Goal: Task Accomplishment & Management: Use online tool/utility

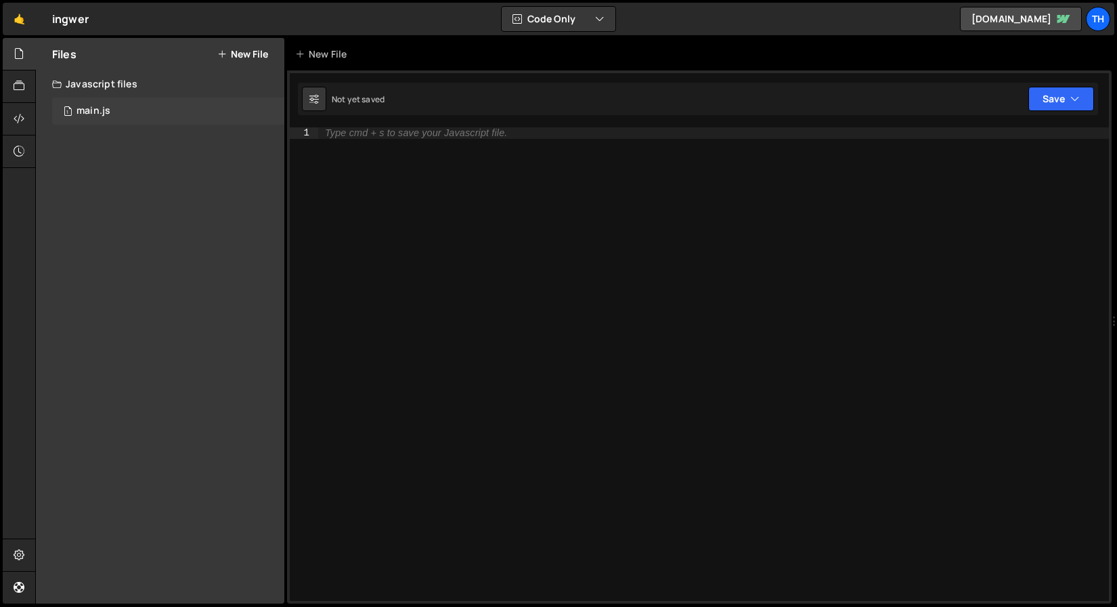
click at [144, 119] on div "1 main.js 0" at bounding box center [168, 111] width 232 height 27
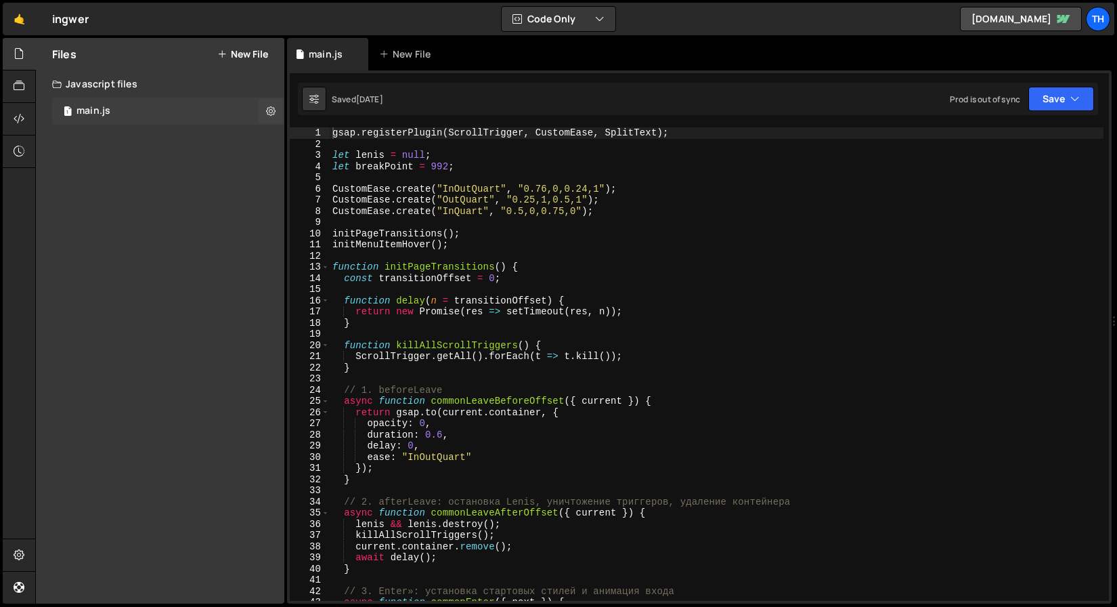
scroll to position [1151, 0]
type textarea "function initPageTransitions() {"
click at [330, 265] on div "gsap . registerPlugin ( ScrollTrigger , CustomEase , SplitText ) ; let lenis = …" at bounding box center [717, 375] width 774 height 496
click at [324, 266] on span at bounding box center [325, 267] width 7 height 12
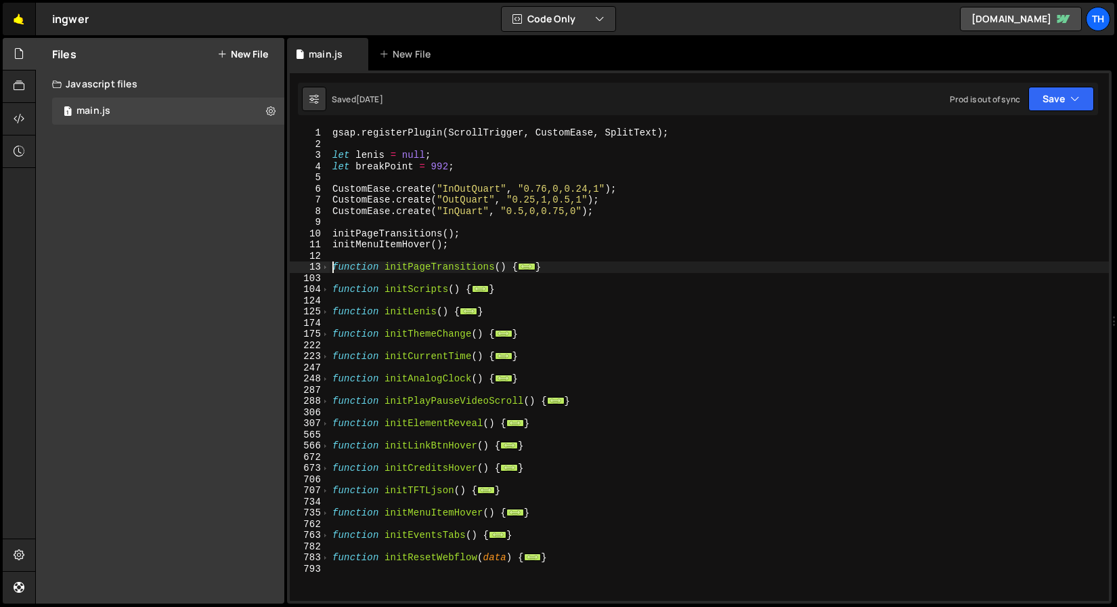
click at [30, 18] on link "🤙" at bounding box center [19, 19] width 33 height 33
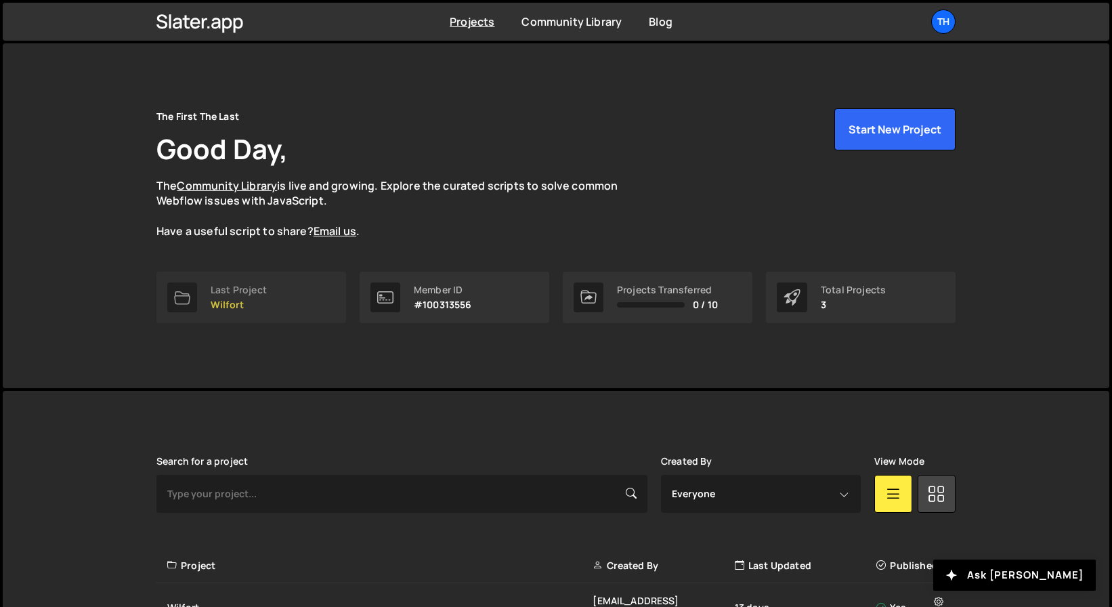
scroll to position [150, 0]
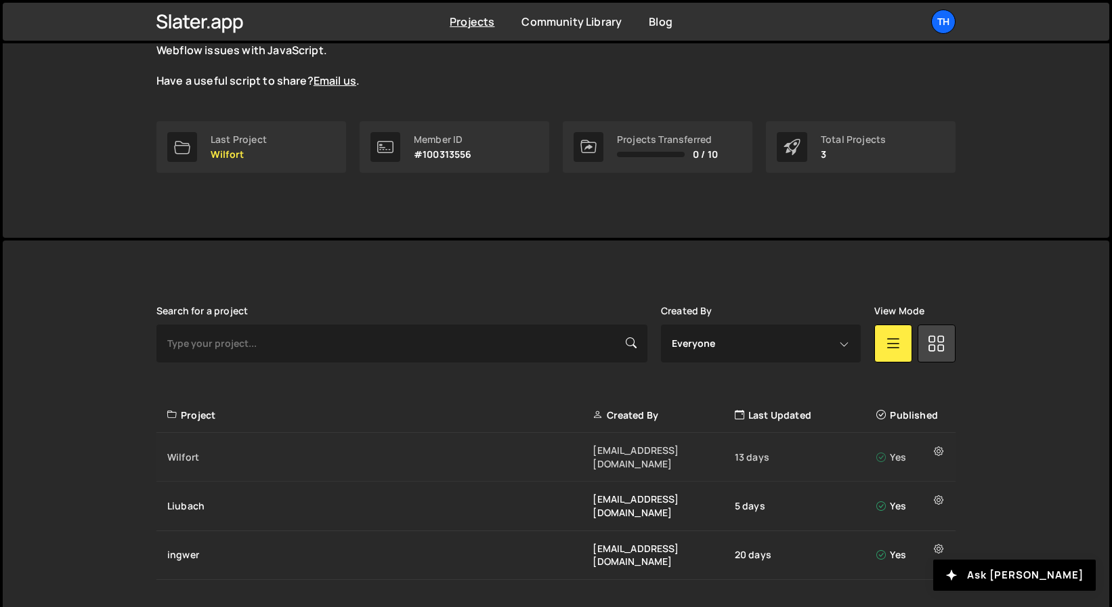
click at [211, 456] on div "Wilfort ivanchopei@thefirstthelast.agency 13 days Yes" at bounding box center [555, 457] width 799 height 49
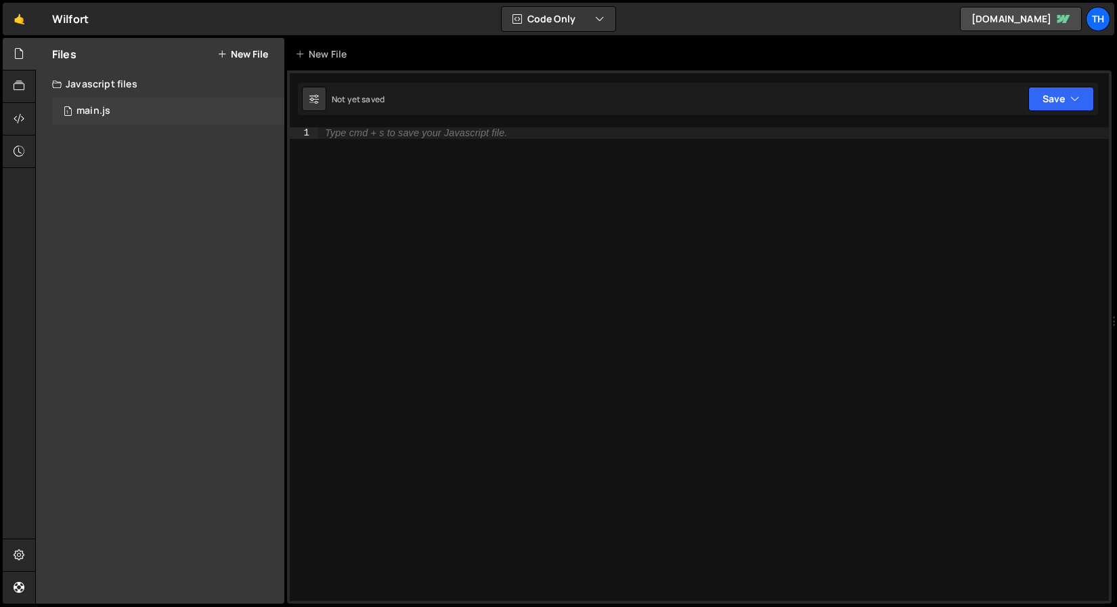
click at [113, 110] on div "1 main.js 0" at bounding box center [168, 111] width 232 height 27
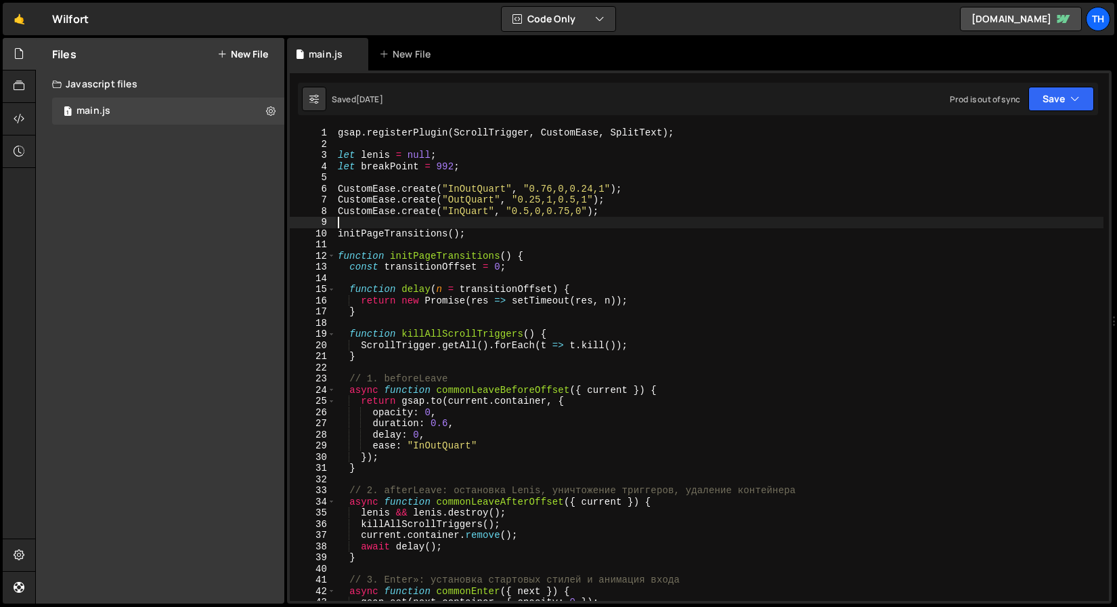
click at [458, 221] on div "gsap . registerPlugin ( ScrollTrigger , CustomEase , SplitText ) ; let lenis = …" at bounding box center [719, 375] width 769 height 496
type textarea "// Test"
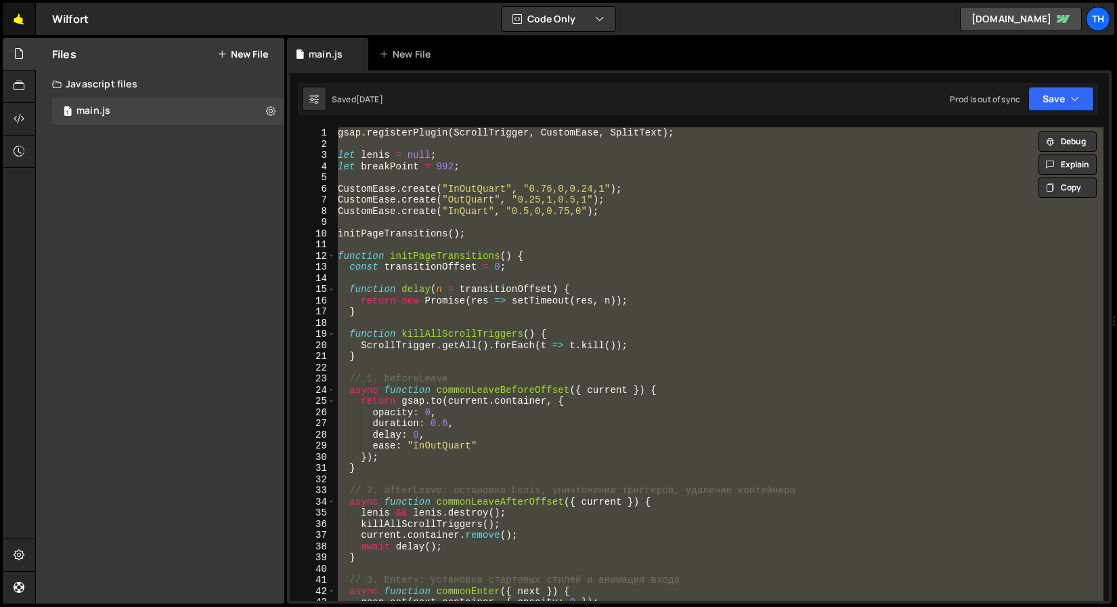
click at [16, 16] on link "🤙" at bounding box center [19, 19] width 33 height 33
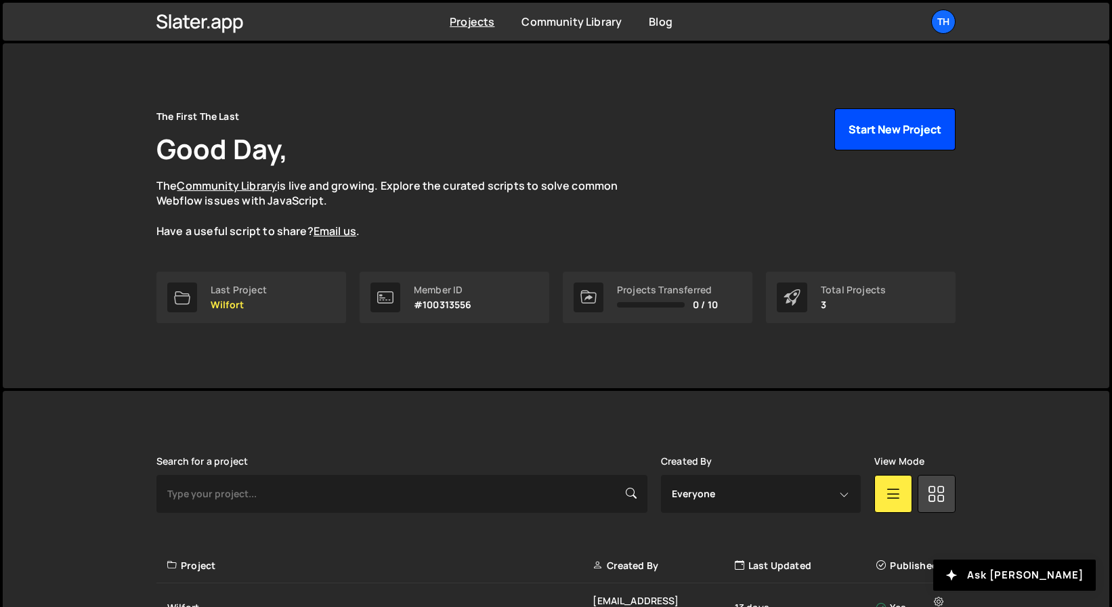
click at [882, 140] on button "Start New Project" at bounding box center [894, 129] width 121 height 42
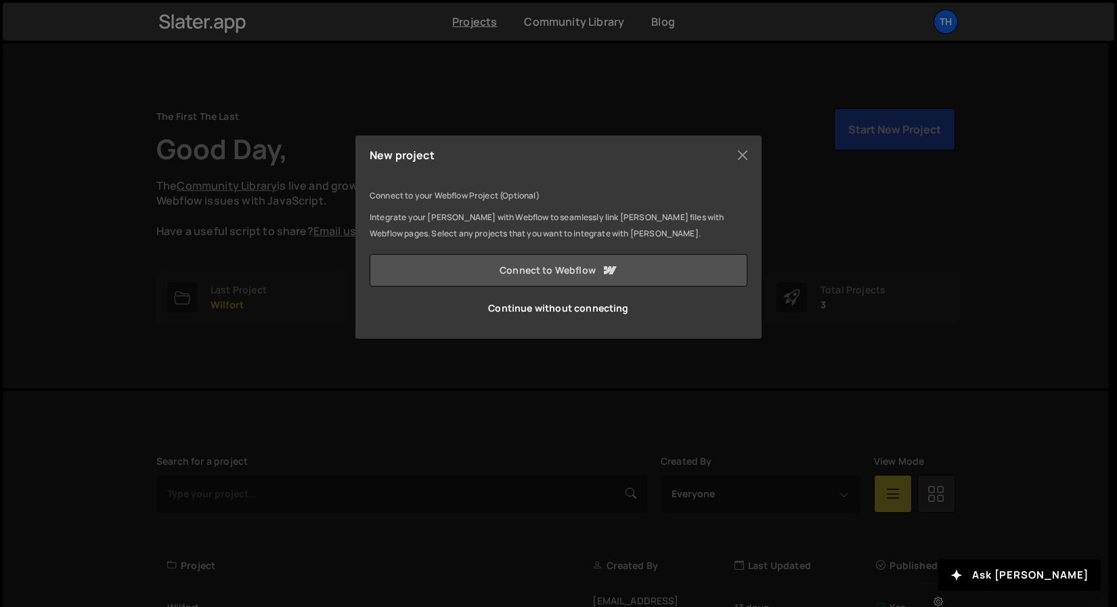
click at [496, 264] on link "Connect to Webflow" at bounding box center [559, 270] width 378 height 33
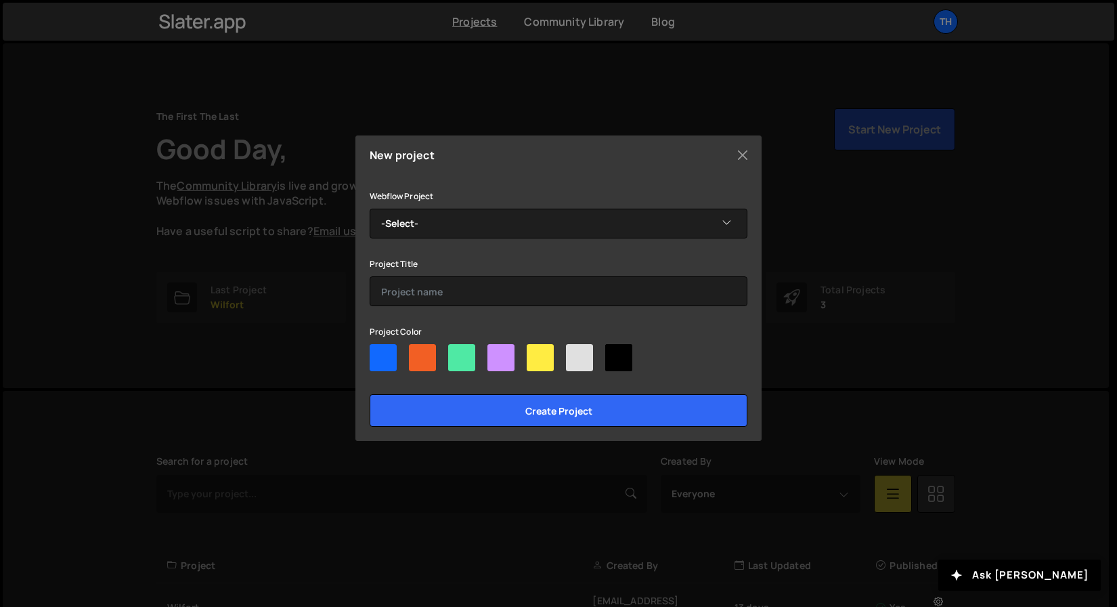
click at [423, 240] on div "Webflow Project -Select- [PERSON_NAME] Jets Project Title Project Color Create …" at bounding box center [559, 307] width 378 height 239
click at [421, 232] on select "-Select- [PERSON_NAME] Jets" at bounding box center [559, 224] width 378 height 30
select select "68a868f8d4dc417840f20c6b"
click at [414, 273] on div "Project Title" at bounding box center [559, 280] width 378 height 51
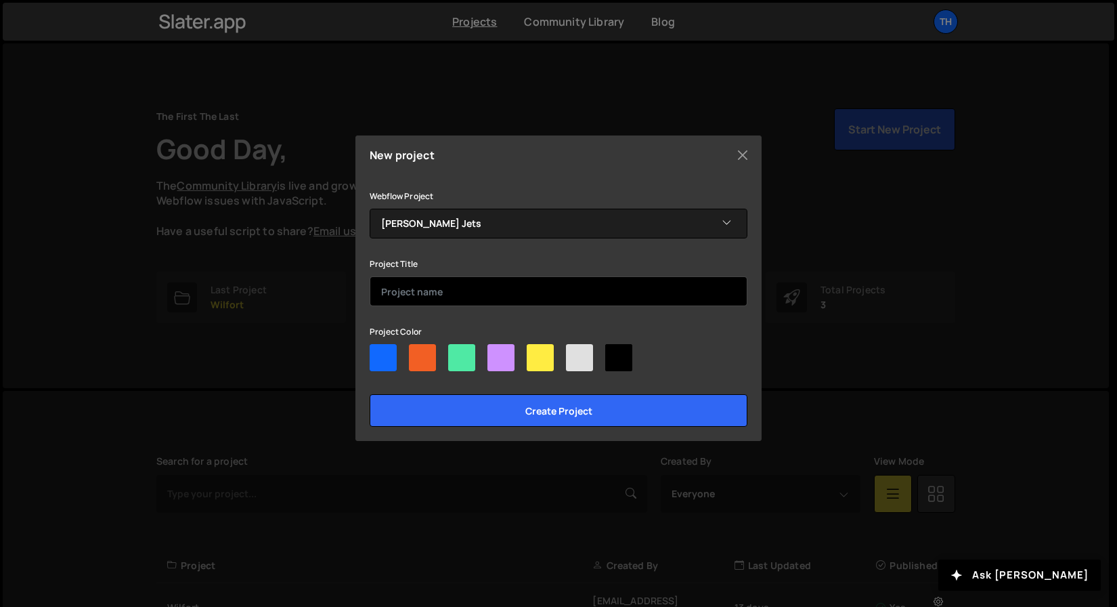
click at [411, 288] on input "text" at bounding box center [559, 291] width 378 height 30
paste input "gsap.registerPlugin(ScrollTrigger, CustomEase, SplitText); let lenis = null; le…"
type input "gsap.registerPlugin(ScrollTrigger, CustomEase, SplitText); let lenis = null; le…"
type input "j"
type input "[PERSON_NAME] Jets"
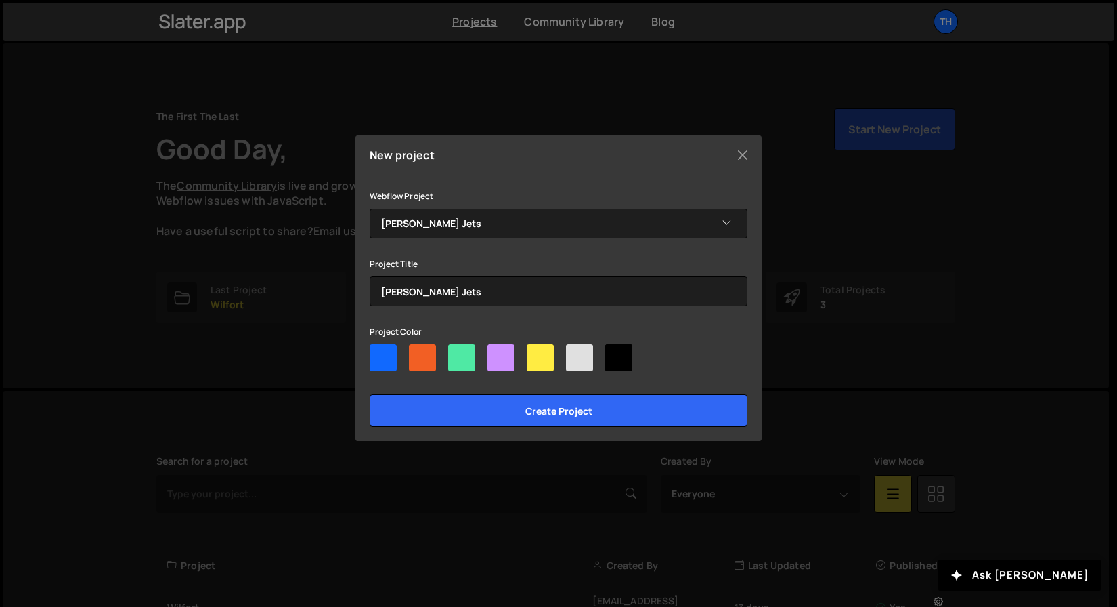
click at [593, 355] on div at bounding box center [559, 360] width 378 height 33
click at [583, 362] on div at bounding box center [579, 357] width 27 height 27
click at [575, 353] on input"] "radio" at bounding box center [570, 348] width 9 height 9
radio input"] "true"
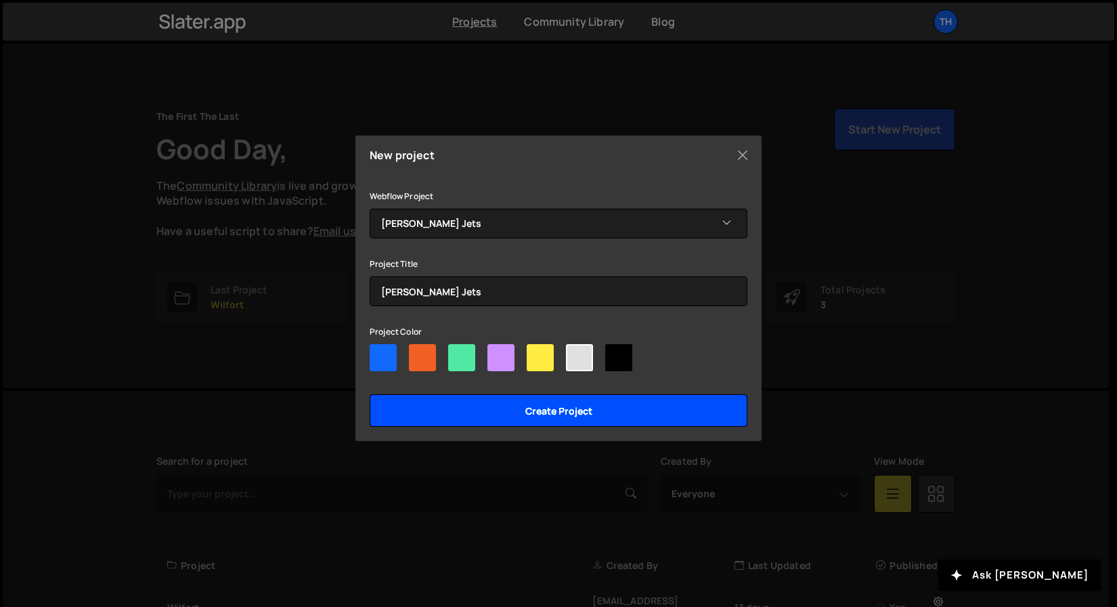
click at [529, 411] on input "Create project" at bounding box center [559, 410] width 378 height 33
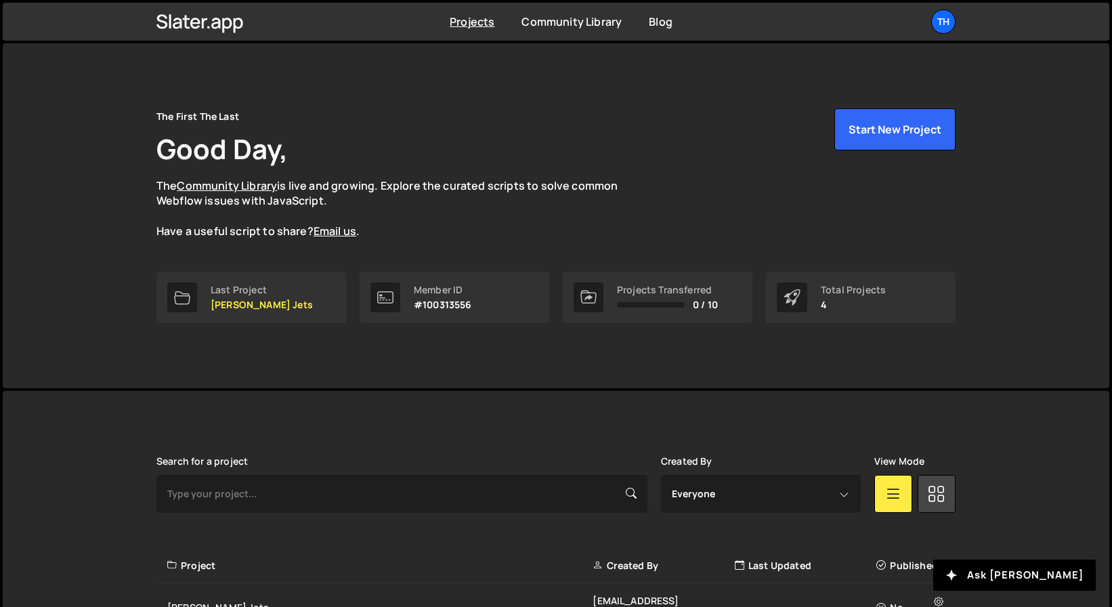
scroll to position [186, 0]
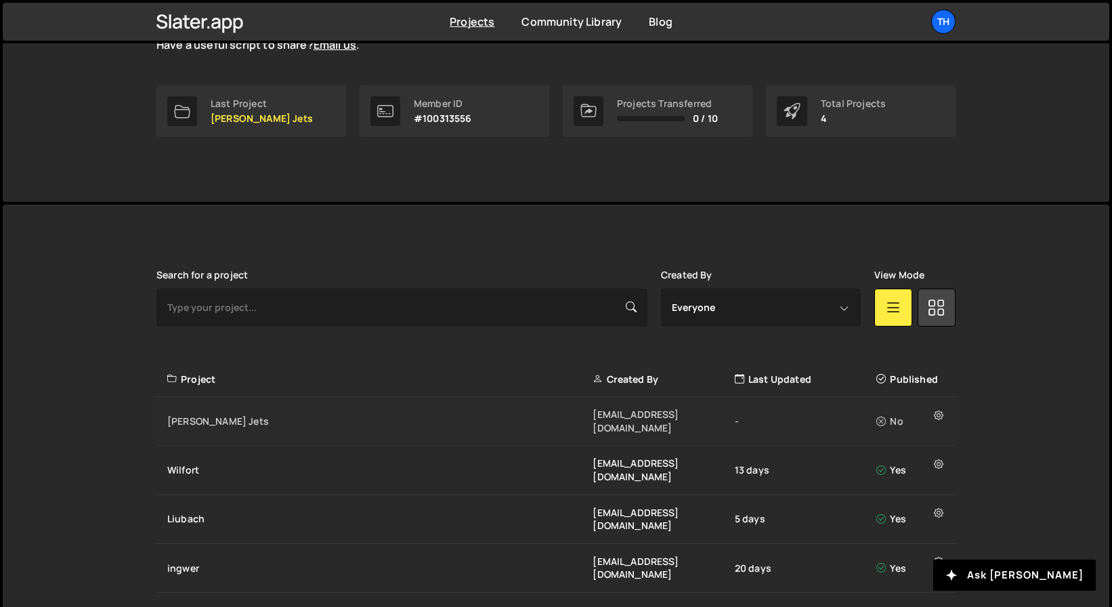
click at [354, 416] on div "jesko Jets" at bounding box center [379, 421] width 425 height 14
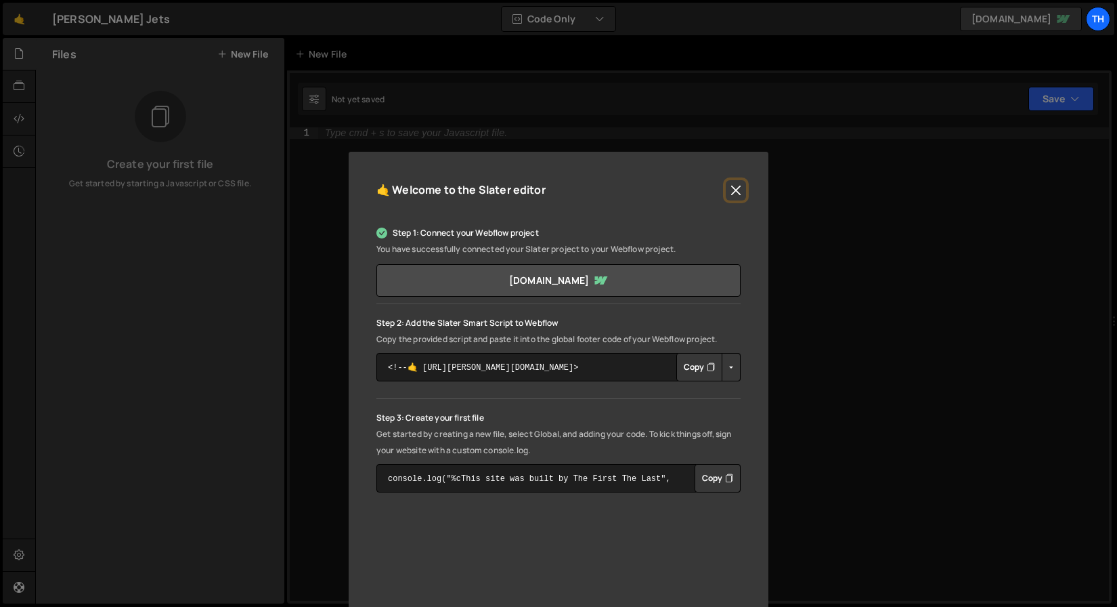
click at [736, 185] on button "Close" at bounding box center [736, 190] width 20 height 20
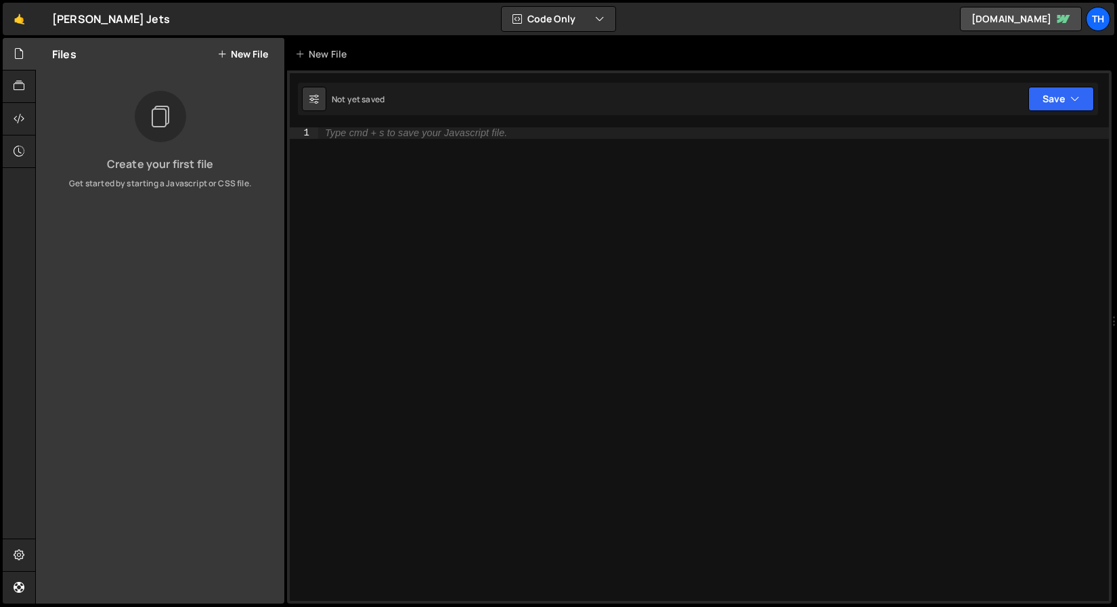
click at [555, 189] on div "Type cmd + s to save your Javascript file." at bounding box center [713, 375] width 791 height 496
click at [253, 63] on div "Files New File" at bounding box center [160, 54] width 249 height 33
click at [253, 56] on button "New File" at bounding box center [242, 54] width 51 height 11
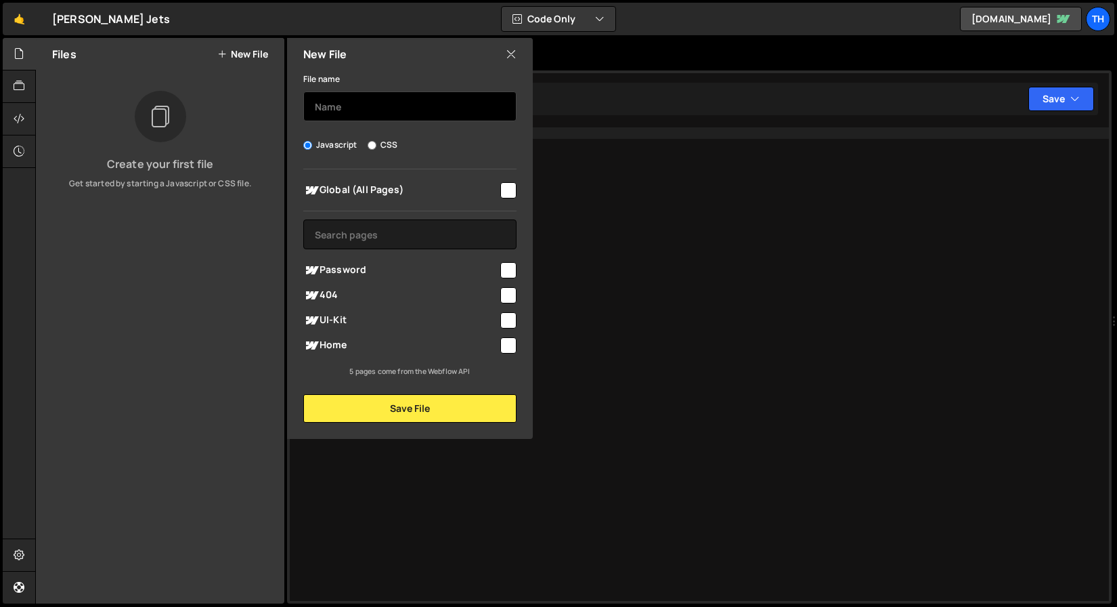
click at [348, 99] on input "text" at bounding box center [409, 106] width 213 height 30
type input "main"
click at [515, 177] on div "Global (All Pages)" at bounding box center [409, 189] width 213 height 25
click at [510, 195] on input "checkbox" at bounding box center [508, 190] width 16 height 16
checkbox input "true"
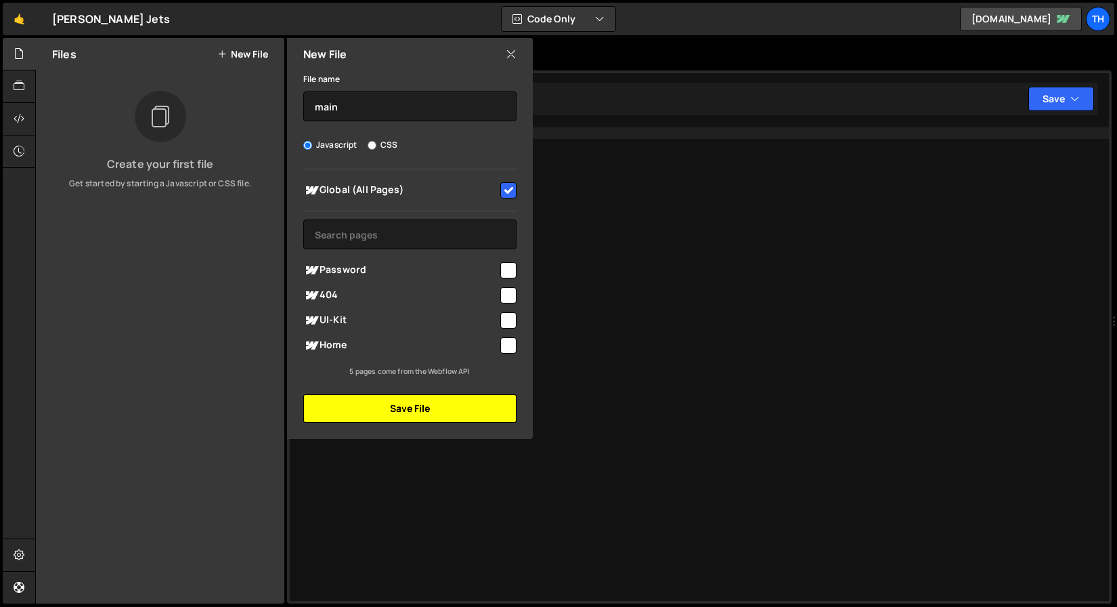
click at [467, 396] on button "Save File" at bounding box center [409, 408] width 213 height 28
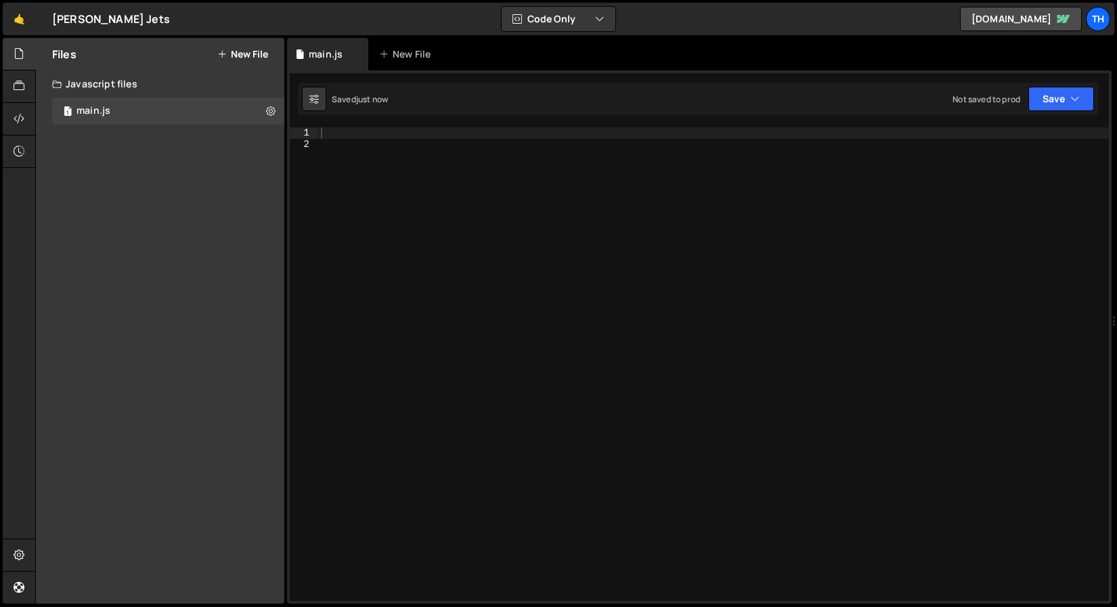
click at [446, 380] on div at bounding box center [713, 375] width 791 height 496
click at [446, 381] on div at bounding box center [713, 375] width 791 height 496
paste textarea "// Test"
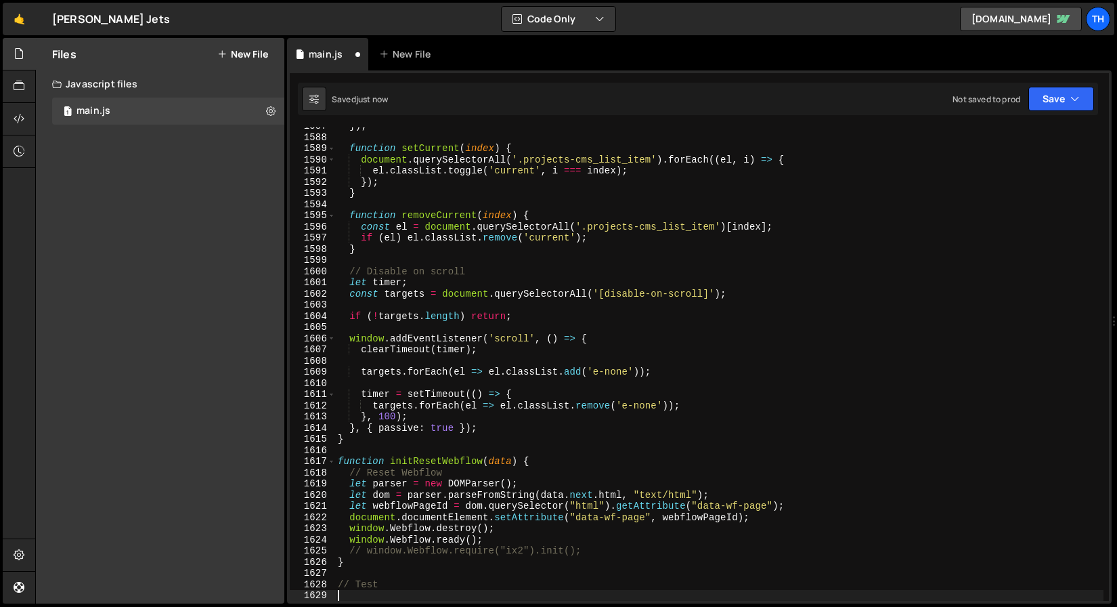
type textarea "// Test"
paste textarea
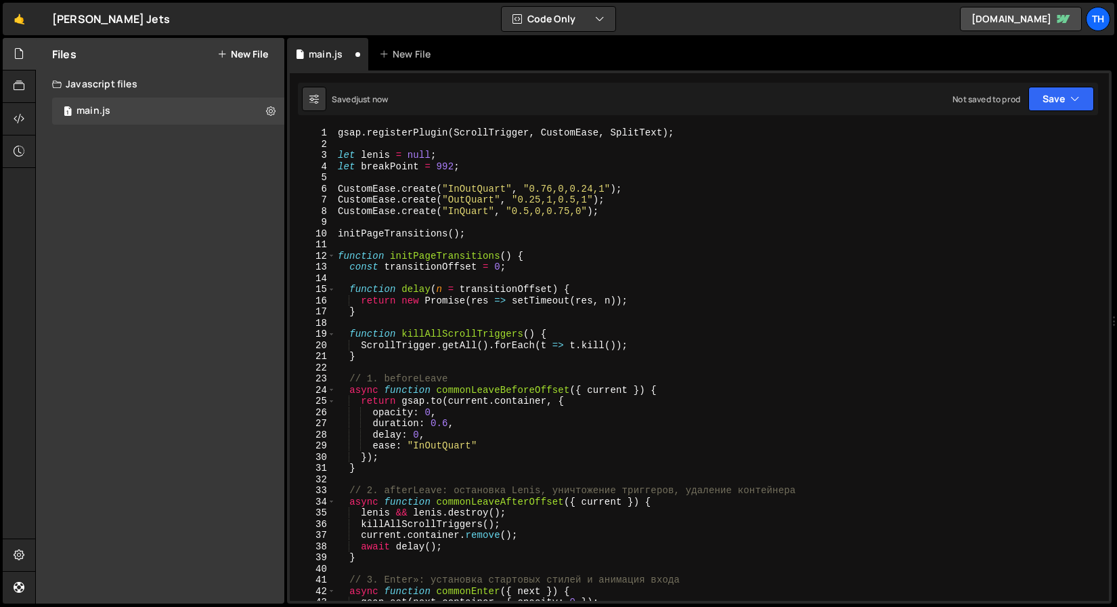
click at [96, 15] on div "jesko Jets ⚠️ Code is being edited in another browser" at bounding box center [111, 19] width 118 height 16
click at [9, 557] on div at bounding box center [19, 555] width 33 height 33
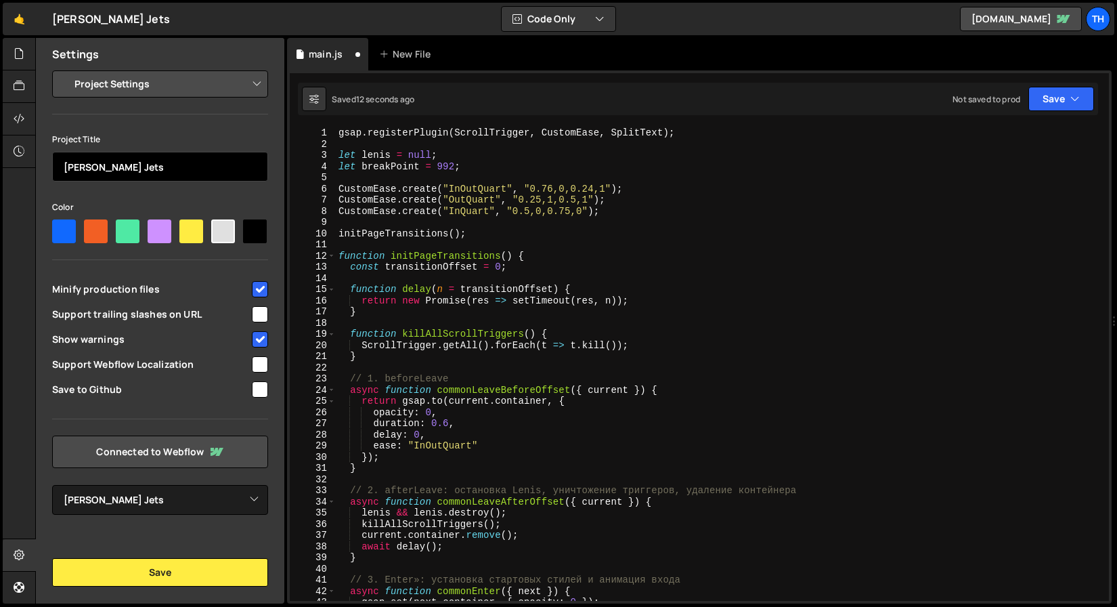
drag, startPoint x: 66, startPoint y: 167, endPoint x: 39, endPoint y: 171, distance: 26.7
click at [39, 171] on div "Project Settings Code Editor Settings Chat Settings Project Title jesko Jets Co…" at bounding box center [160, 292] width 249 height 444
type input "Jesko Jets"
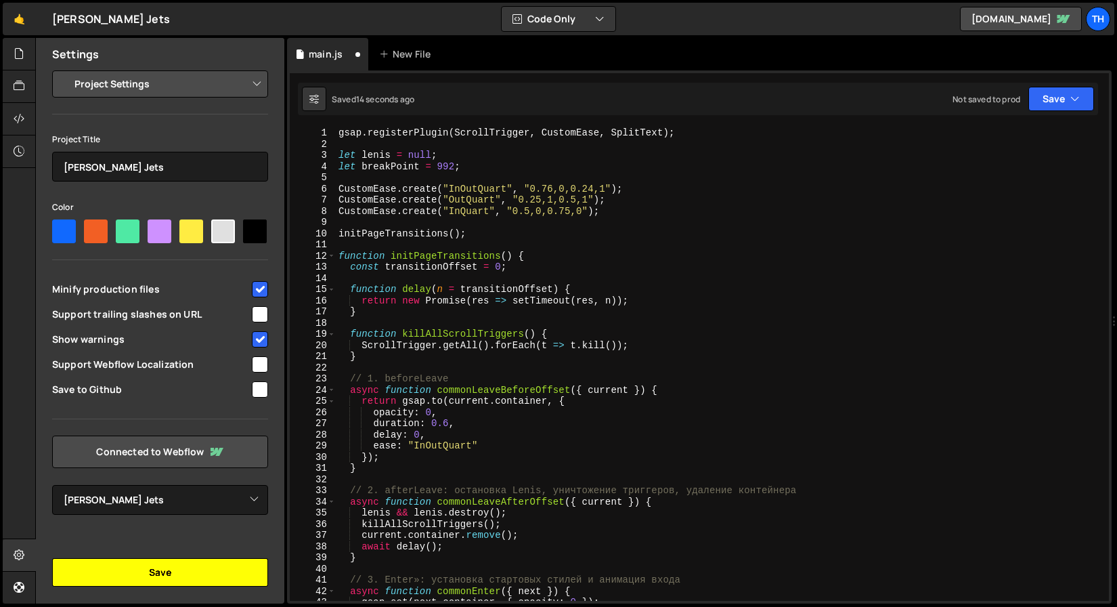
click at [201, 568] on button "Save" at bounding box center [160, 572] width 216 height 28
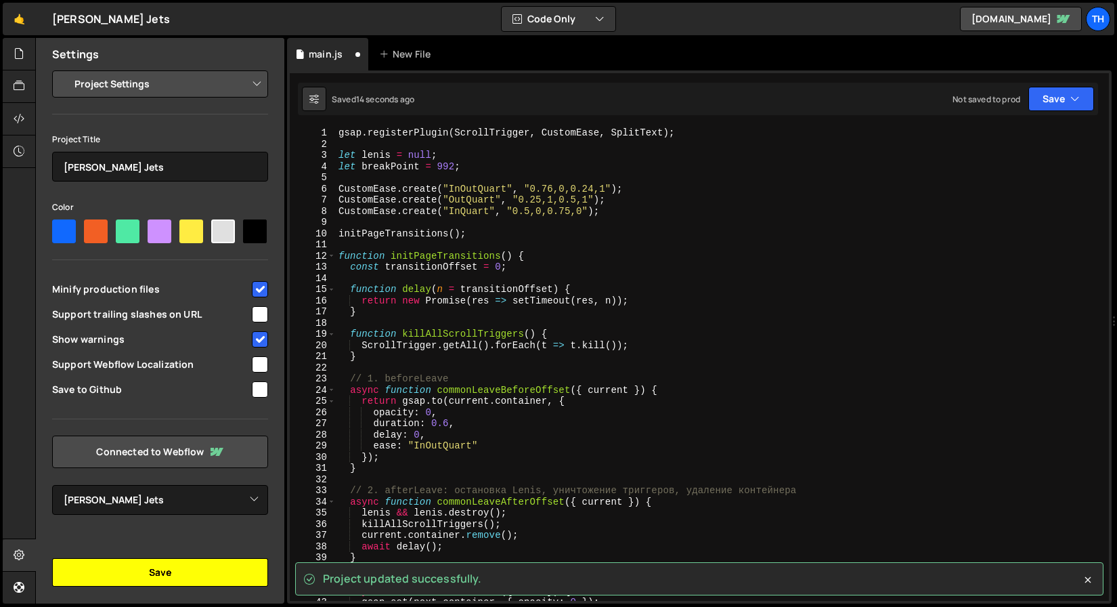
click at [198, 578] on button "Save" at bounding box center [160, 572] width 216 height 28
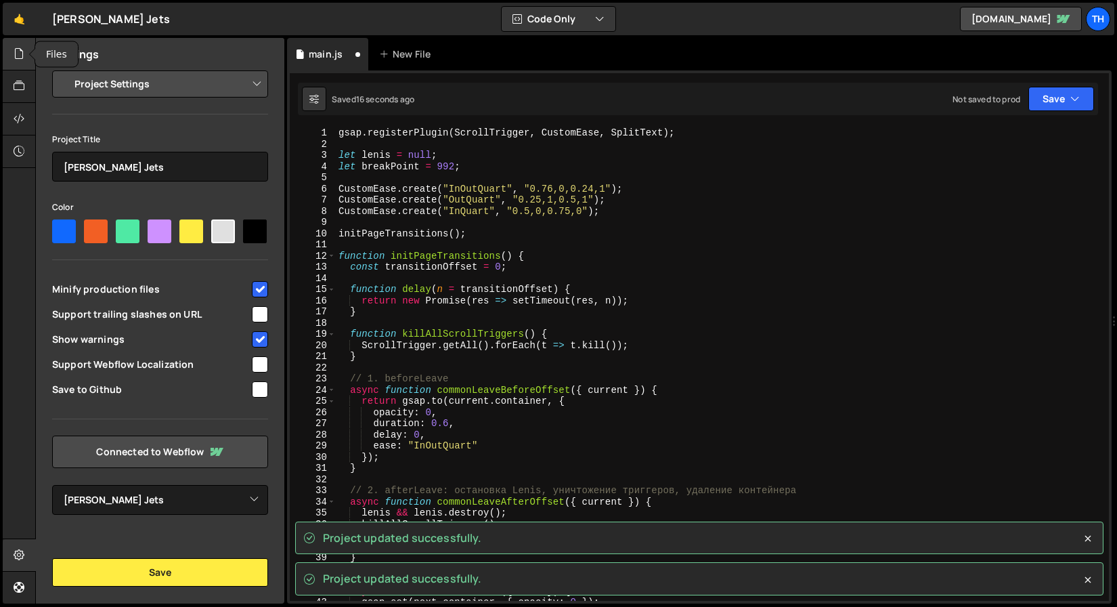
click at [21, 64] on div at bounding box center [19, 54] width 33 height 33
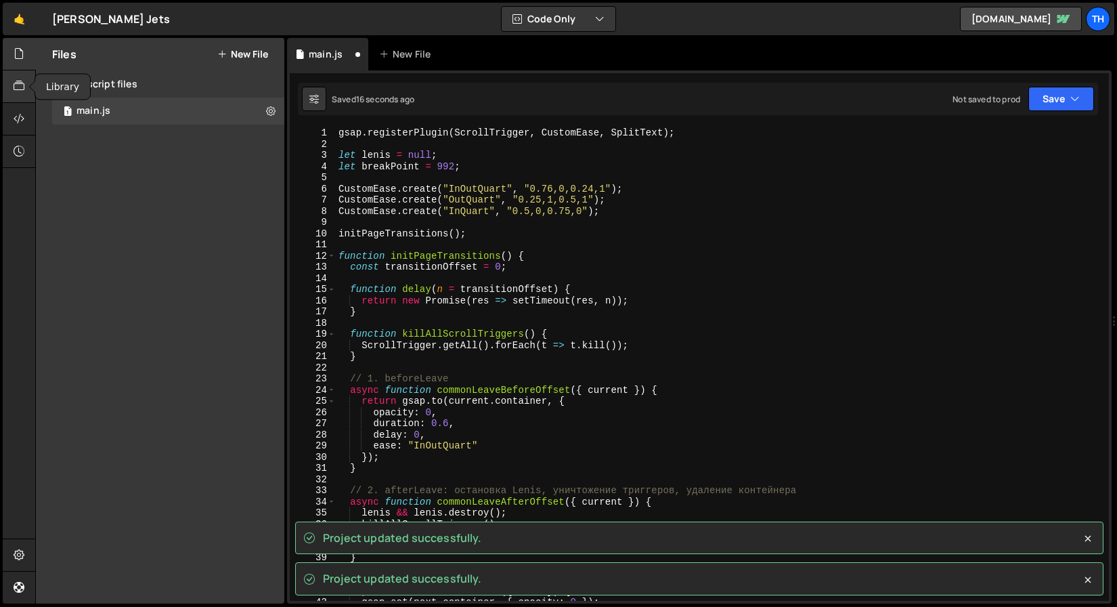
click at [20, 74] on div at bounding box center [19, 86] width 33 height 33
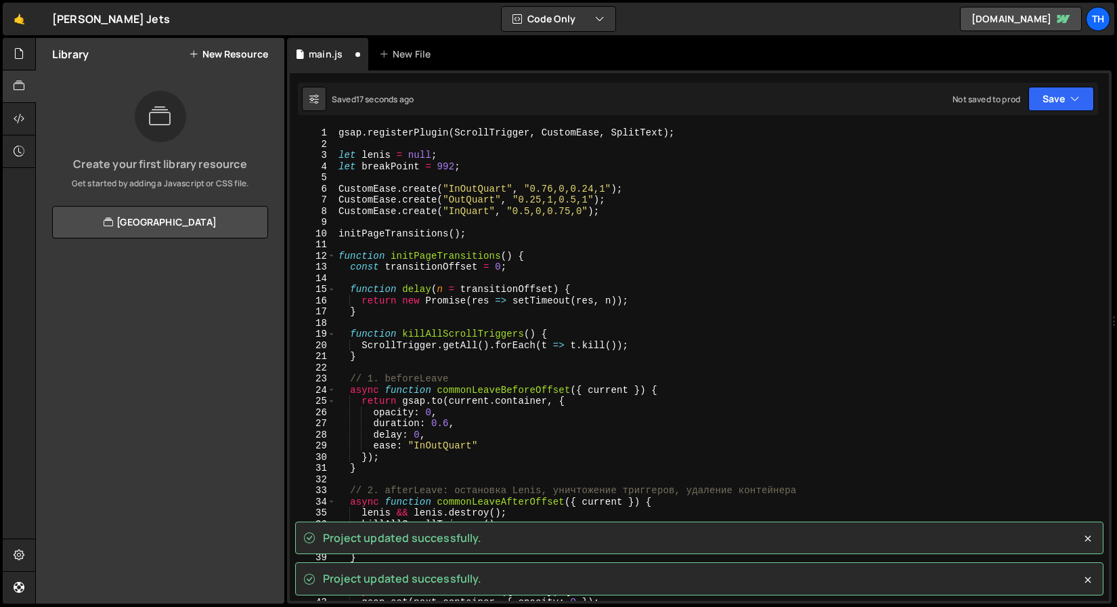
type textarea "CustomEase.create("OutQuart", "0.25,1,0.5,1");"
click at [523, 196] on div "gsap . registerPlugin ( ScrollTrigger , CustomEase , SplitText ) ; let lenis = …" at bounding box center [720, 375] width 768 height 496
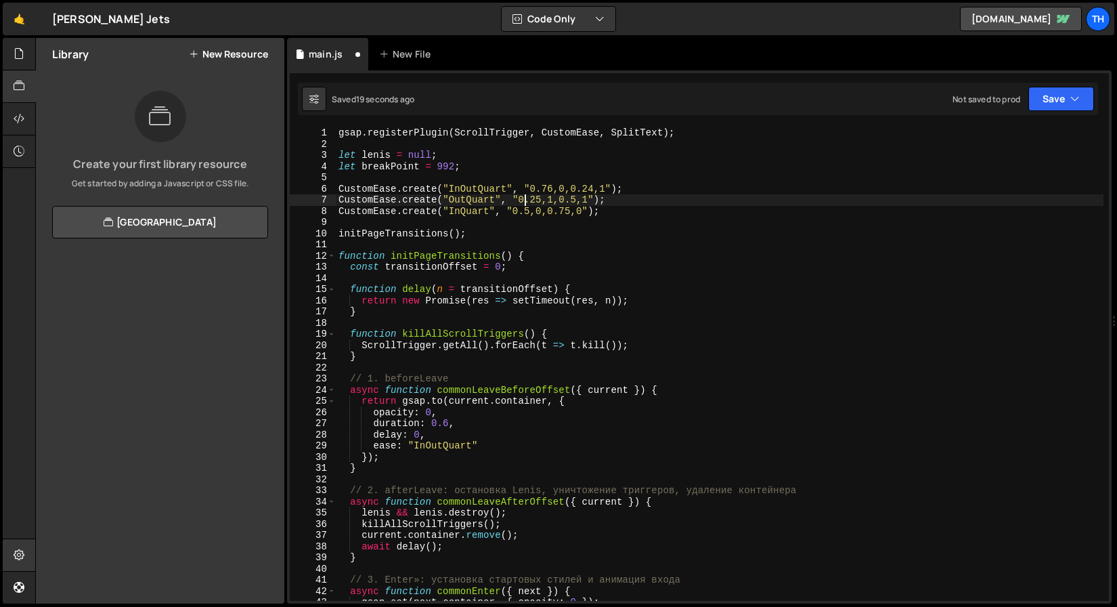
click at [23, 561] on icon at bounding box center [19, 554] width 11 height 15
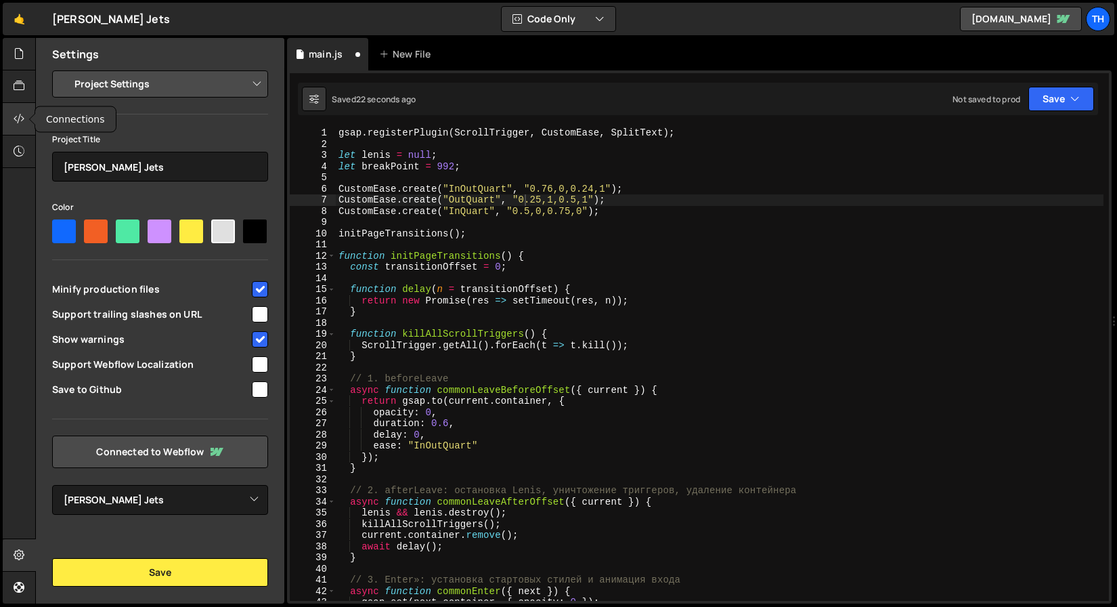
click at [15, 121] on icon at bounding box center [19, 118] width 11 height 15
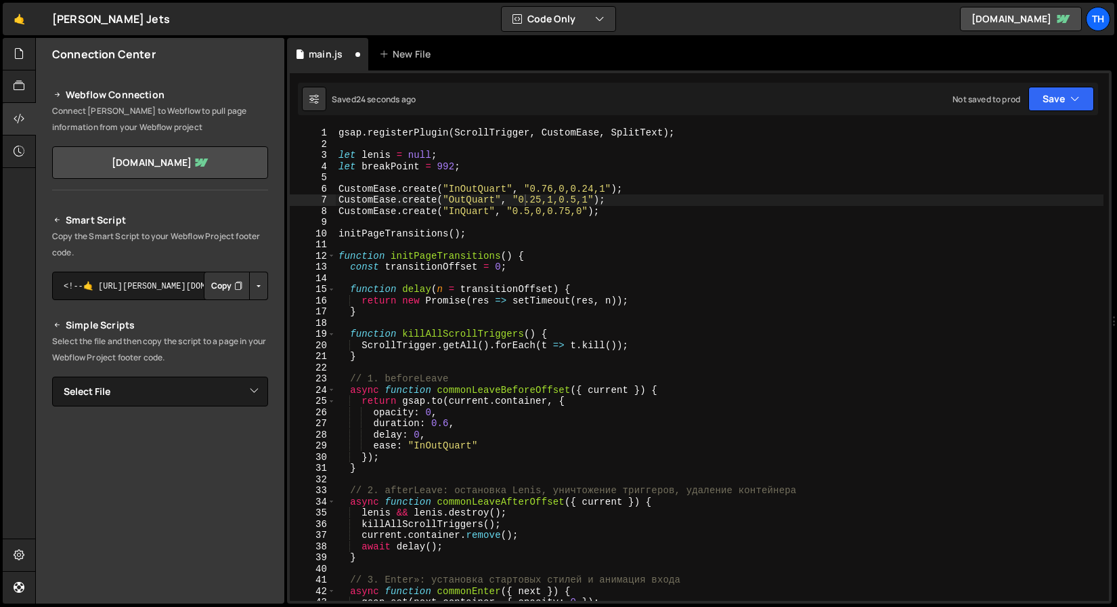
click at [214, 293] on button "Copy" at bounding box center [227, 286] width 46 height 28
click at [188, 376] on div "Smart Script Copy the Smart Script to your Webflow Project footer code. <!--🤙 h…" at bounding box center [160, 448] width 216 height 473
click at [187, 389] on select "Select File main.js" at bounding box center [160, 392] width 216 height 30
select select "45331"
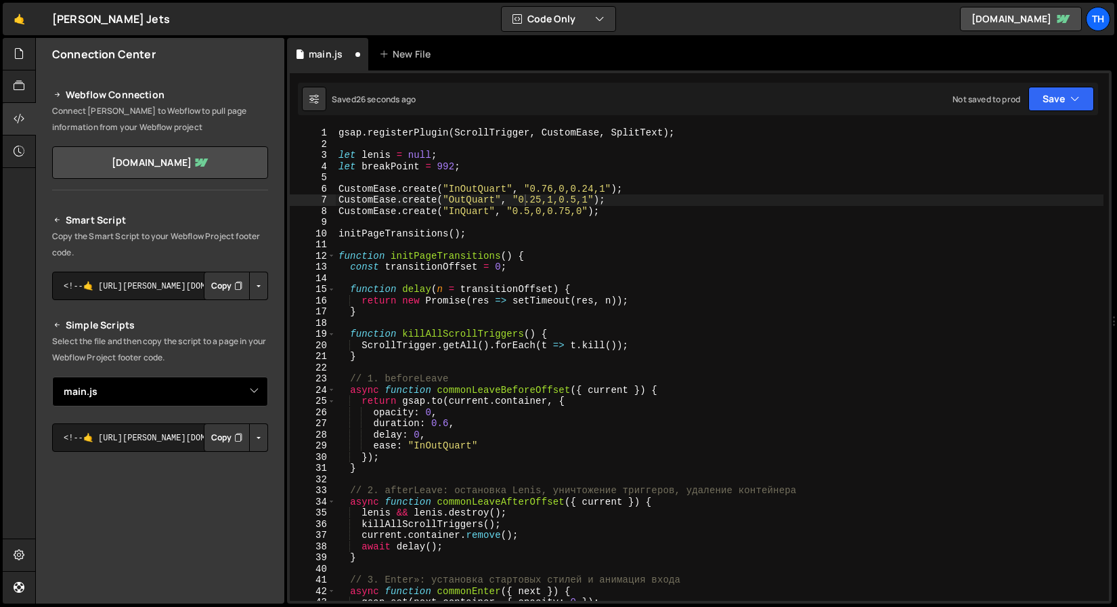
click at [166, 392] on select "Select File main.js" at bounding box center [160, 392] width 216 height 30
select select
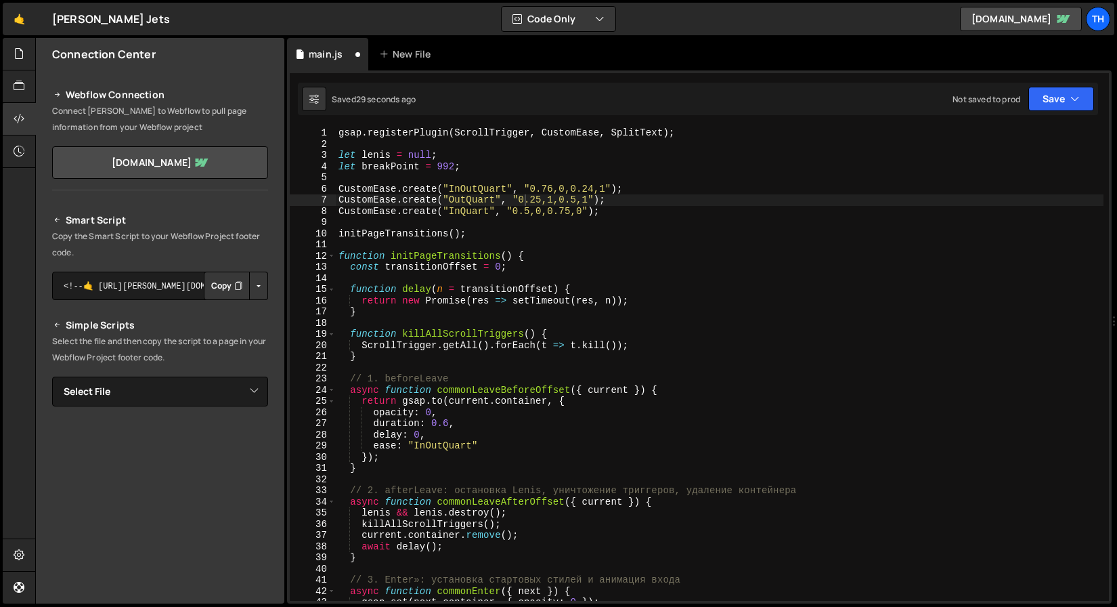
click at [204, 288] on button "Copy" at bounding box center [227, 286] width 46 height 28
click at [336, 254] on div "gsap . registerPlugin ( ScrollTrigger , CustomEase , SplitText ) ; let lenis = …" at bounding box center [720, 375] width 768 height 496
click at [335, 255] on div "12" at bounding box center [313, 257] width 46 height 12
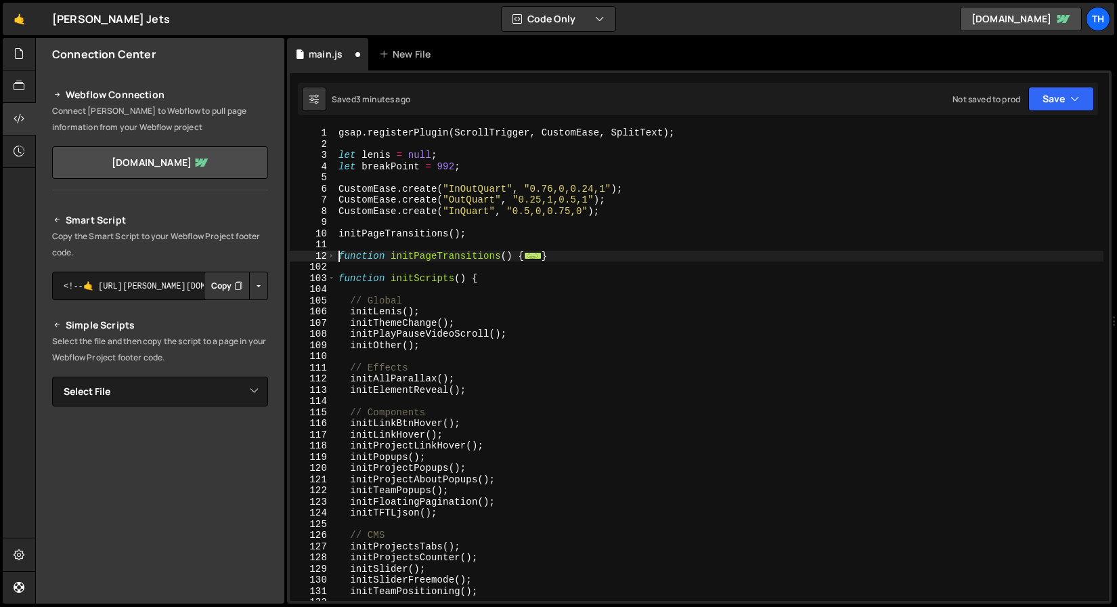
click at [411, 275] on div "gsap . registerPlugin ( ScrollTrigger , CustomEase , SplitText ) ; let lenis = …" at bounding box center [720, 375] width 768 height 496
click at [412, 275] on div "gsap . registerPlugin ( ScrollTrigger , CustomEase , SplitText ) ; let lenis = …" at bounding box center [720, 375] width 768 height 496
click at [432, 232] on div "gsap . registerPlugin ( ScrollTrigger , CustomEase , SplitText ) ; let lenis = …" at bounding box center [720, 375] width 768 height 496
click at [432, 232] on div "gsap . registerPlugin ( ScrollTrigger , CustomEase , SplitText ) ; let lenis = …" at bounding box center [720, 363] width 768 height 473
paste textarea "initScripts"
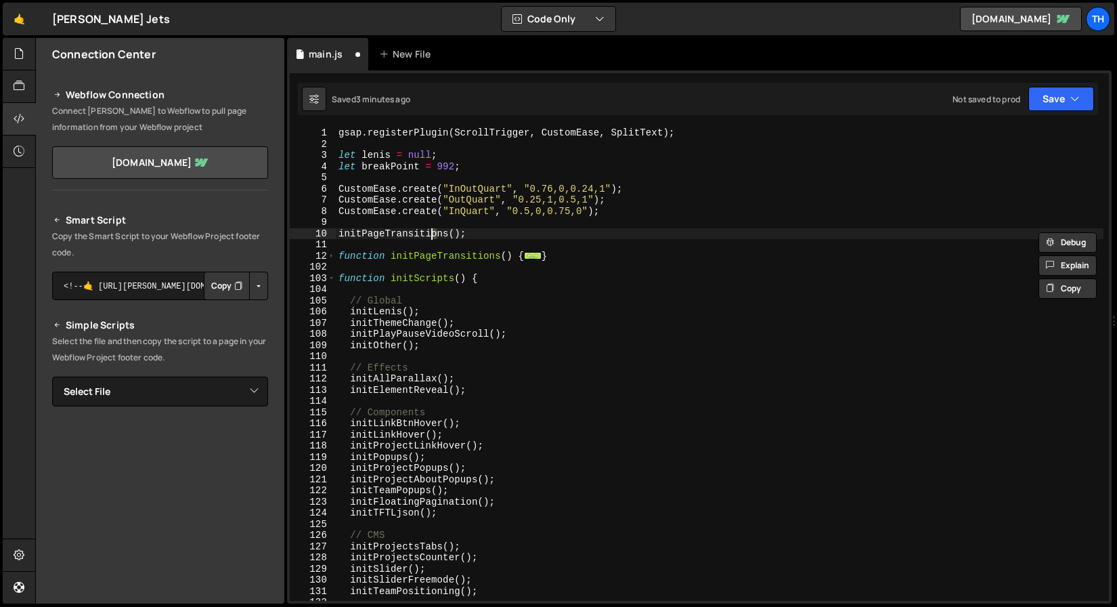
type textarea "initPageTransitiinitScriptsons();"
click at [410, 228] on div "gsap . registerPlugin ( ScrollTrigger , CustomEase , SplitText ) ; let lenis = …" at bounding box center [720, 375] width 768 height 496
click at [409, 231] on div "gsap . registerPlugin ( ScrollTrigger , CustomEase , SplitText ) ; let lenis = …" at bounding box center [720, 375] width 768 height 496
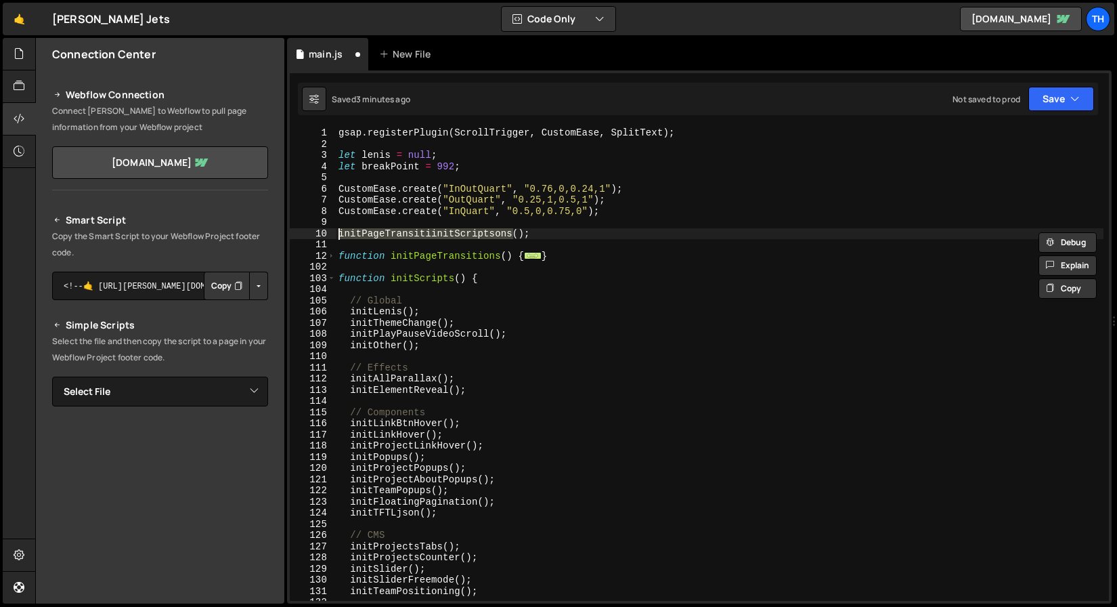
paste textarea "Script"
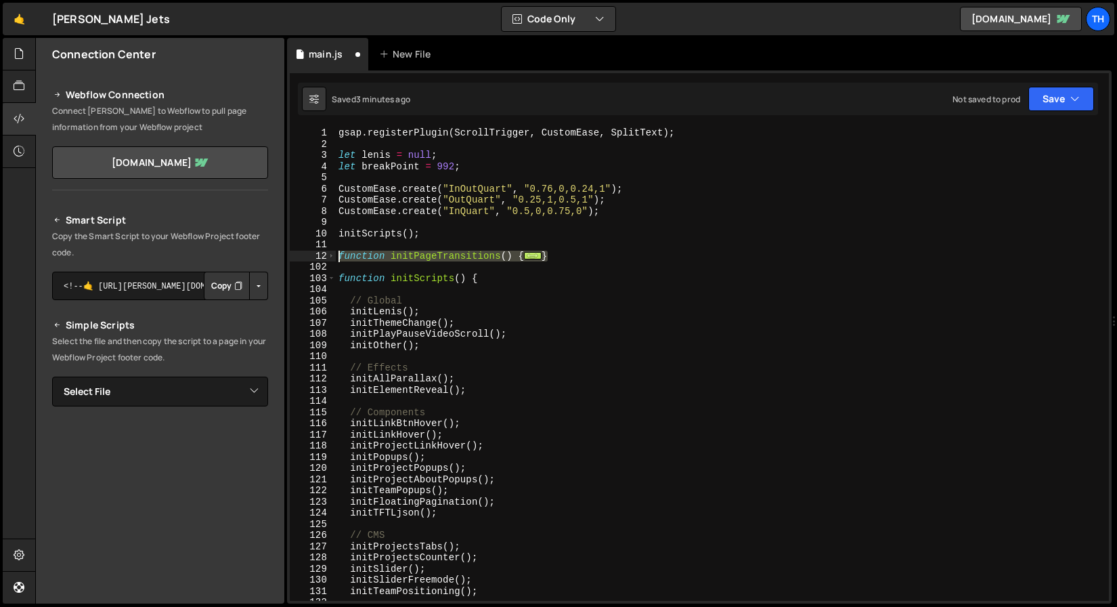
drag, startPoint x: 578, startPoint y: 254, endPoint x: 282, endPoint y: 251, distance: 295.3
click at [282, 251] on div "Files New File Create your first file Get started by starting a Javascript or C…" at bounding box center [576, 321] width 1082 height 566
type textarea "function initPageTransitions() { const transitionOffset = 0;"
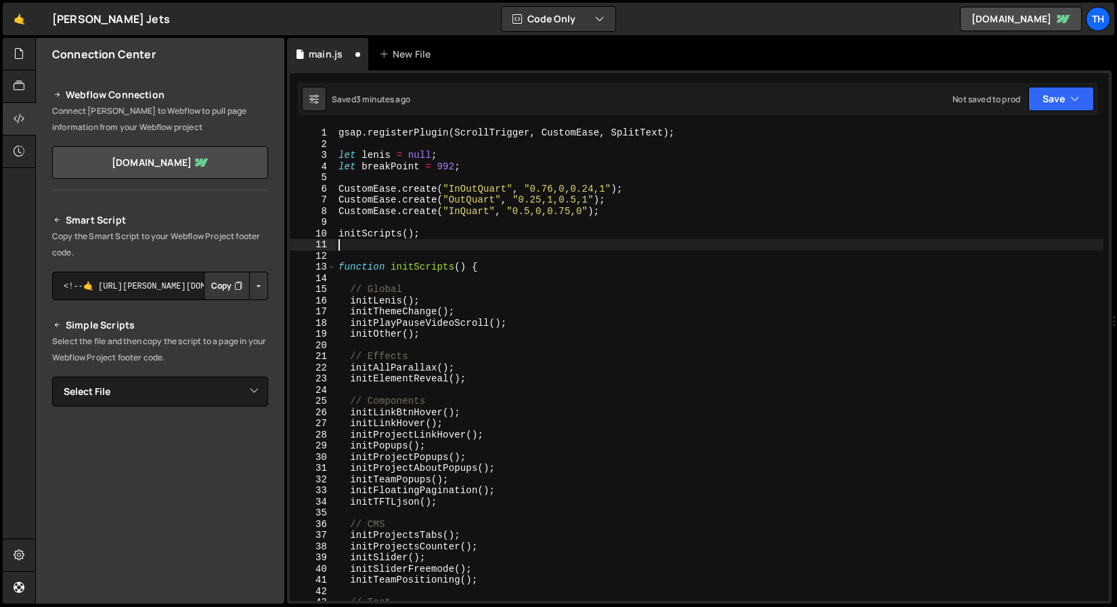
click at [335, 261] on div "13" at bounding box center [313, 267] width 46 height 12
click at [332, 270] on span at bounding box center [331, 267] width 7 height 12
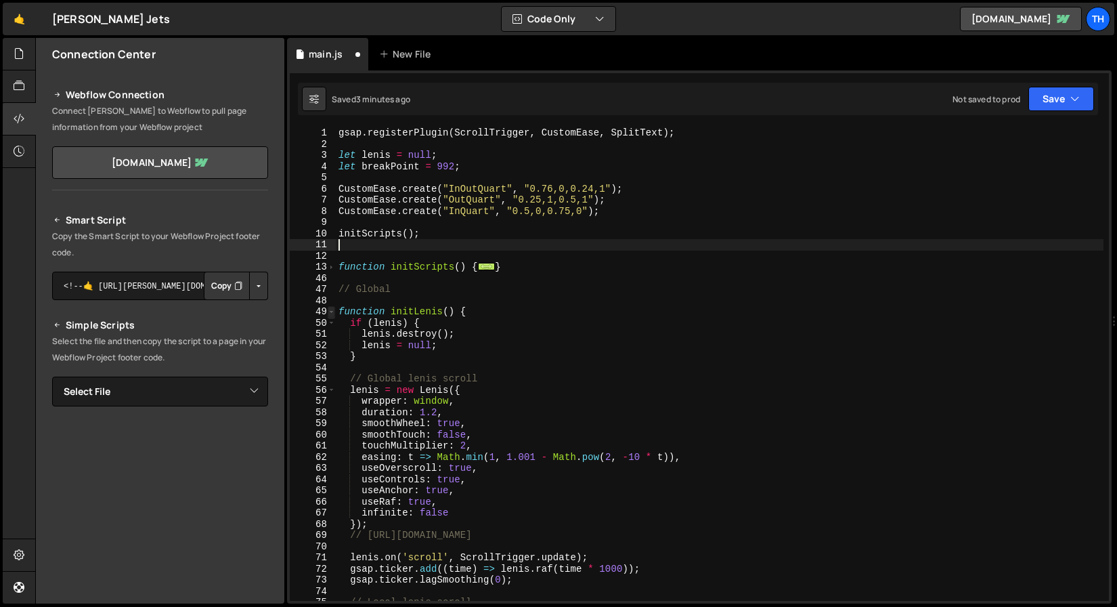
click at [333, 313] on span at bounding box center [331, 312] width 7 height 12
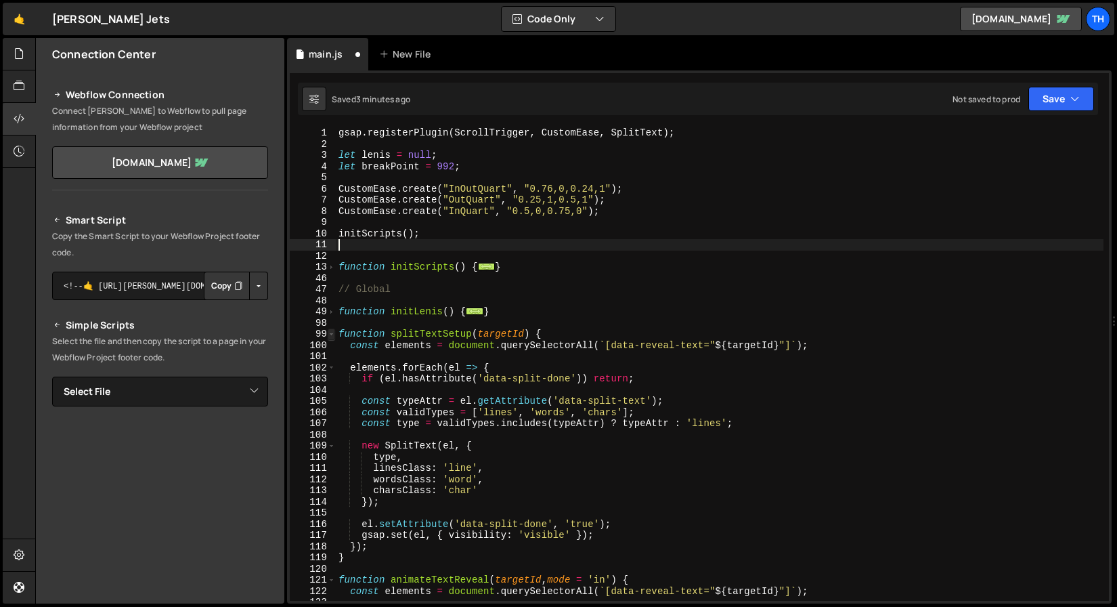
click at [328, 334] on span at bounding box center [331, 334] width 7 height 12
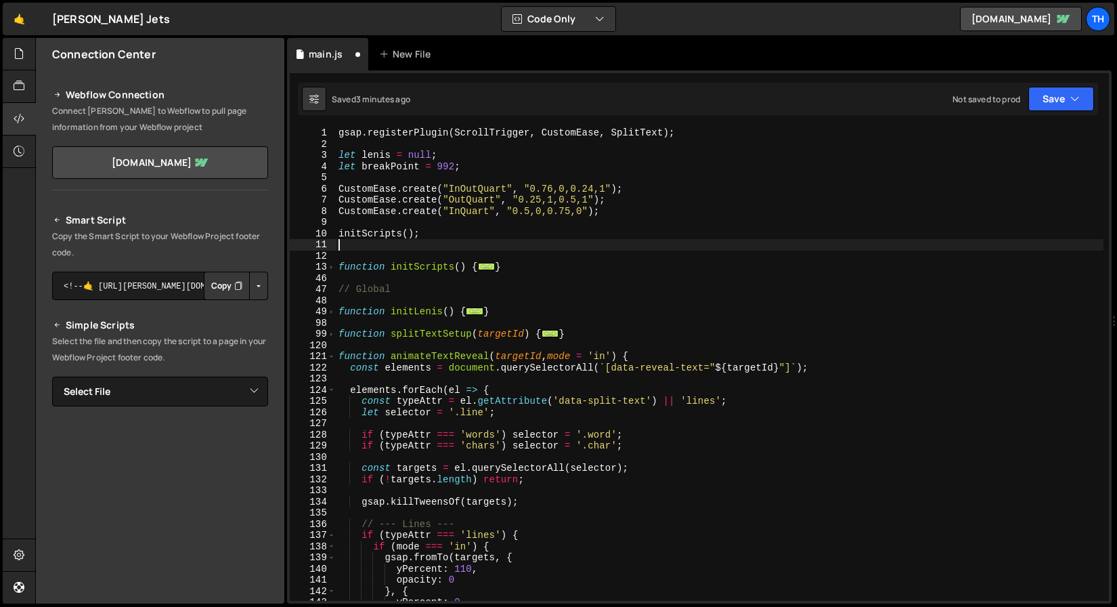
click at [324, 348] on div "120" at bounding box center [313, 346] width 46 height 12
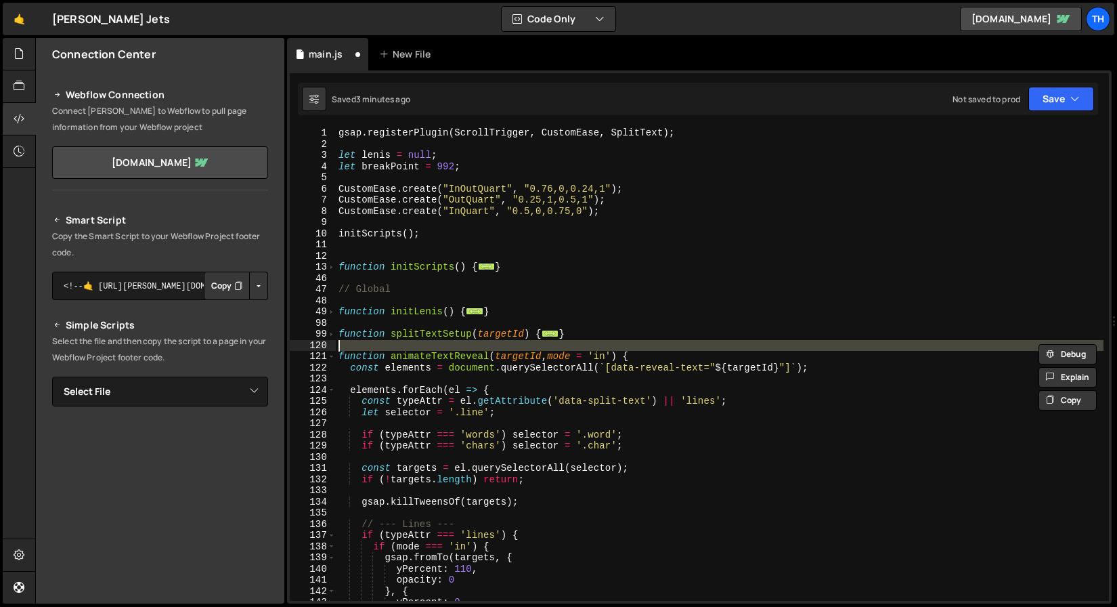
click at [326, 353] on div "121" at bounding box center [313, 357] width 46 height 12
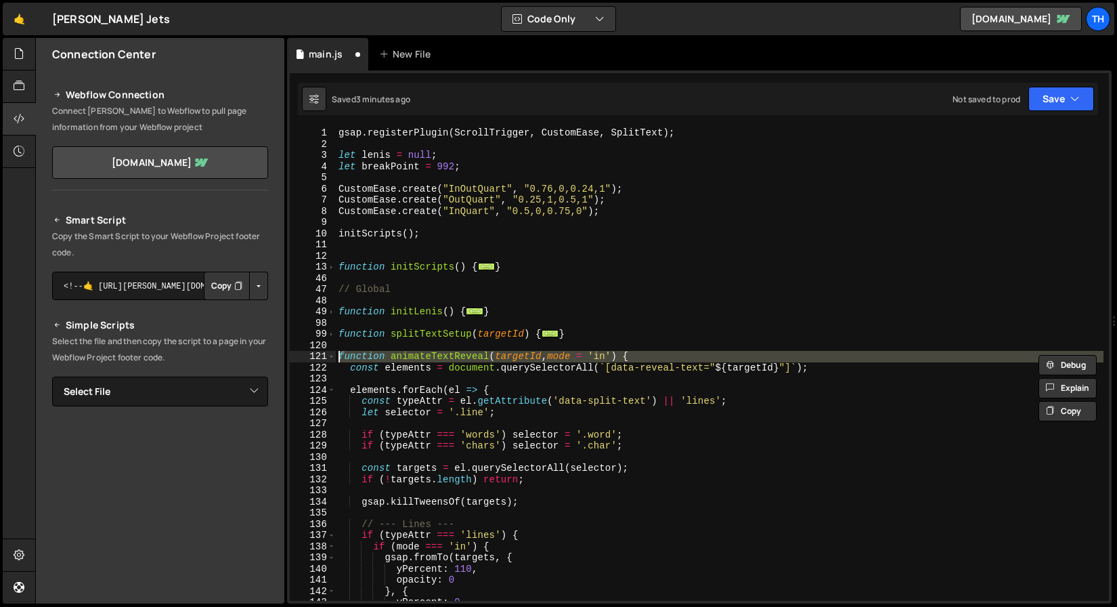
click at [326, 342] on div at bounding box center [326, 342] width 0 height 0
click at [336, 359] on div "gsap . registerPlugin ( ScrollTrigger , CustomEase , SplitText ) ; let lenis = …" at bounding box center [717, 363] width 762 height 473
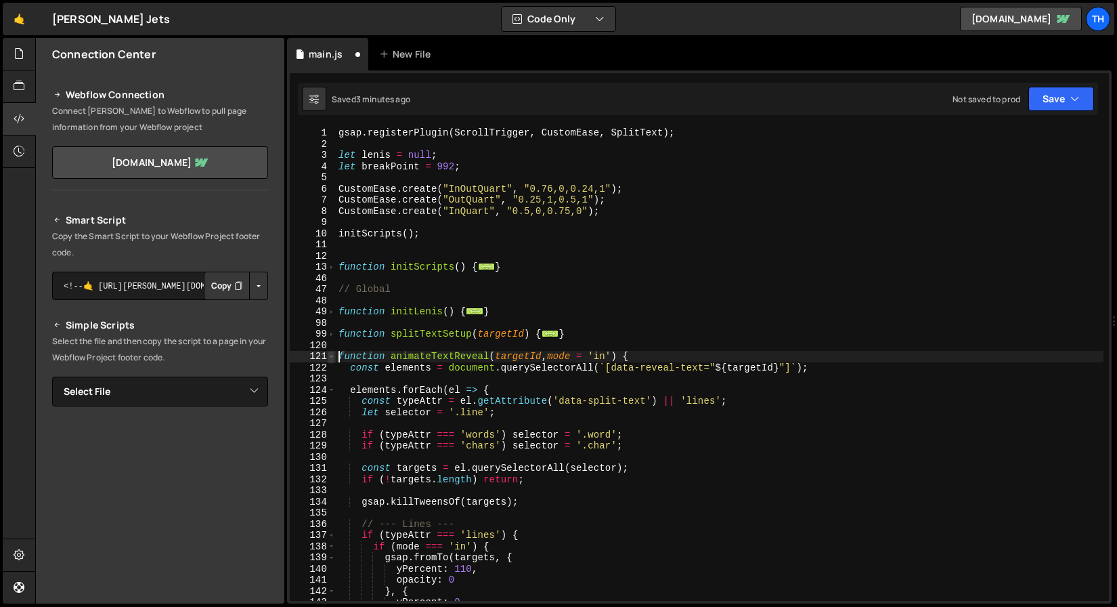
click at [331, 358] on span at bounding box center [331, 357] width 7 height 12
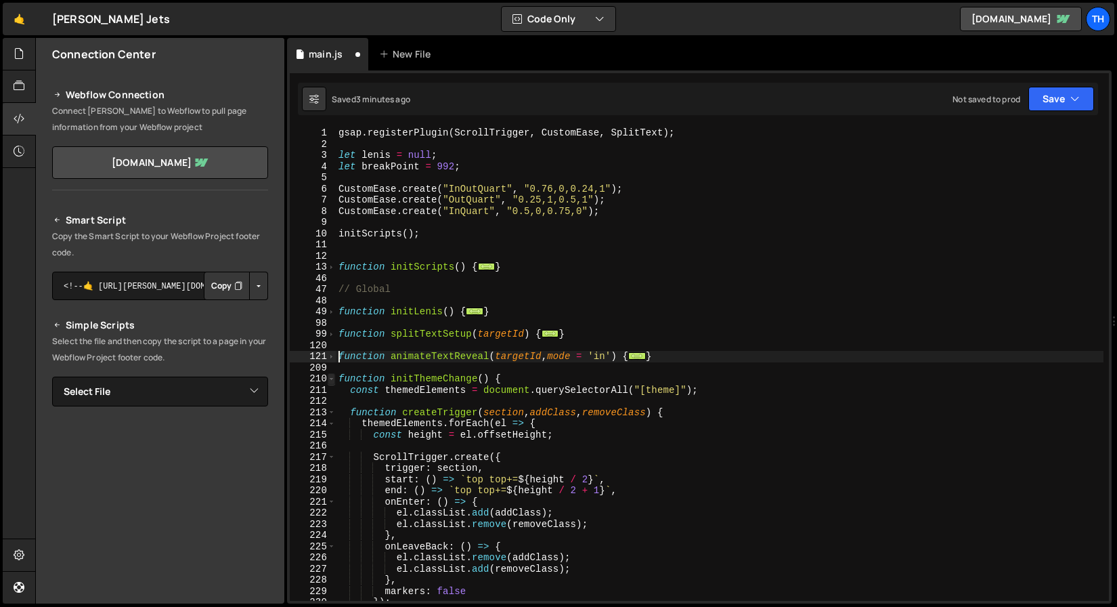
click at [333, 383] on span at bounding box center [331, 379] width 7 height 12
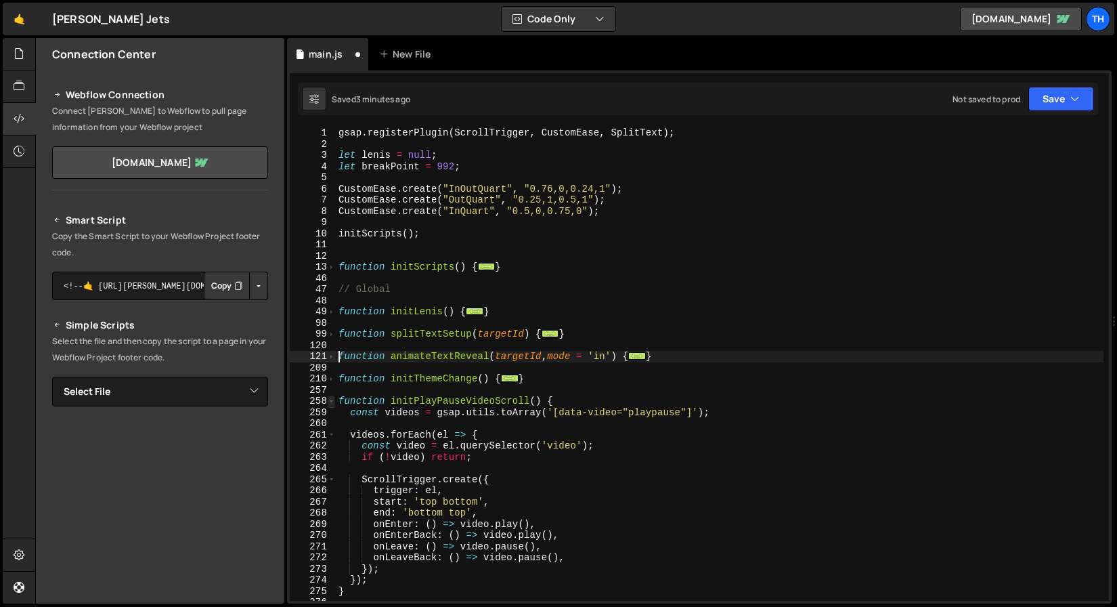
click at [333, 397] on span at bounding box center [331, 401] width 7 height 12
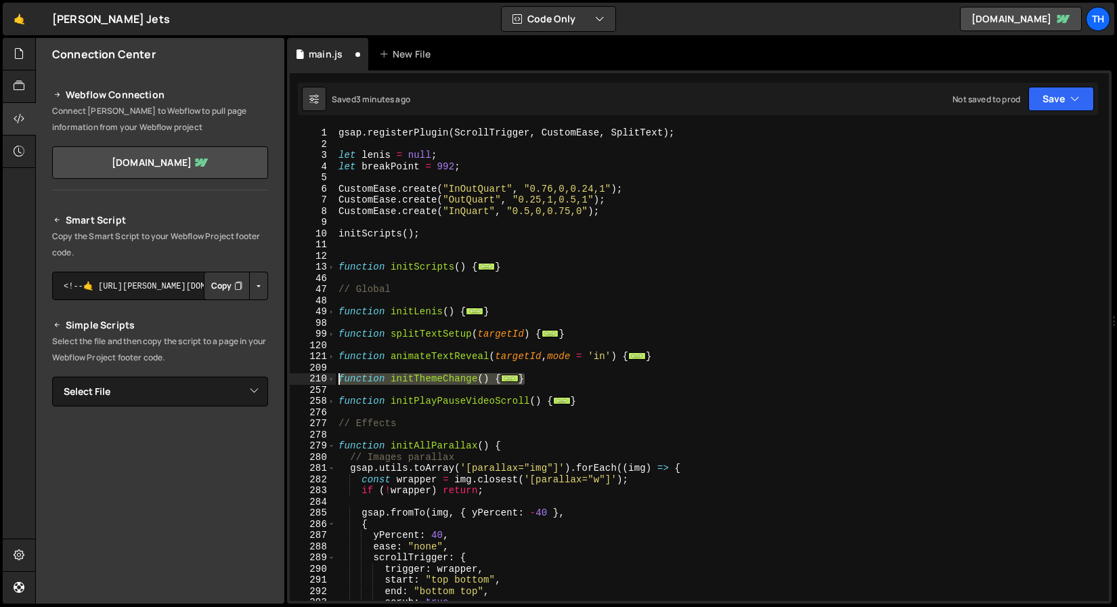
drag, startPoint x: 554, startPoint y: 383, endPoint x: 324, endPoint y: 383, distance: 230.2
click at [324, 383] on div "function animateTextReveal(targetId, mode = 'in') { 1 2 3 4 5 6 7 8 9 10 11 12 …" at bounding box center [699, 363] width 819 height 473
click at [330, 449] on span at bounding box center [331, 446] width 7 height 12
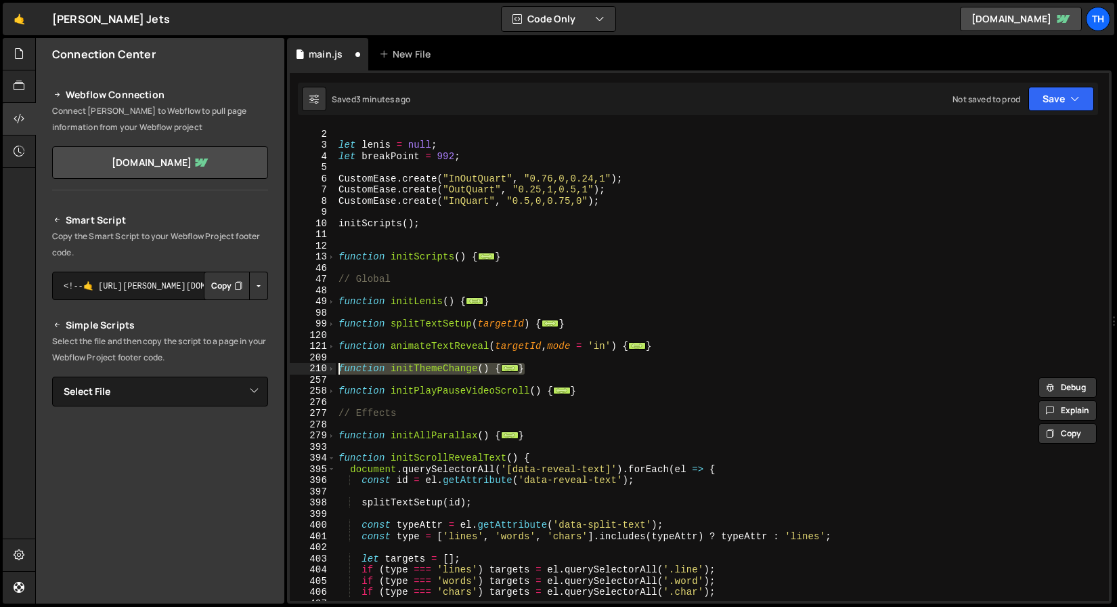
scroll to position [10, 0]
click at [333, 471] on span at bounding box center [331, 470] width 7 height 12
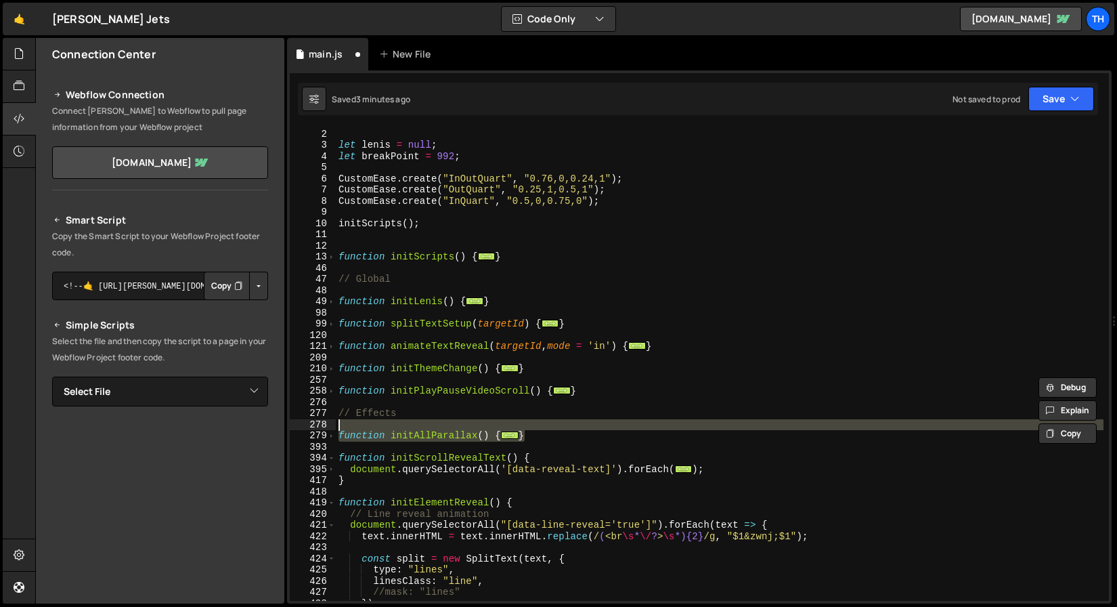
drag, startPoint x: 552, startPoint y: 441, endPoint x: 328, endPoint y: 421, distance: 225.1
click at [328, 421] on div "function initThemeChange() { const themedElements = document.querySelectorAll("…" at bounding box center [699, 363] width 819 height 473
type textarea "function initAllParallax() {"
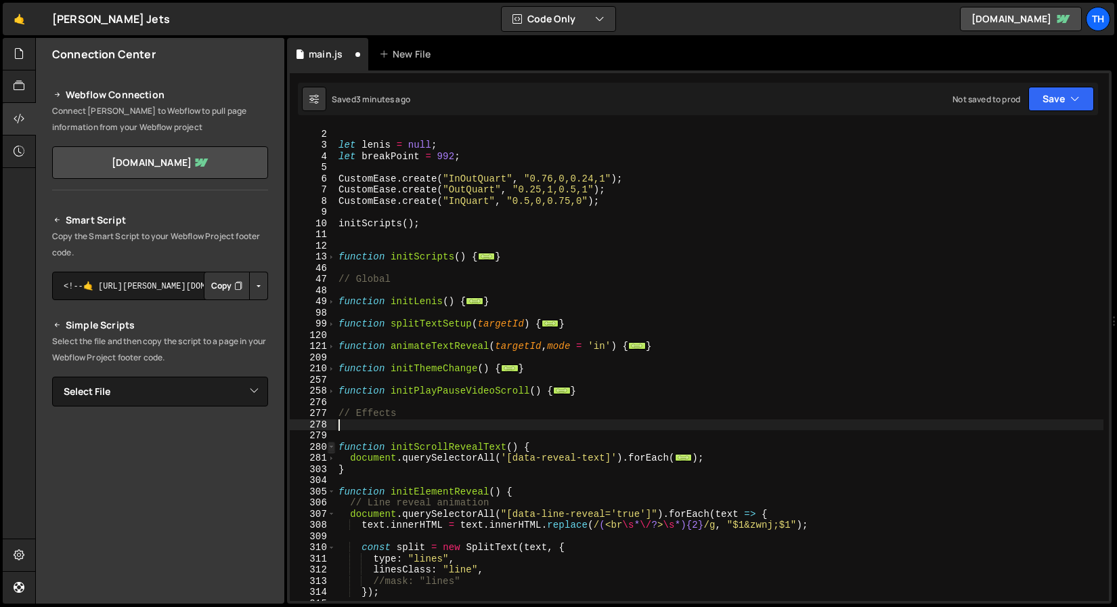
click at [332, 448] on span at bounding box center [331, 448] width 7 height 12
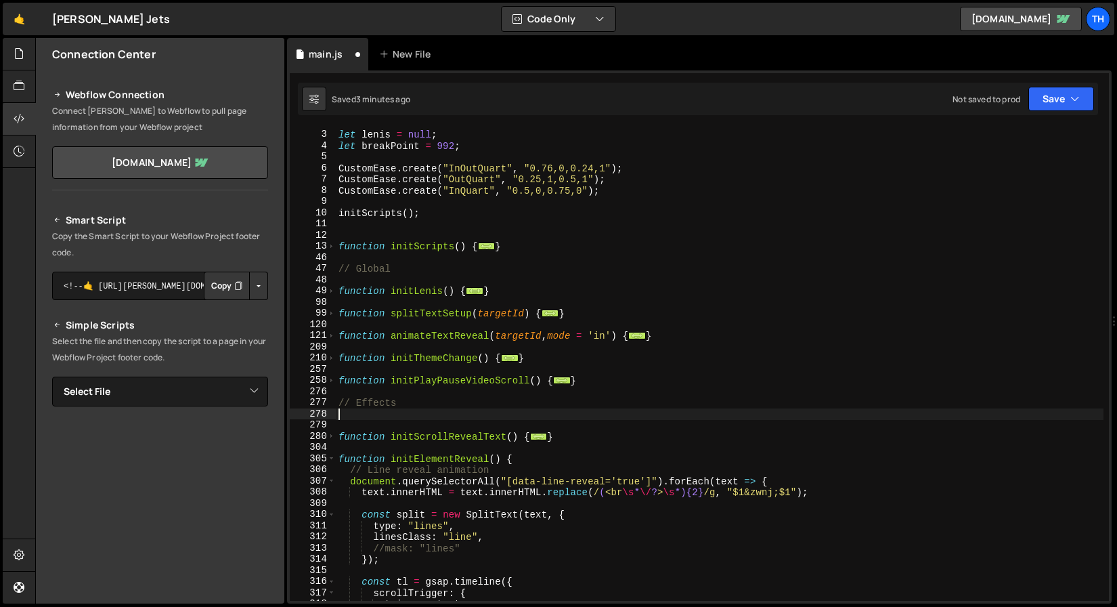
scroll to position [31, 0]
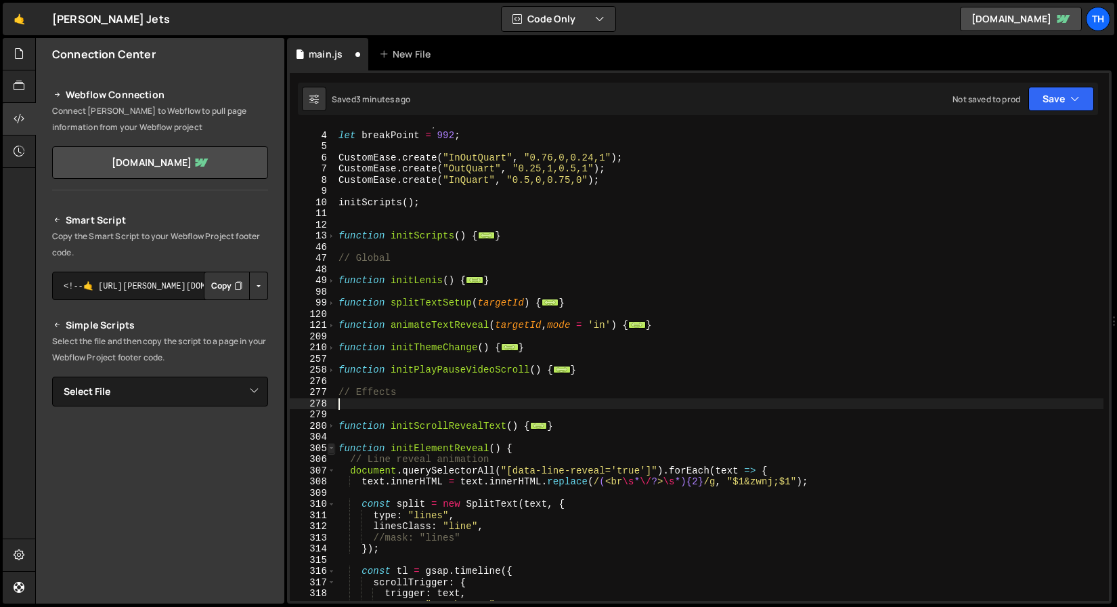
click at [332, 449] on span at bounding box center [331, 449] width 7 height 12
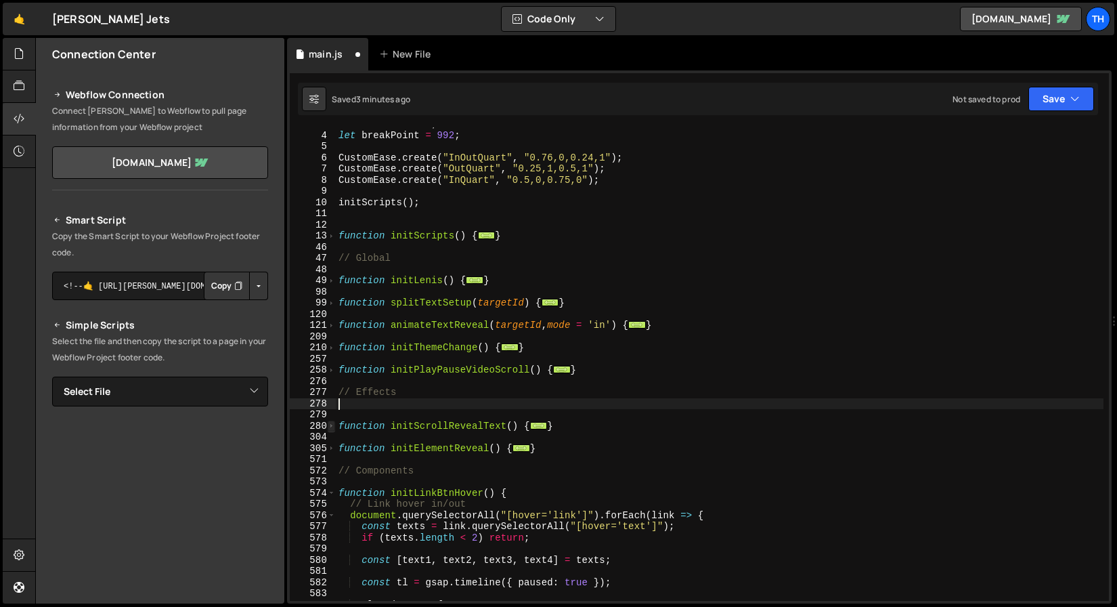
click at [330, 428] on span at bounding box center [331, 427] width 7 height 12
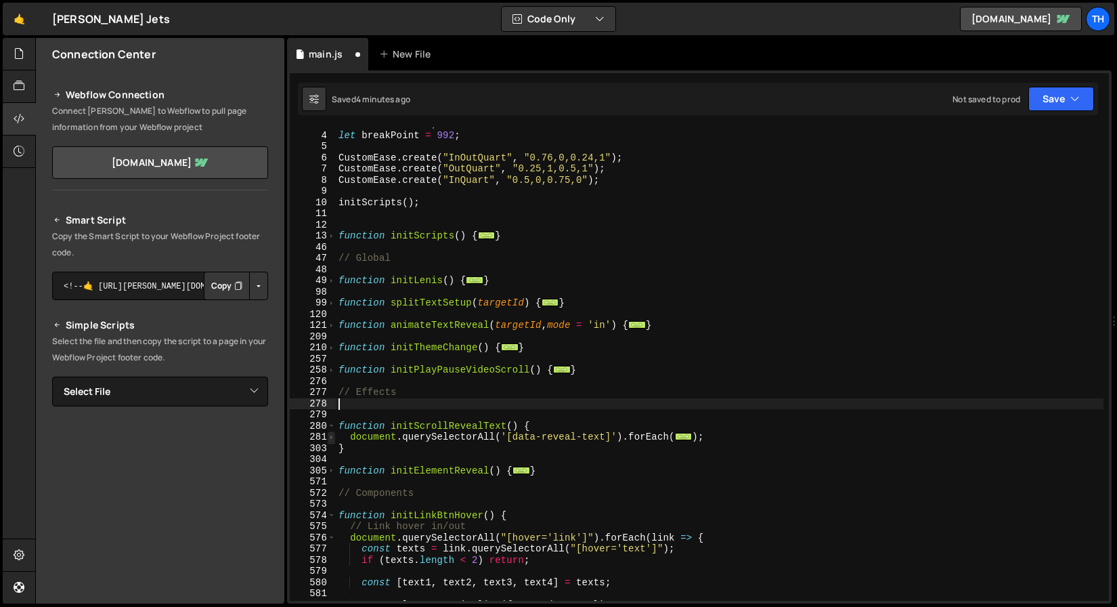
click at [329, 439] on span at bounding box center [331, 437] width 7 height 12
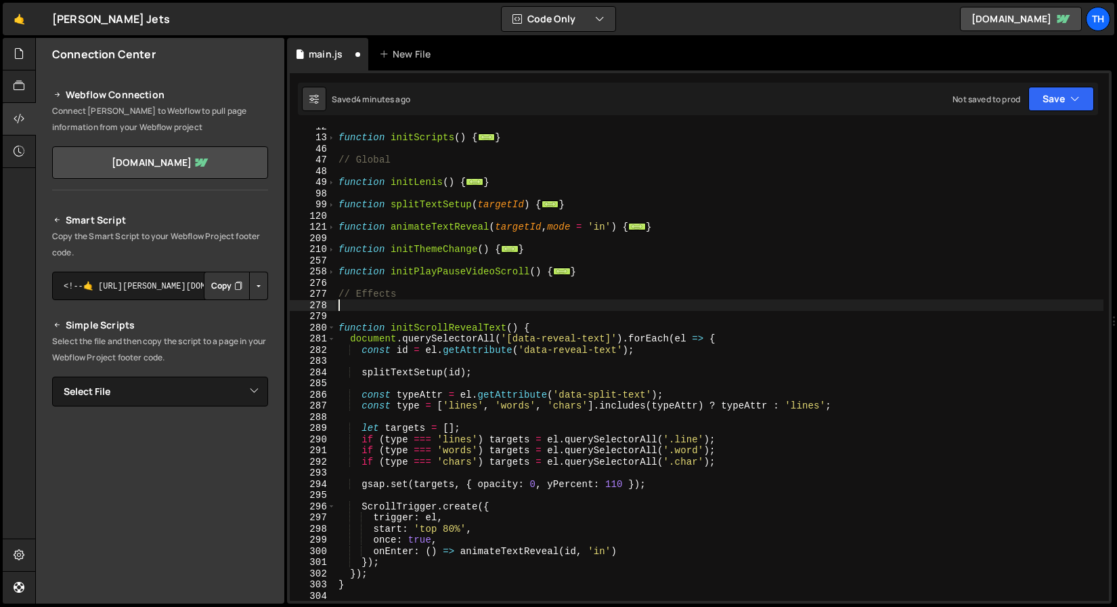
scroll to position [220, 0]
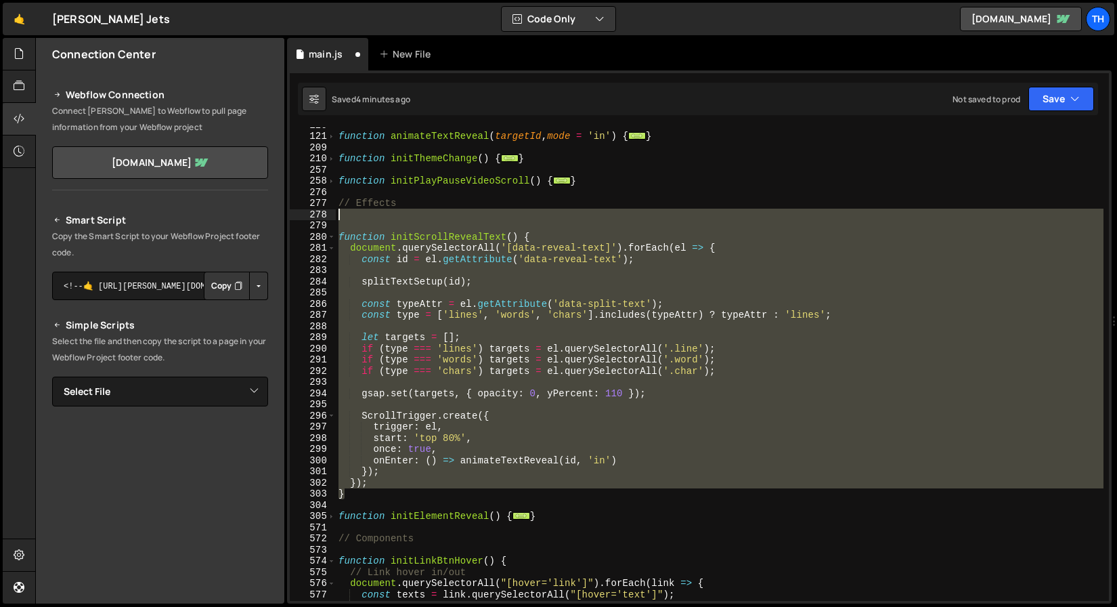
drag, startPoint x: 361, startPoint y: 494, endPoint x: 381, endPoint y: 217, distance: 277.0
click at [381, 217] on div "function animateTextReveal ( targetId , mode = 'in' ) { ... } function initThem…" at bounding box center [720, 367] width 768 height 496
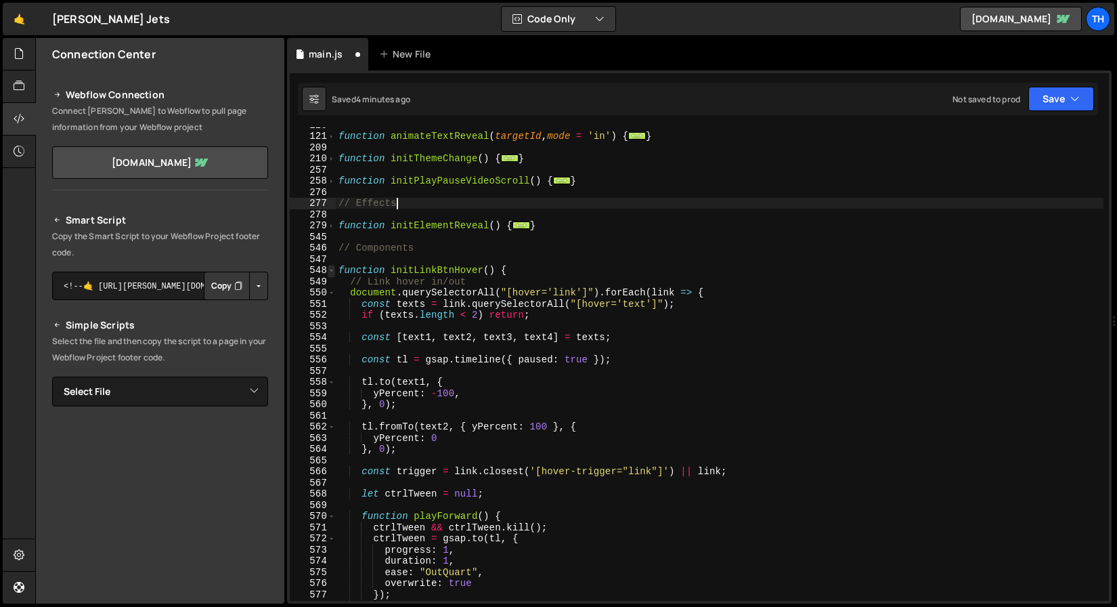
click at [332, 272] on span at bounding box center [331, 271] width 7 height 12
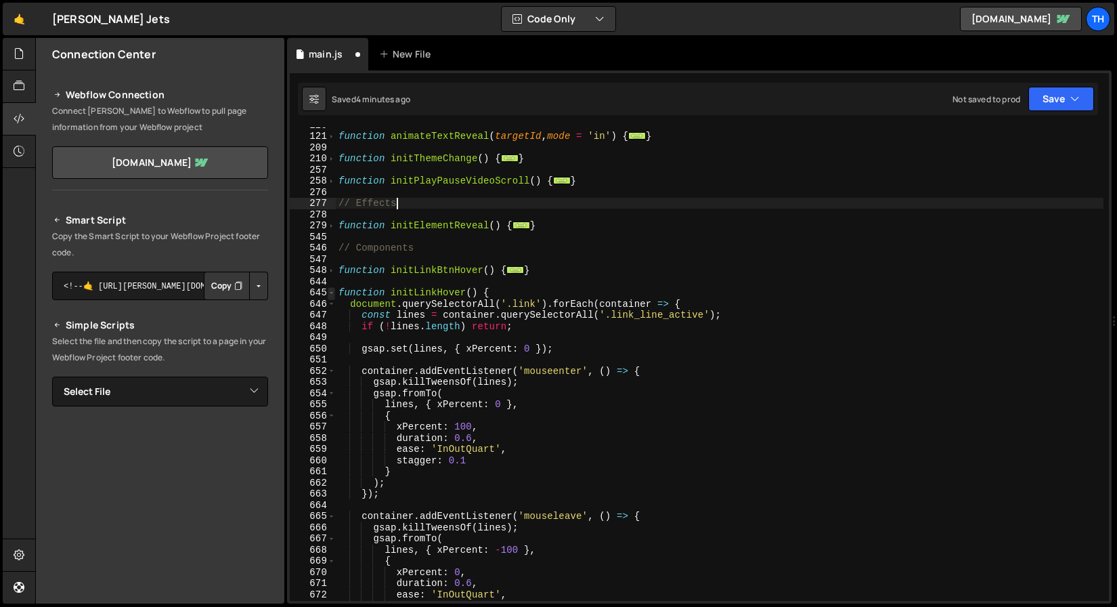
click at [330, 288] on span at bounding box center [331, 293] width 7 height 12
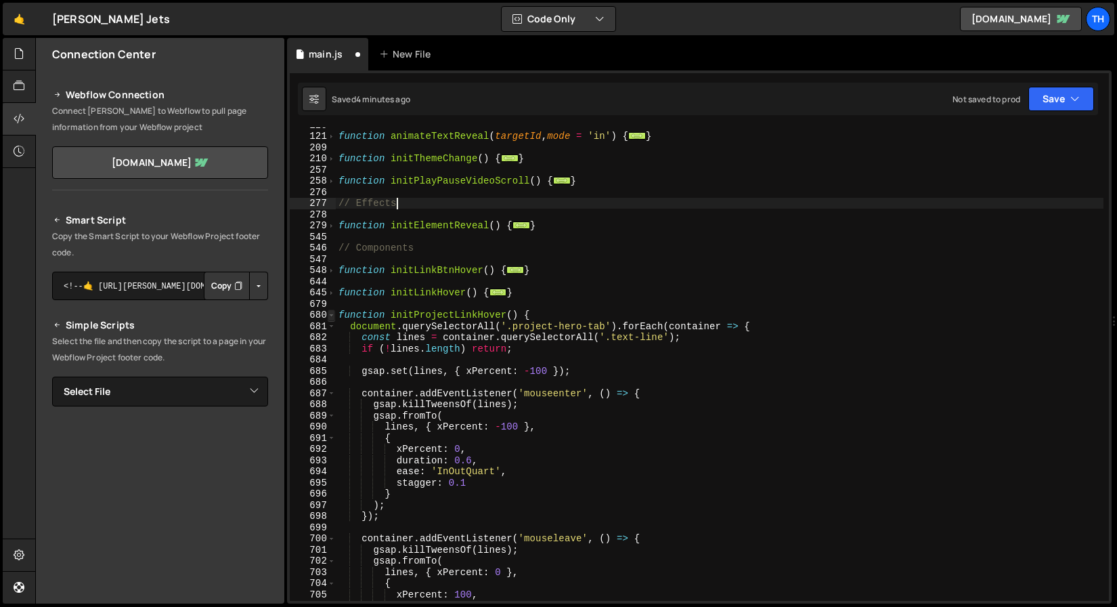
click at [328, 318] on span at bounding box center [331, 315] width 7 height 12
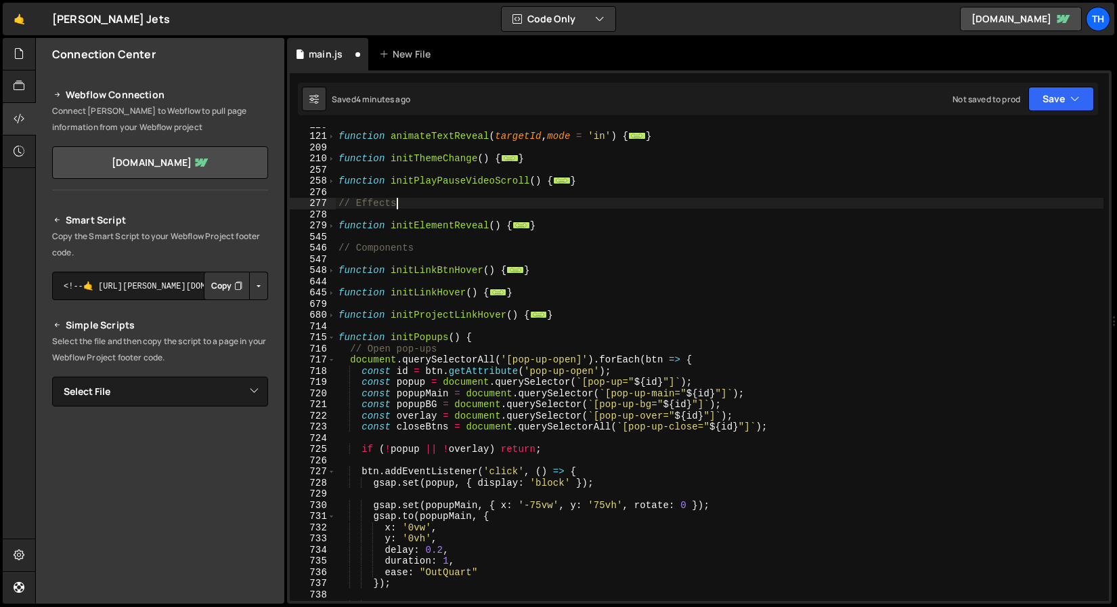
click at [337, 297] on div "function animateTextReveal ( targetId , mode = 'in' ) { ... } function initThem…" at bounding box center [720, 367] width 768 height 496
click at [331, 295] on span at bounding box center [331, 293] width 7 height 12
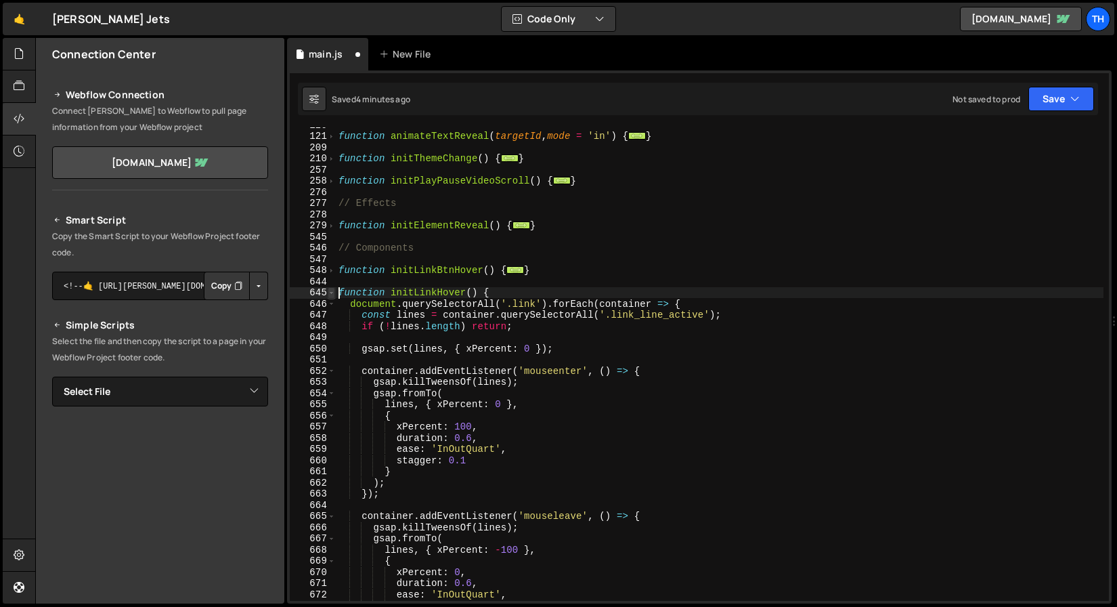
click at [331, 297] on span at bounding box center [331, 293] width 7 height 12
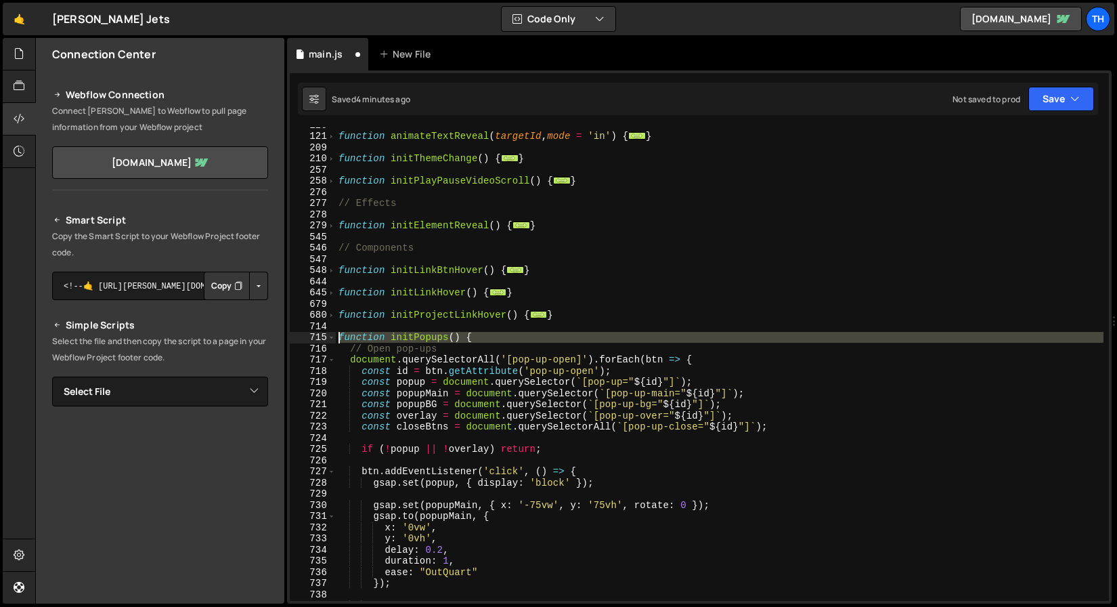
click at [326, 337] on div "715" at bounding box center [313, 338] width 46 height 12
click at [329, 339] on span at bounding box center [331, 338] width 7 height 12
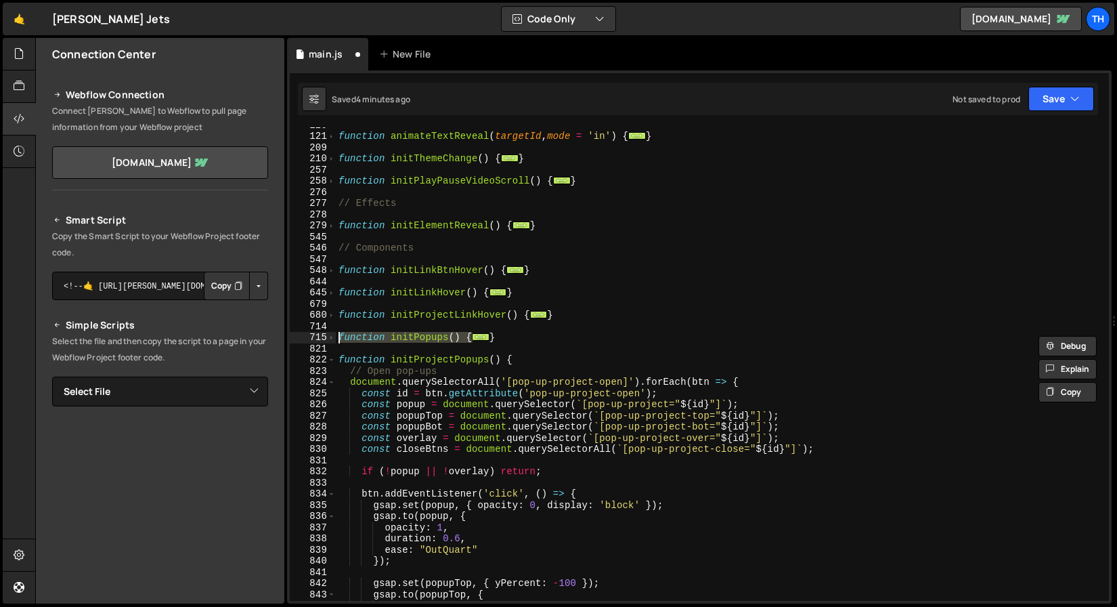
click at [329, 347] on div "821" at bounding box center [313, 349] width 46 height 12
click at [330, 357] on span at bounding box center [331, 360] width 7 height 12
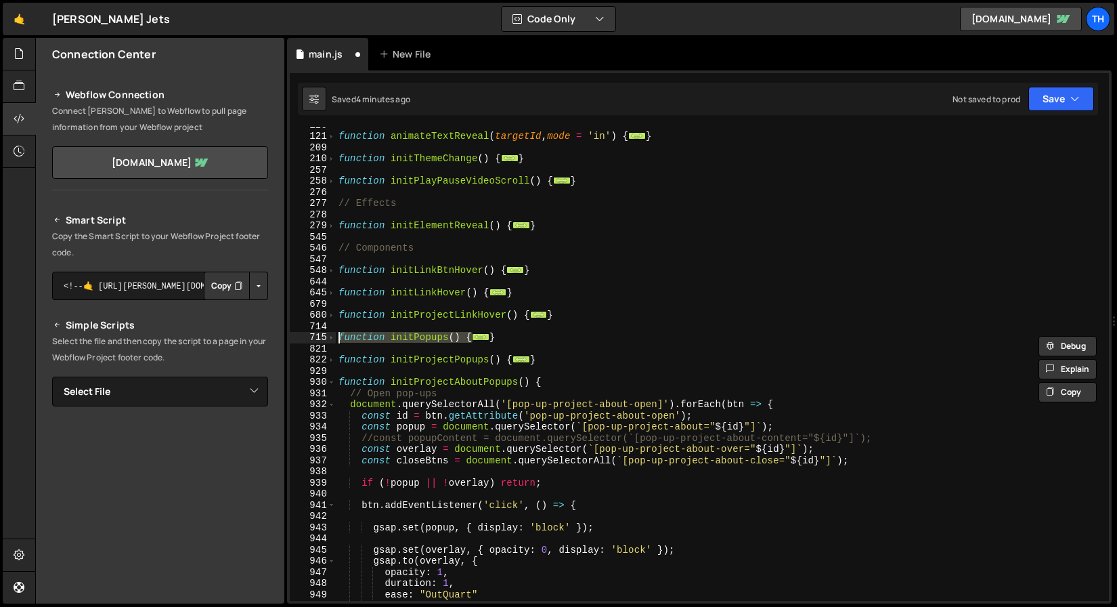
click at [1029, 117] on div "1 Type cmd + s to save your Javascript file. הההההההההההההההההההההההההההההההההה…" at bounding box center [699, 336] width 825 height 533
click at [1037, 104] on button "Save" at bounding box center [1062, 99] width 66 height 24
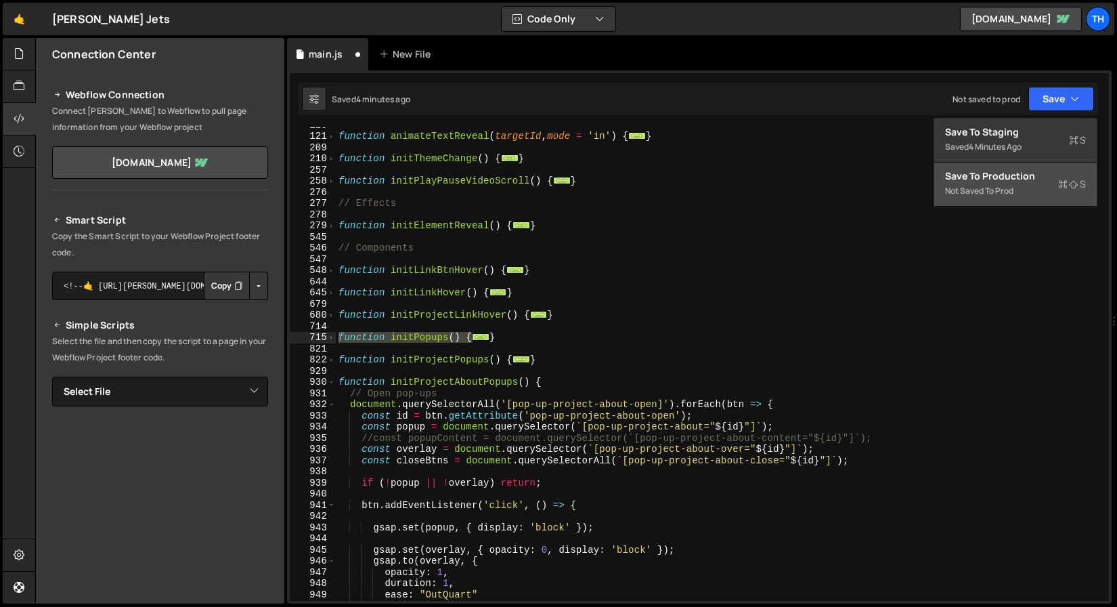
click at [991, 188] on div "Not saved to prod" at bounding box center [1015, 191] width 141 height 16
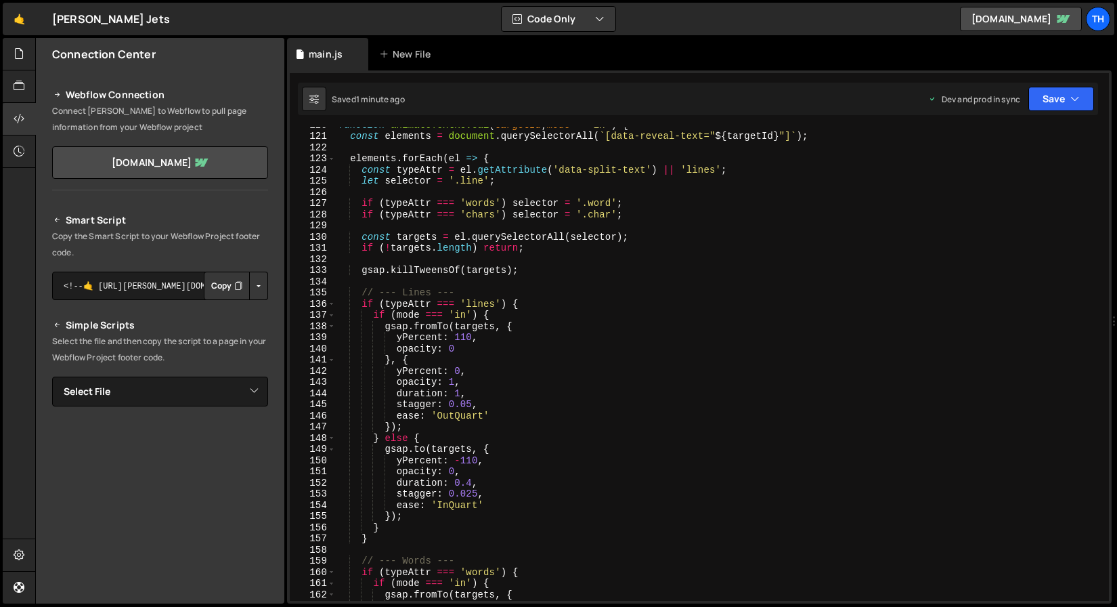
scroll to position [1327, 0]
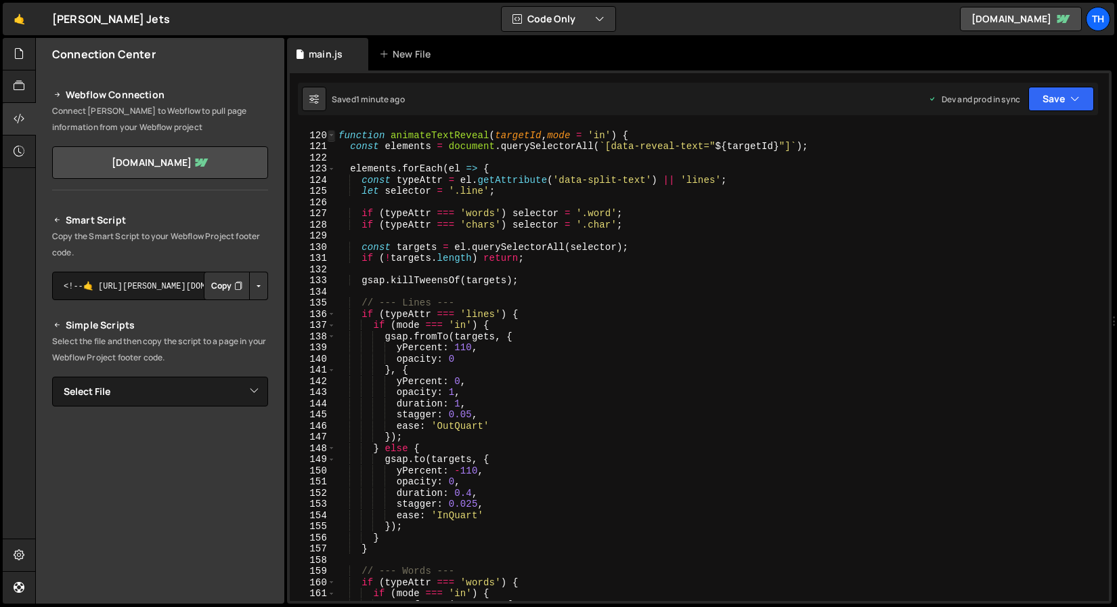
click at [328, 137] on span at bounding box center [331, 136] width 7 height 12
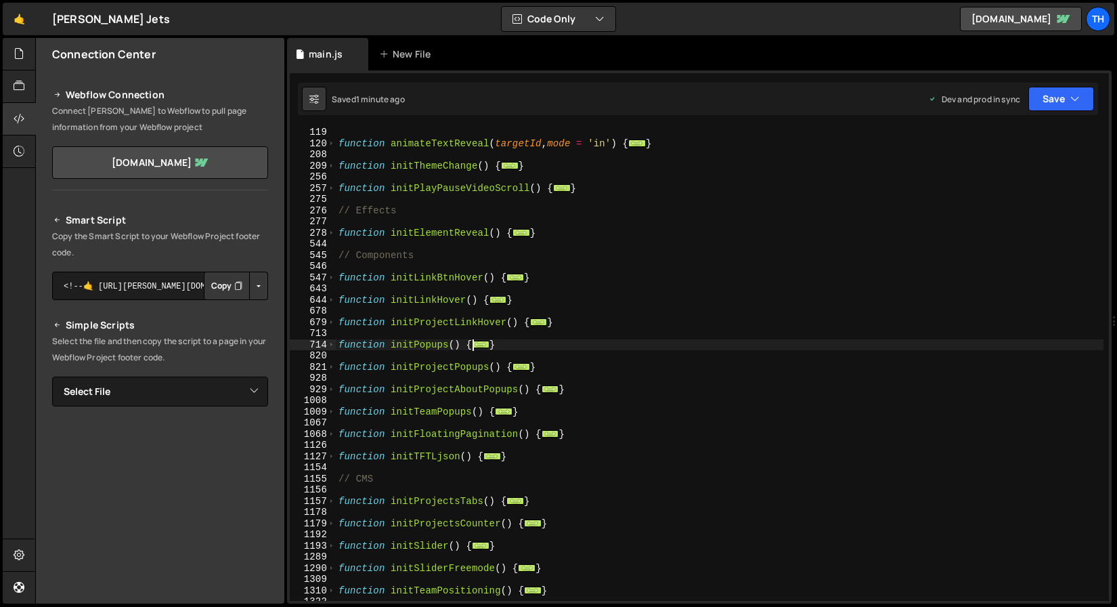
scroll to position [202, 0]
click at [335, 238] on div "278" at bounding box center [313, 234] width 46 height 12
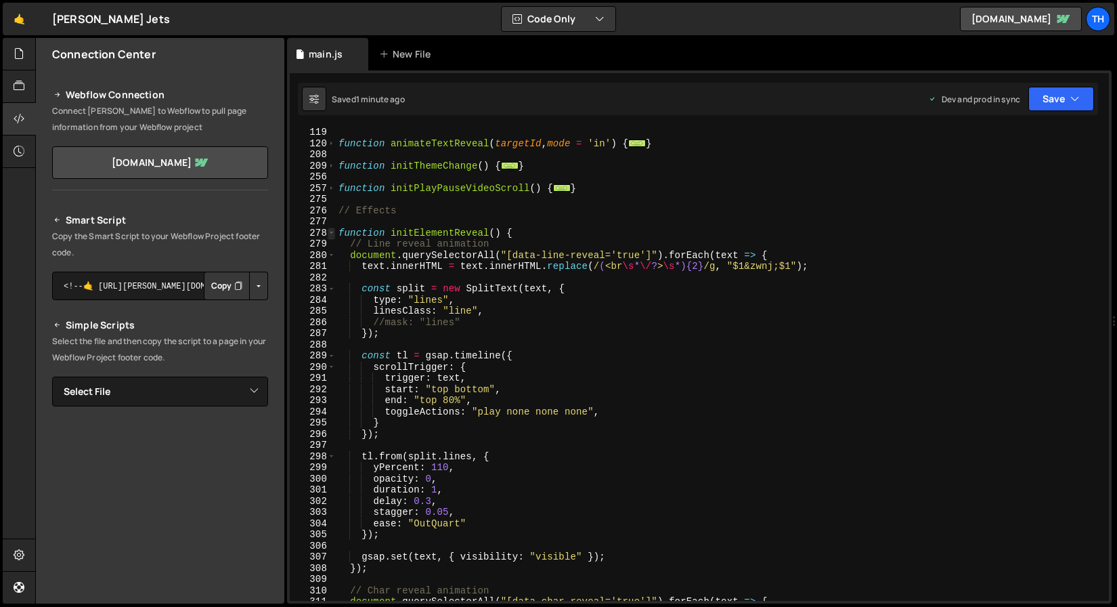
click at [333, 235] on span at bounding box center [331, 234] width 7 height 12
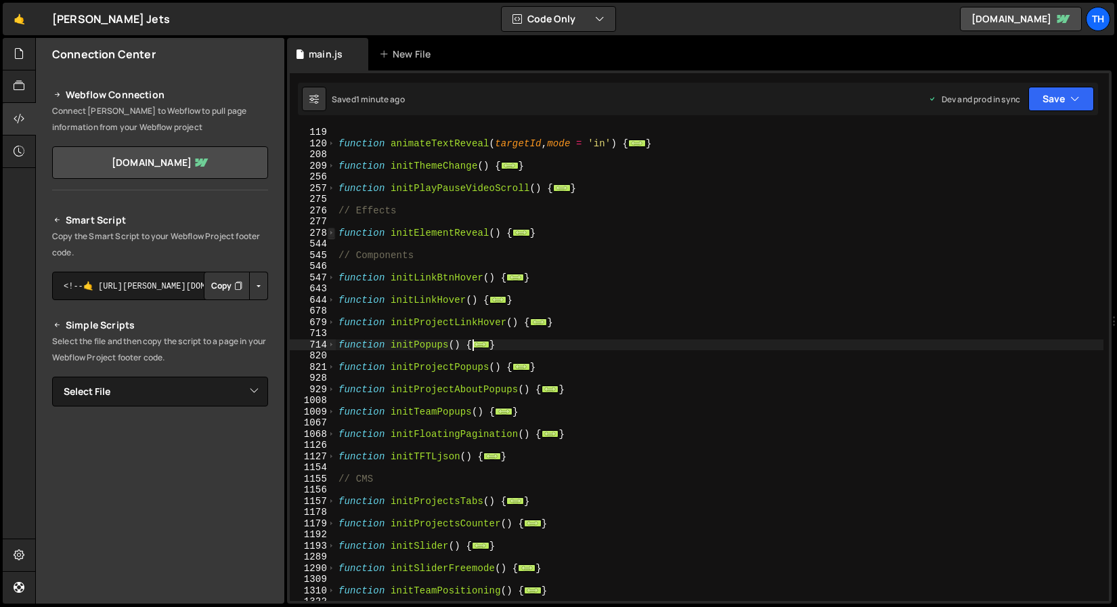
click at [333, 234] on span at bounding box center [331, 234] width 7 height 12
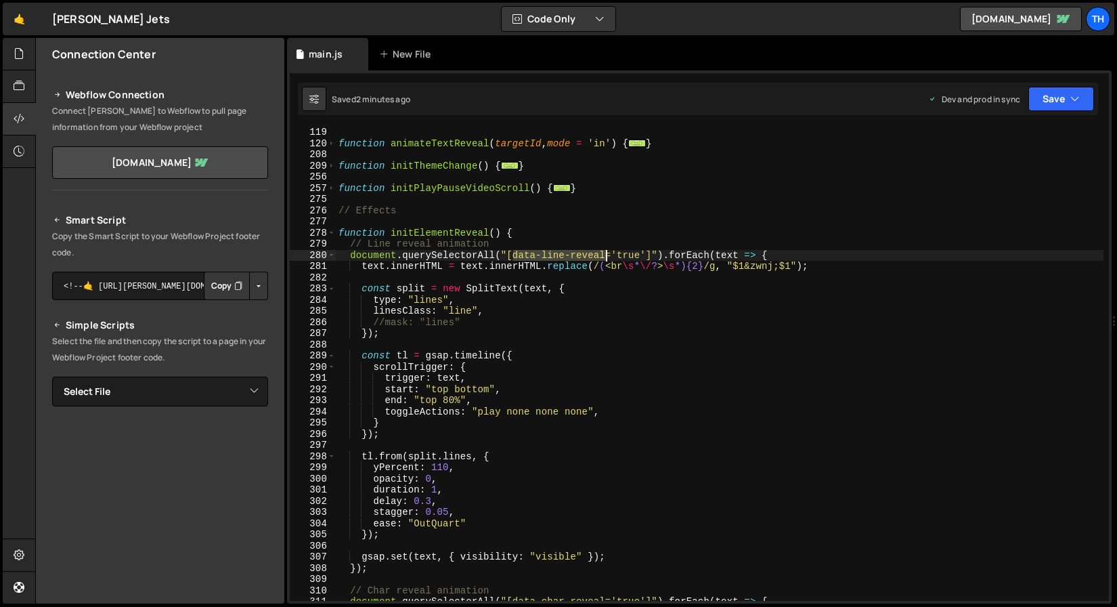
drag, startPoint x: 514, startPoint y: 254, endPoint x: 605, endPoint y: 250, distance: 90.8
click at [605, 250] on div "function animateTextReveal ( targetId , mode = 'in' ) { ... } function initThem…" at bounding box center [720, 375] width 768 height 496
click at [337, 235] on div "function animateTextReveal ( targetId , mode = 'in' ) { ... } function initThem…" at bounding box center [720, 375] width 768 height 496
click at [330, 234] on span at bounding box center [331, 234] width 7 height 12
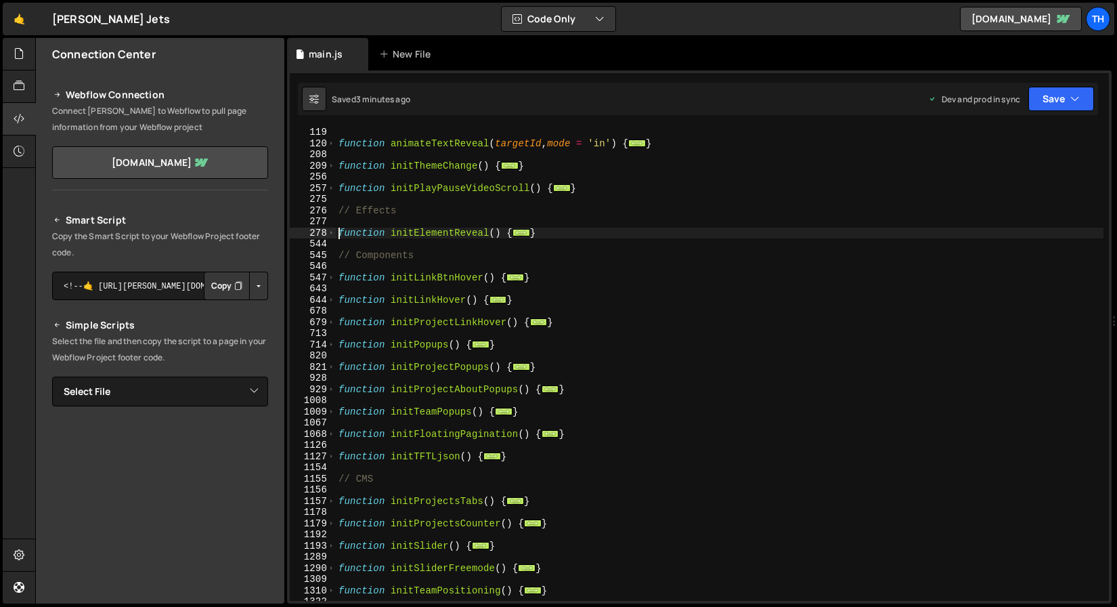
click at [1056, 85] on div "Saved 3 minutes ago Dev and prod in sync Upgrade to Edit Save Save to Staging S…" at bounding box center [698, 99] width 800 height 33
click at [1057, 103] on button "Save" at bounding box center [1062, 99] width 66 height 24
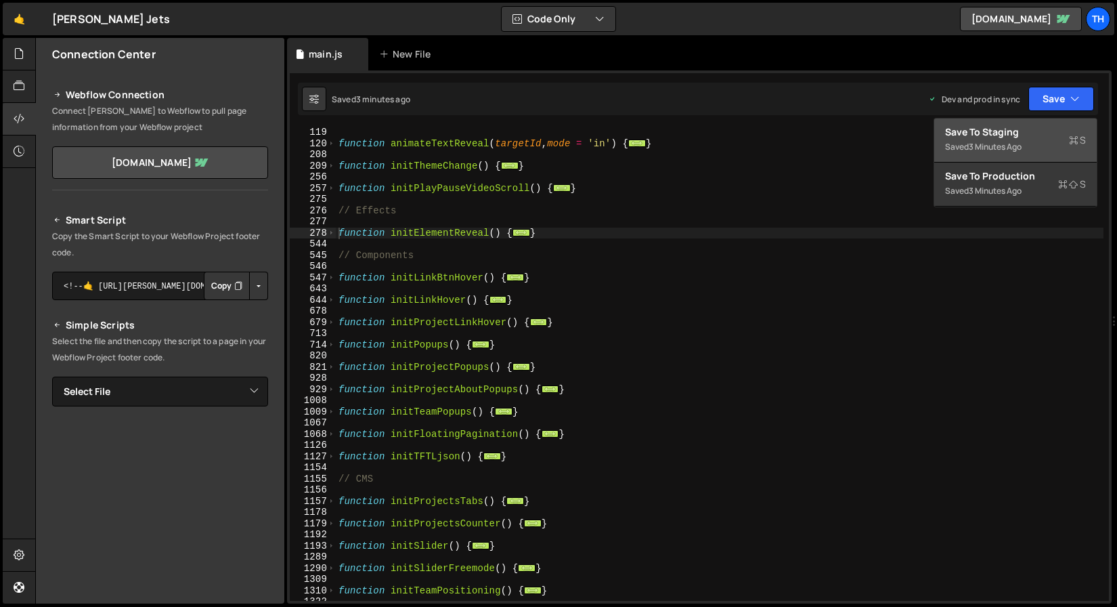
click at [1029, 142] on div "Saved 3 minutes ago" at bounding box center [1015, 147] width 141 height 16
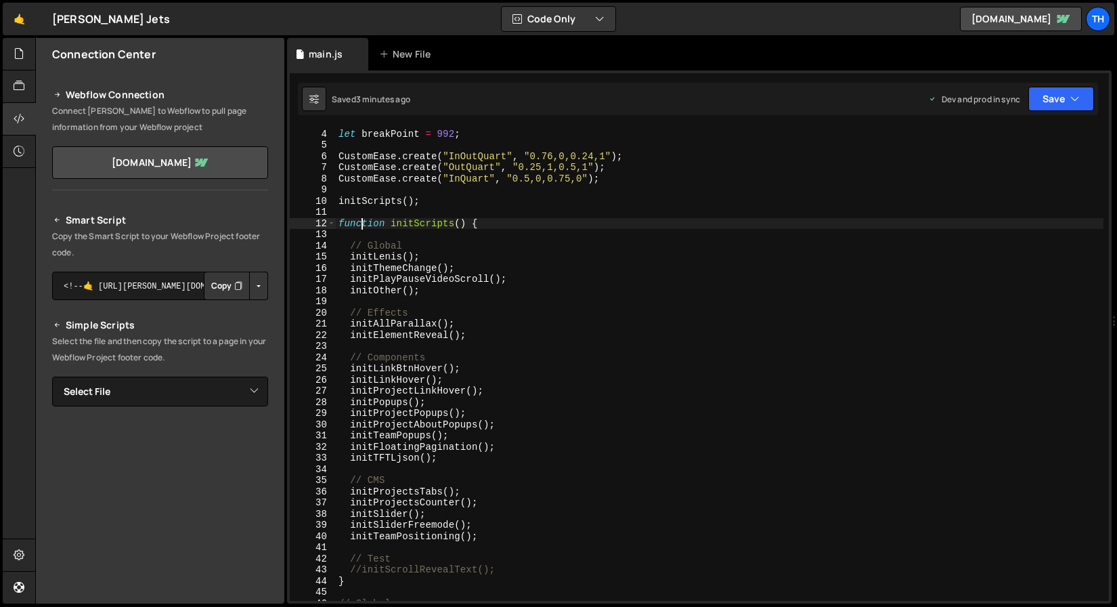
scroll to position [0, 0]
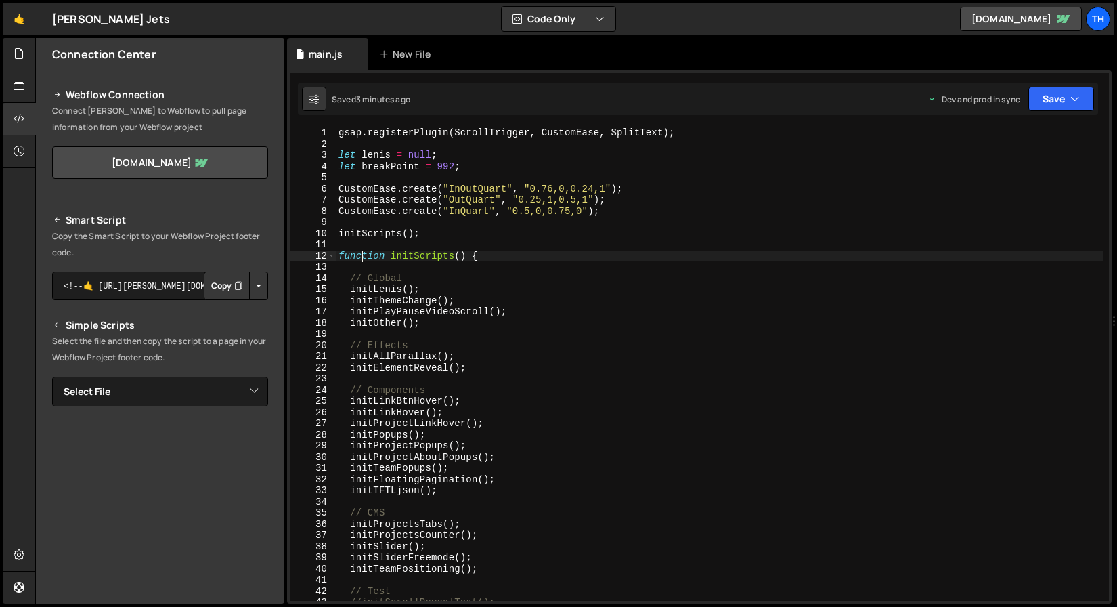
click at [363, 215] on div "gsap . registerPlugin ( ScrollTrigger , CustomEase , SplitText ) ; let lenis = …" at bounding box center [720, 375] width 768 height 496
click at [331, 259] on span at bounding box center [331, 257] width 7 height 12
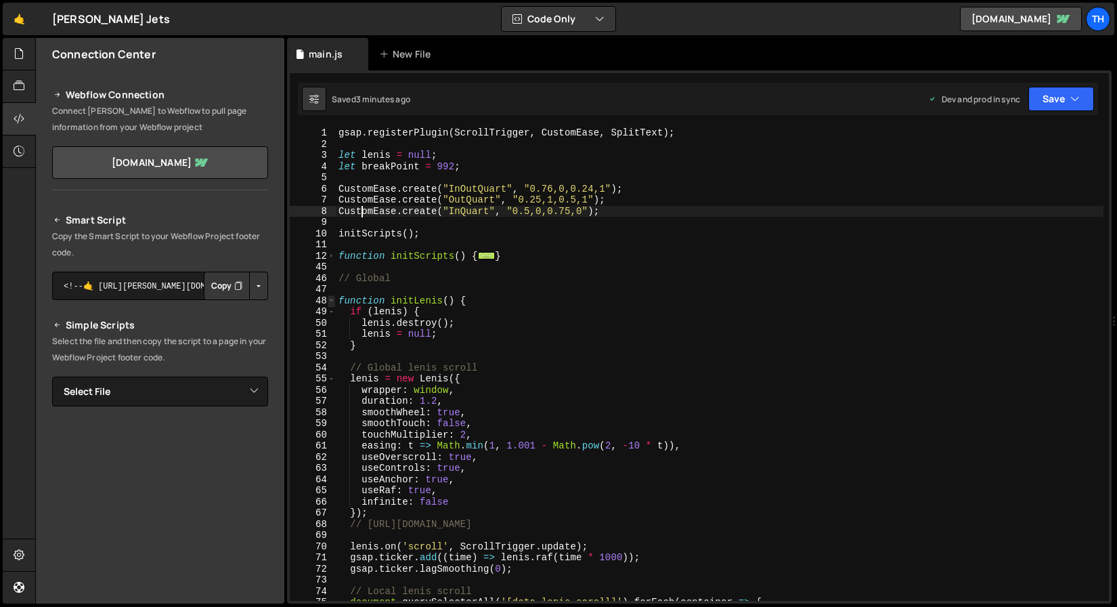
click at [329, 301] on span at bounding box center [331, 301] width 7 height 12
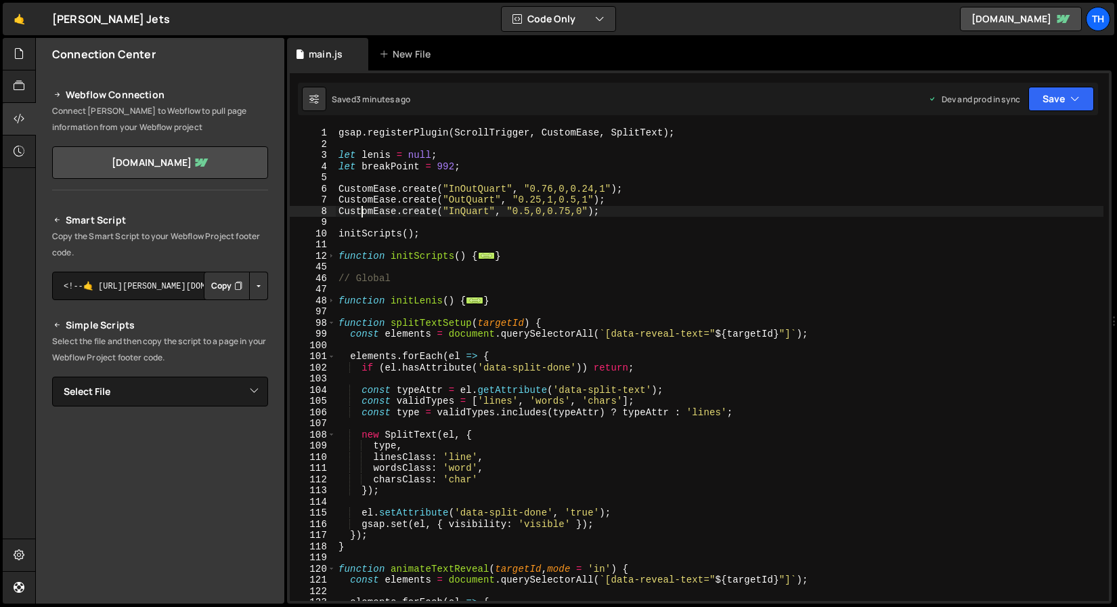
click at [328, 318] on div "98" at bounding box center [313, 324] width 46 height 12
click at [328, 321] on span at bounding box center [331, 324] width 7 height 12
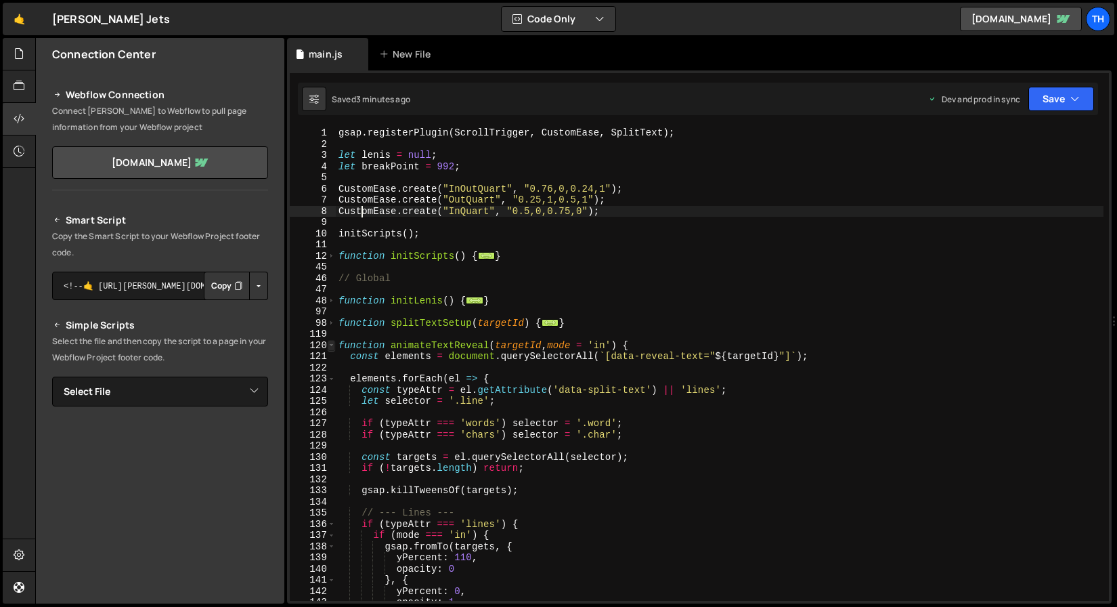
click at [330, 349] on span at bounding box center [331, 346] width 7 height 12
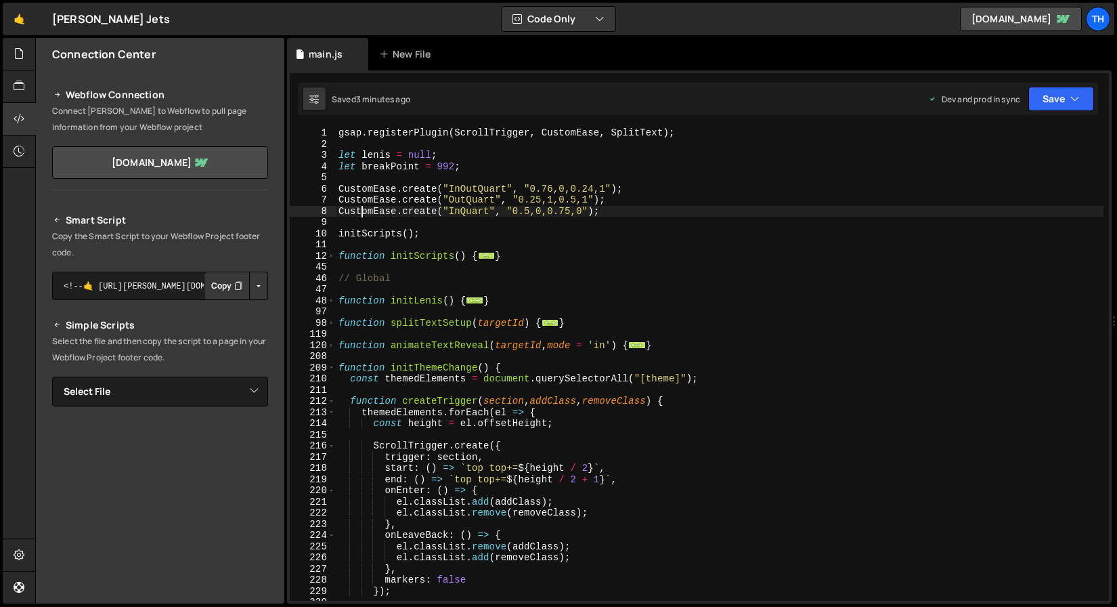
click at [334, 374] on div "210" at bounding box center [313, 379] width 46 height 12
click at [334, 373] on div "210" at bounding box center [313, 379] width 46 height 12
click at [333, 370] on span at bounding box center [331, 368] width 7 height 12
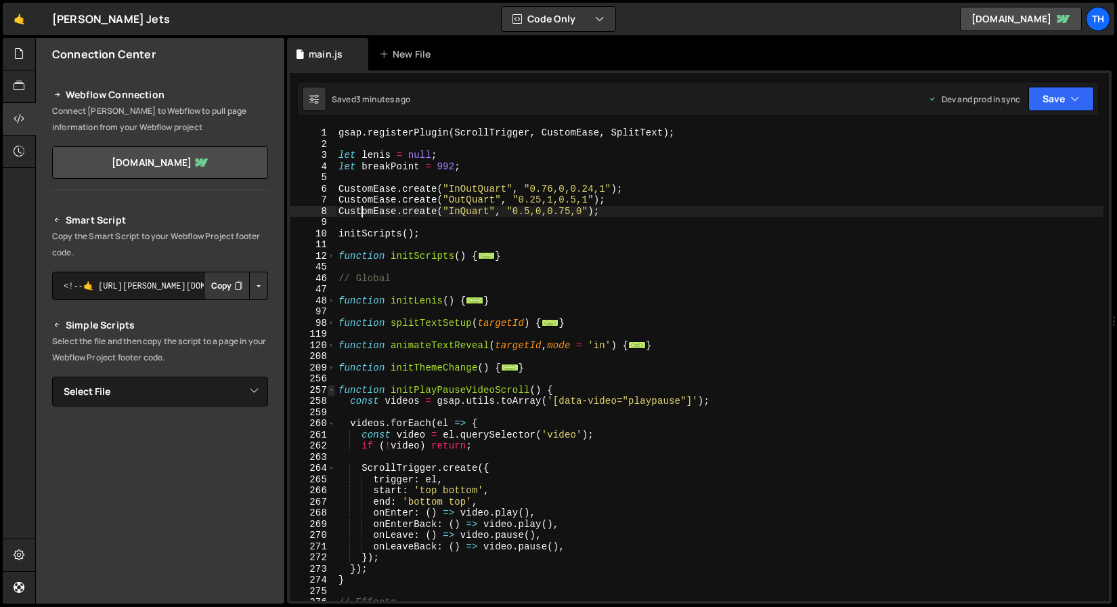
click at [332, 385] on span at bounding box center [331, 391] width 7 height 12
click at [332, 389] on span at bounding box center [331, 391] width 7 height 12
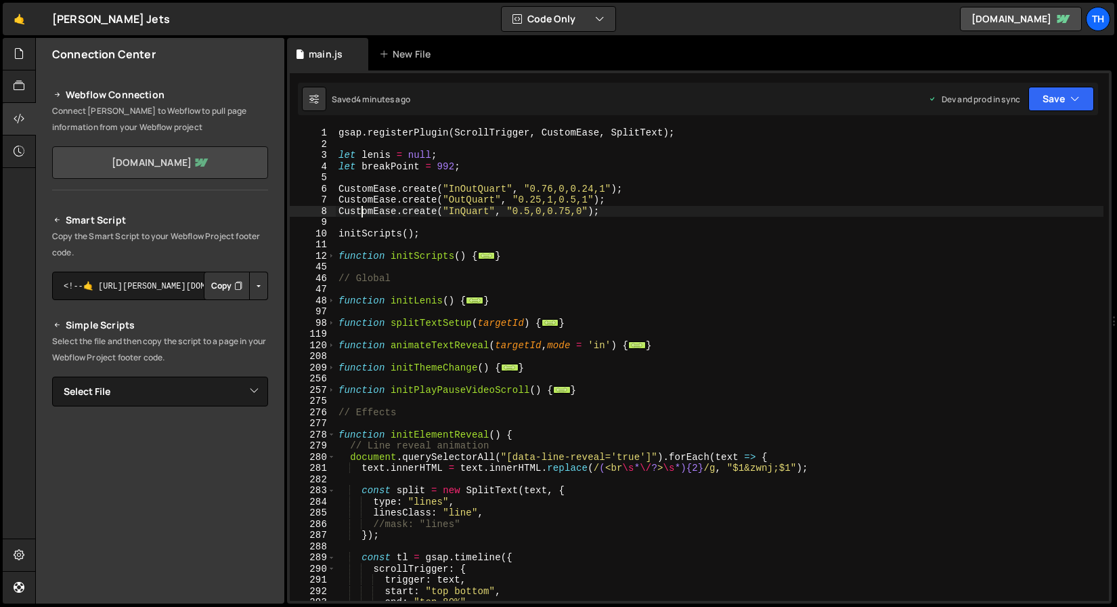
click at [200, 171] on link "jeskojets.webflow.io" at bounding box center [160, 162] width 216 height 33
click at [325, 257] on div "12" at bounding box center [313, 257] width 46 height 12
click at [330, 258] on span at bounding box center [331, 257] width 7 height 12
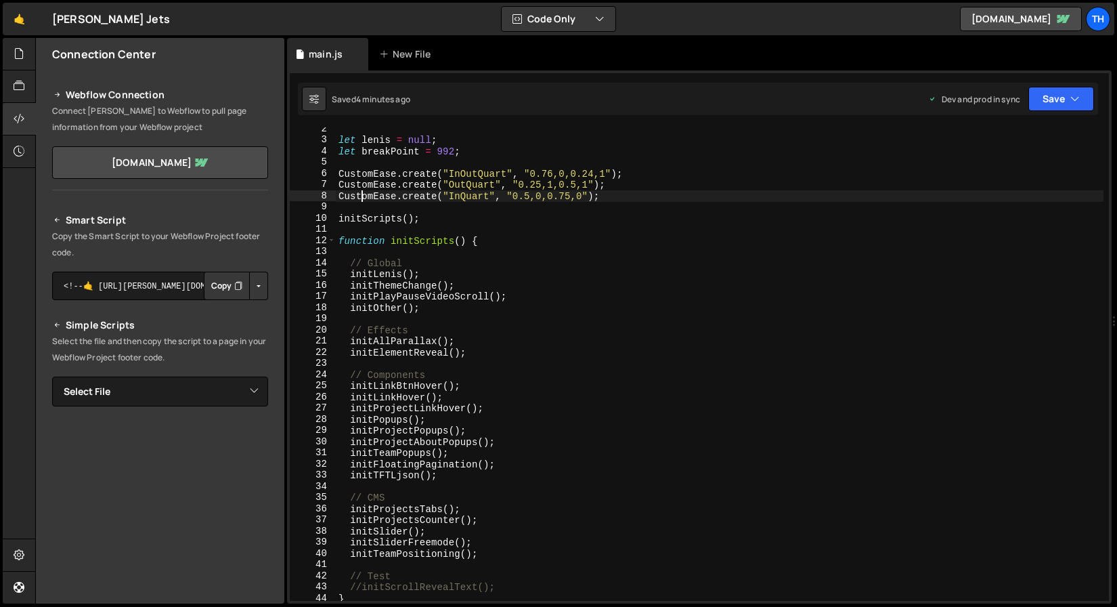
scroll to position [16, 0]
click at [325, 239] on div "12" at bounding box center [313, 241] width 46 height 12
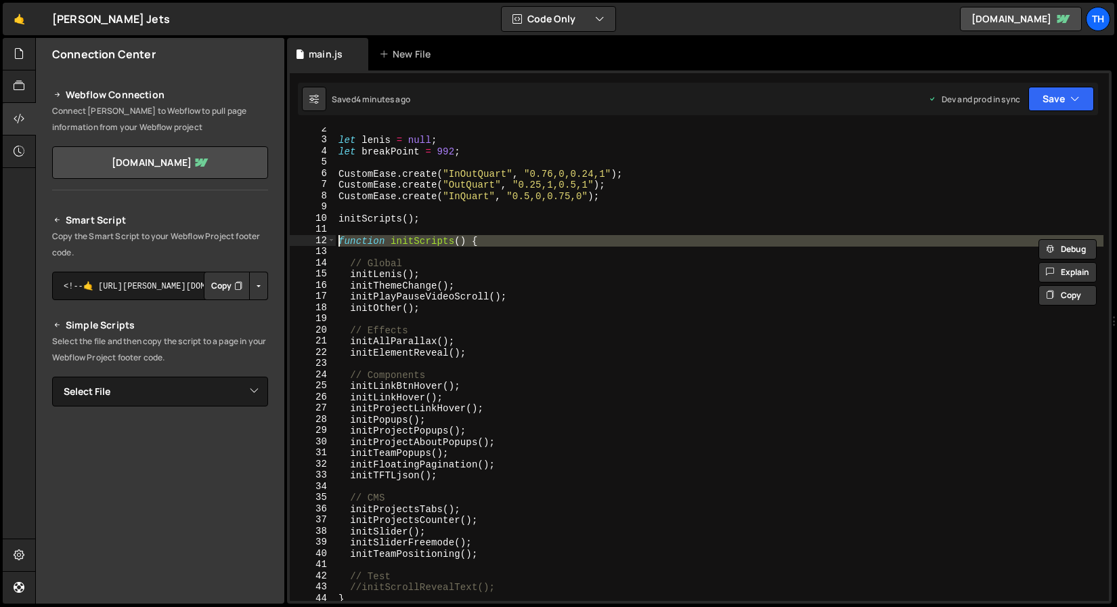
click at [510, 293] on div "let lenis = null ; let breakPoint = 992 ; CustomEase . create ( "InOutQuart" , …" at bounding box center [720, 371] width 768 height 496
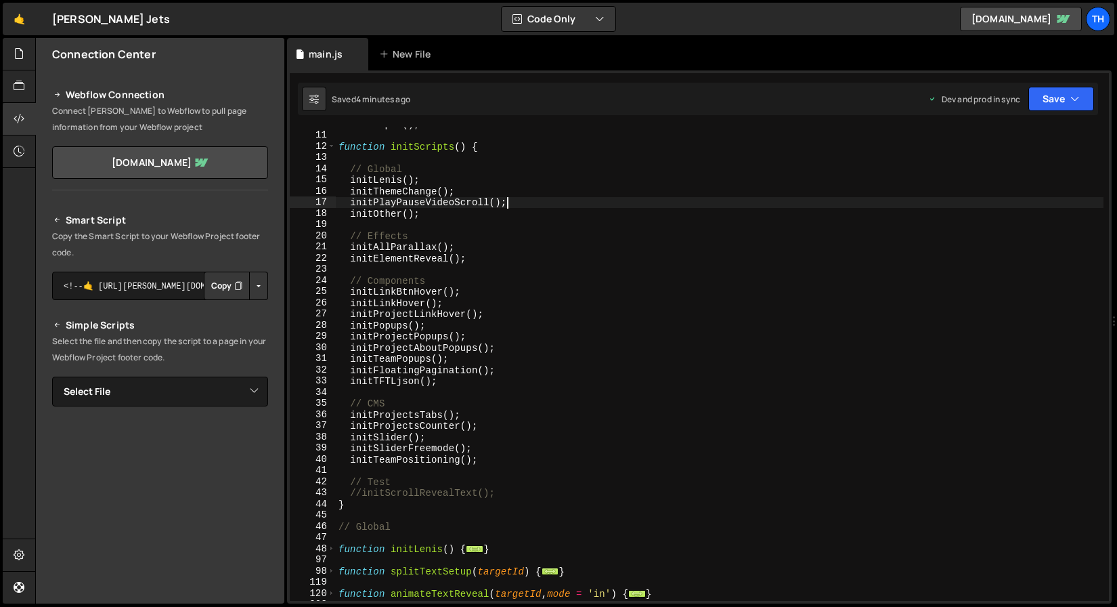
scroll to position [104, 0]
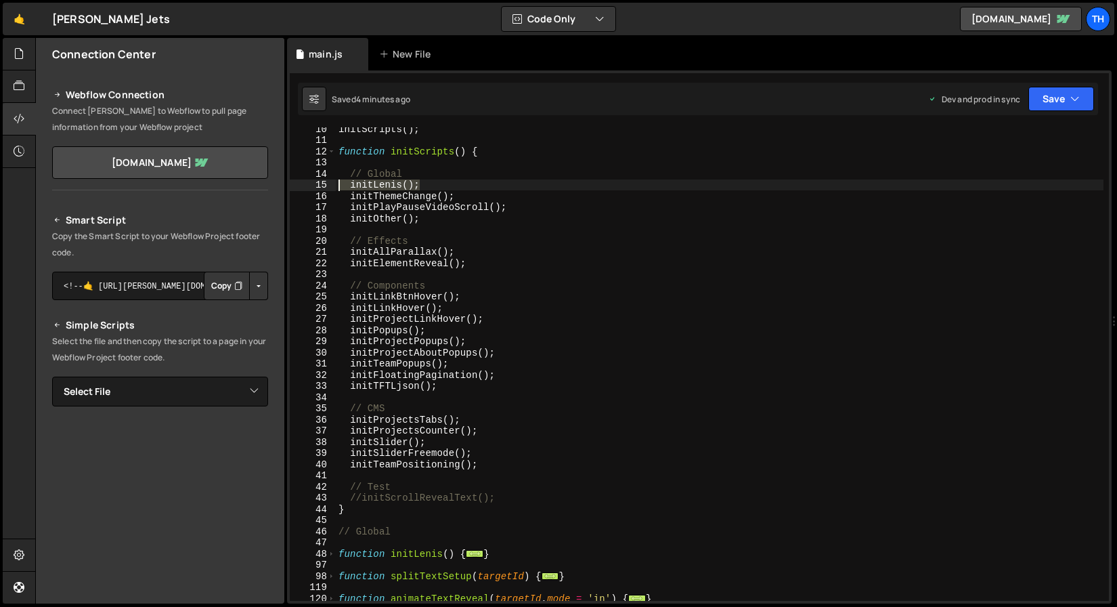
drag, startPoint x: 410, startPoint y: 184, endPoint x: 299, endPoint y: 186, distance: 110.4
click at [299, 186] on div "initPlayPauseVideoScroll(); 10 11 12 13 14 15 16 17 18 19 20 21 22 23 24 25 26 …" at bounding box center [699, 363] width 819 height 473
type textarea "initLenis();"
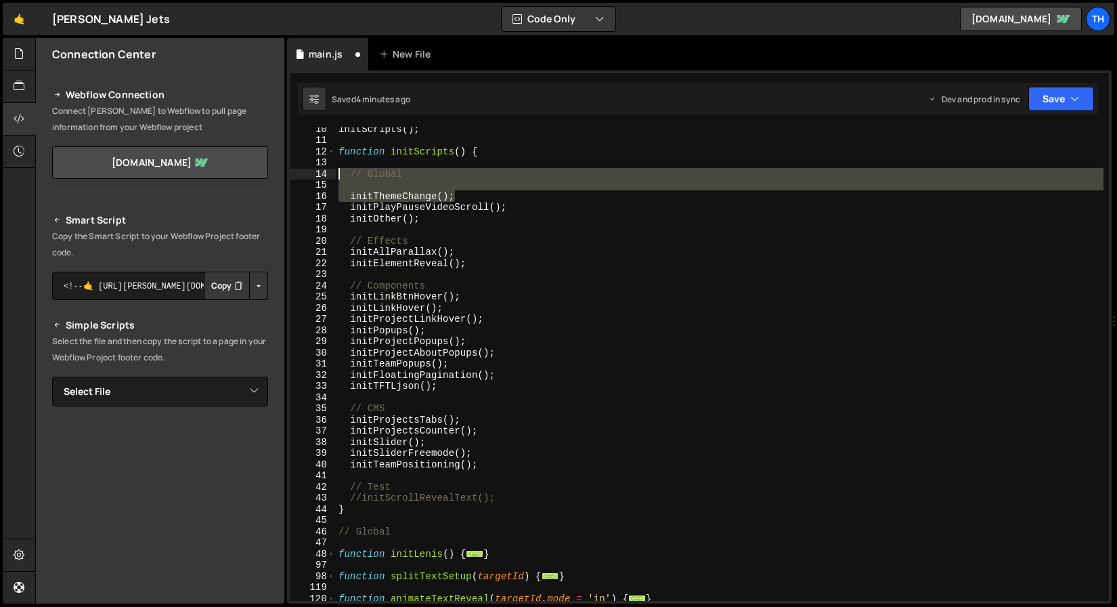
drag, startPoint x: 477, startPoint y: 199, endPoint x: 307, endPoint y: 170, distance: 171.8
click at [305, 169] on div "10 11 12 13 14 15 16 17 18 19 20 21 22 23 24 25 26 27 28 29 30 31 32 33 34 35 3…" at bounding box center [699, 363] width 819 height 473
type textarea "// Global"
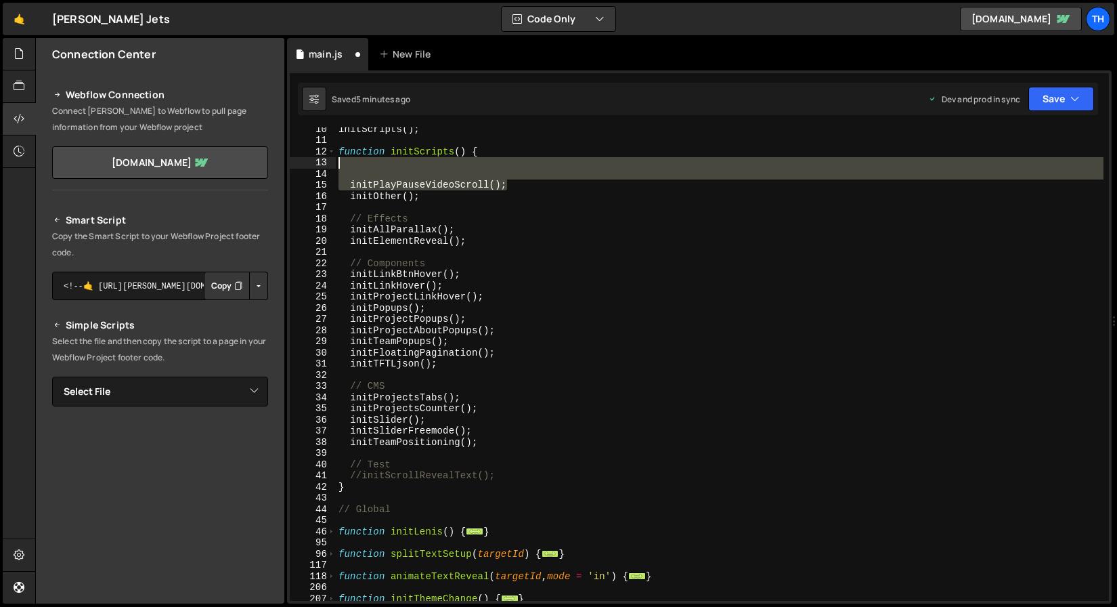
drag, startPoint x: 533, startPoint y: 188, endPoint x: 310, endPoint y: 167, distance: 223.8
click at [310, 167] on div "10 11 12 13 14 15 16 17 18 19 20 21 22 23 24 25 26 27 28 29 30 31 32 33 34 35 3…" at bounding box center [699, 363] width 819 height 473
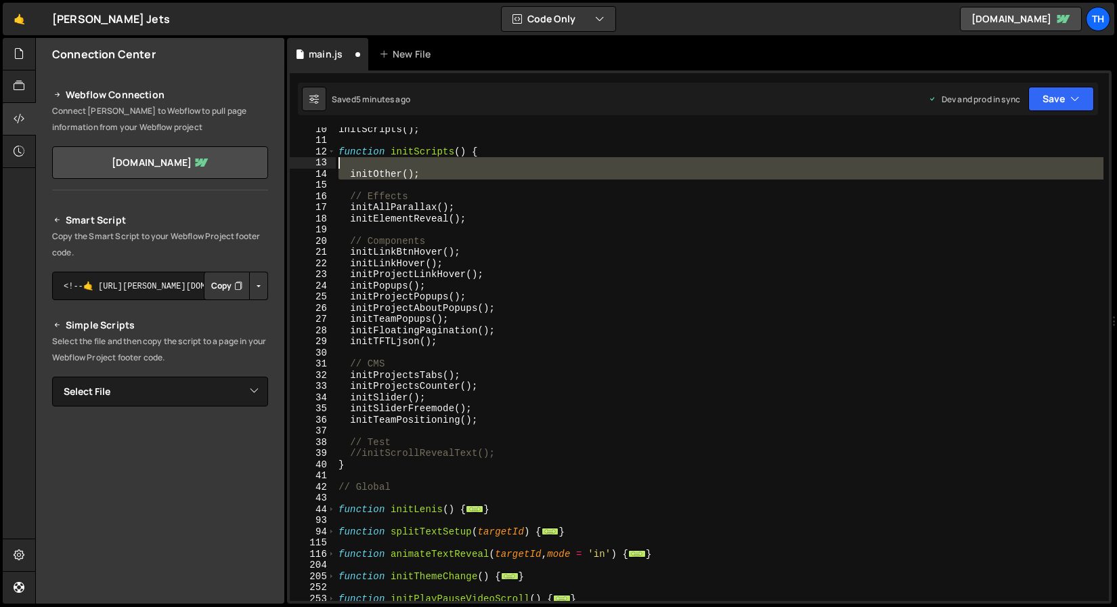
drag, startPoint x: 479, startPoint y: 183, endPoint x: 319, endPoint y: 163, distance: 161.1
click at [319, 163] on div "10 11 12 13 14 15 16 17 18 19 20 21 22 23 24 25 26 27 28 29 30 31 32 33 34 35 3…" at bounding box center [699, 363] width 819 height 473
type textarea "initOther();"
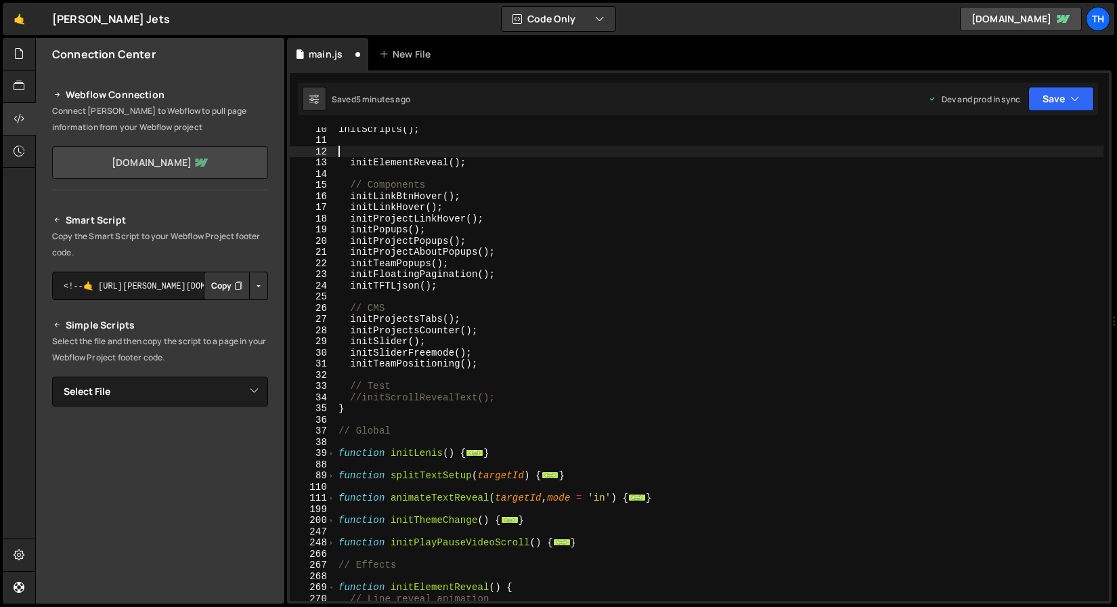
drag, startPoint x: 488, startPoint y: 188, endPoint x: 249, endPoint y: 154, distance: 241.5
click at [249, 154] on div "Files New File Create your first file Get started by starting a Javascript or C…" at bounding box center [576, 321] width 1082 height 566
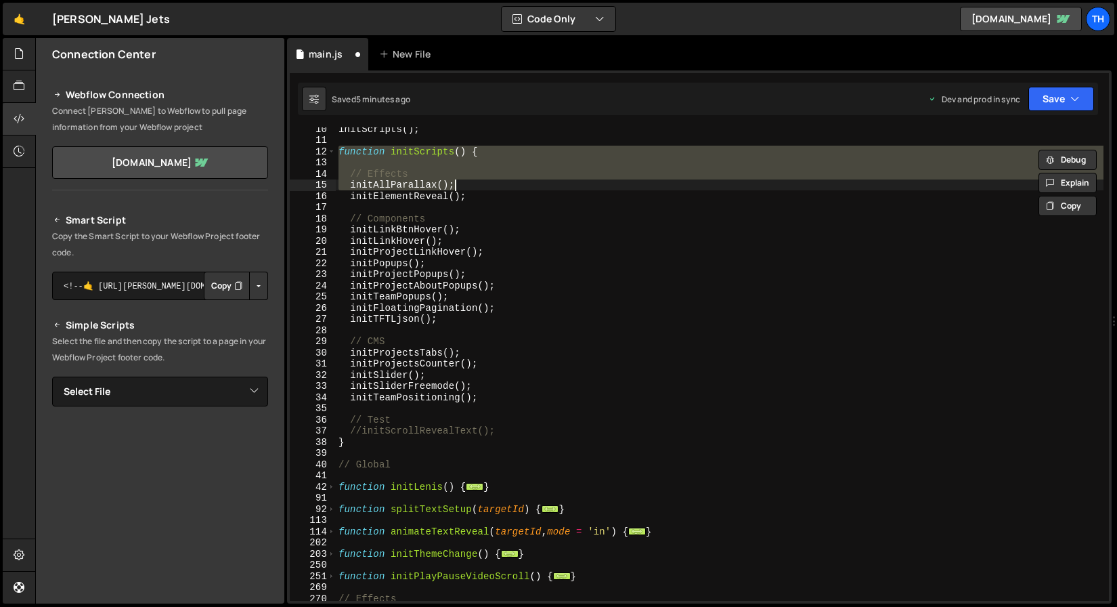
drag, startPoint x: 457, startPoint y: 184, endPoint x: 473, endPoint y: 185, distance: 15.6
click at [458, 184] on div "initScripts ( ) ; function initScripts ( ) { // Effects initAllParallax ( ) ; i…" at bounding box center [720, 371] width 768 height 496
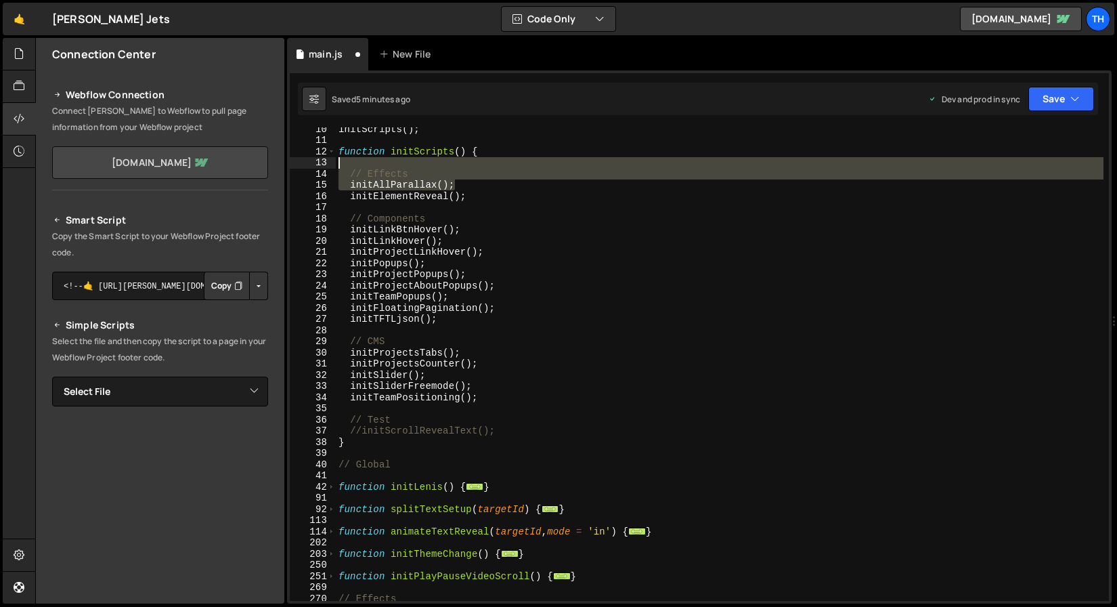
drag, startPoint x: 479, startPoint y: 186, endPoint x: 248, endPoint y: 166, distance: 231.7
click at [248, 166] on div "Files New File Create your first file Get started by starting a Javascript or C…" at bounding box center [576, 321] width 1082 height 566
type textarea "// Effects"
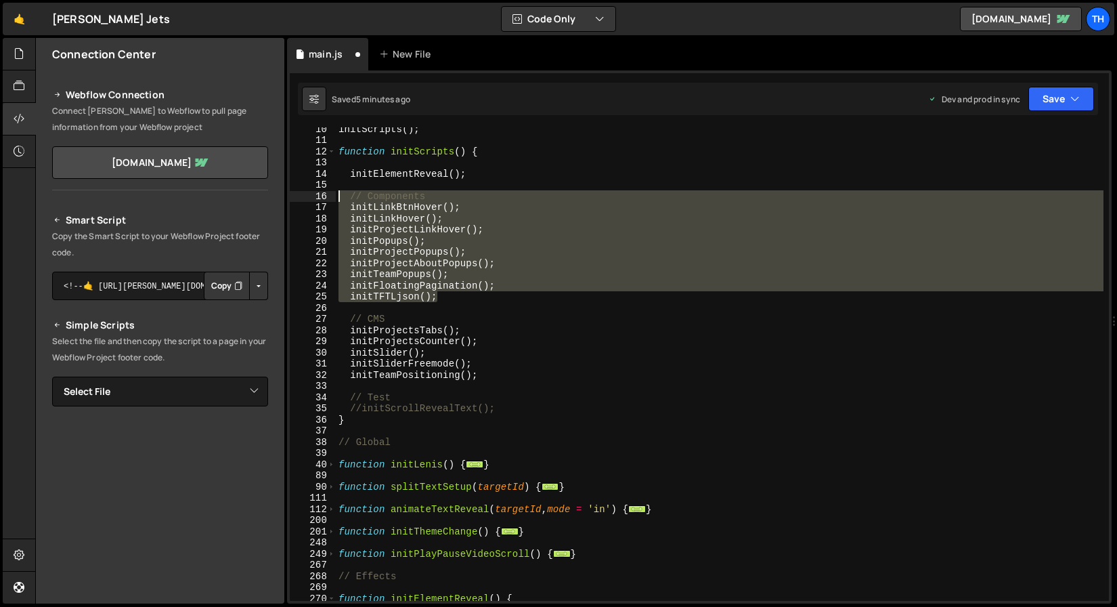
drag, startPoint x: 405, startPoint y: 260, endPoint x: 328, endPoint y: 200, distance: 97.5
click at [328, 200] on div "10 11 12 13 14 15 16 17 18 19 20 21 22 23 24 25 26 27 28 29 30 31 32 33 34 35 3…" at bounding box center [699, 363] width 819 height 473
click at [415, 227] on div "initScripts ( ) ; function initScripts ( ) { initElementReveal ( ) ; // Compone…" at bounding box center [720, 363] width 768 height 473
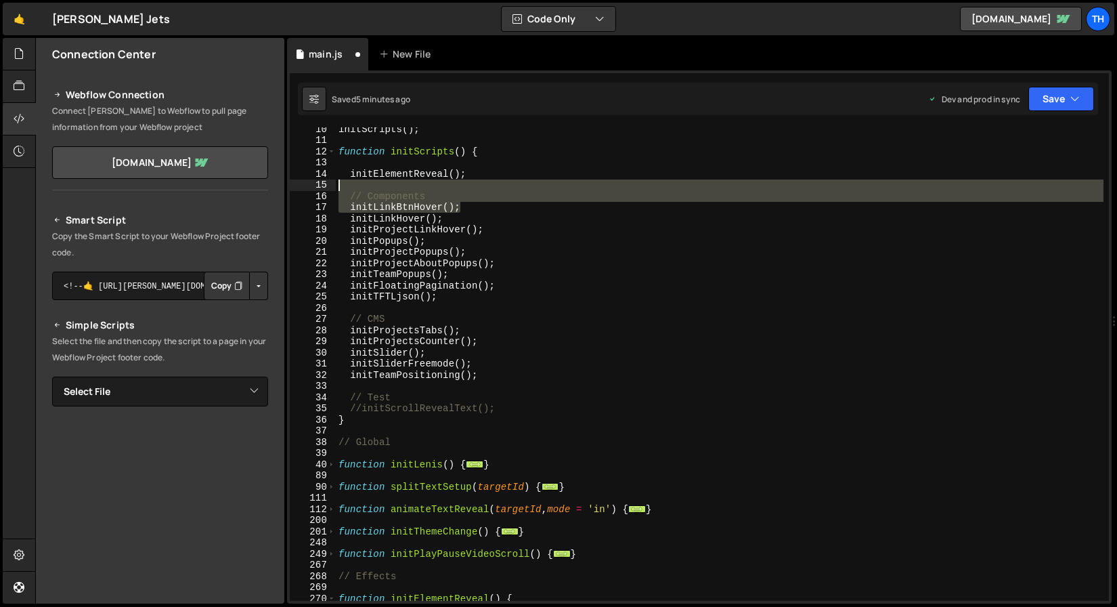
drag, startPoint x: 390, startPoint y: 203, endPoint x: 263, endPoint y: 184, distance: 128.7
click at [263, 184] on div "Files New File Create your first file Get started by starting a Javascript or C…" at bounding box center [576, 321] width 1082 height 566
type textarea "// Components"
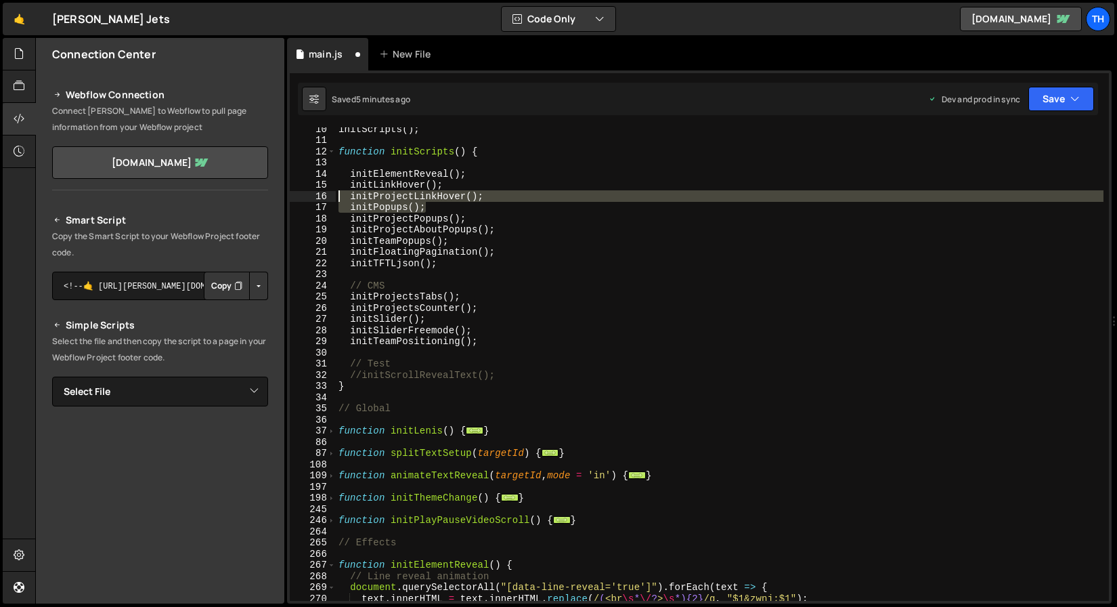
drag, startPoint x: 512, startPoint y: 209, endPoint x: 294, endPoint y: 196, distance: 218.5
click at [294, 196] on div "initElementReveal(); 10 11 12 13 14 15 16 17 18 19 20 21 22 23 24 25 26 27 28 2…" at bounding box center [699, 363] width 819 height 473
type textarea "initProjectLinkHover(); initPopups();"
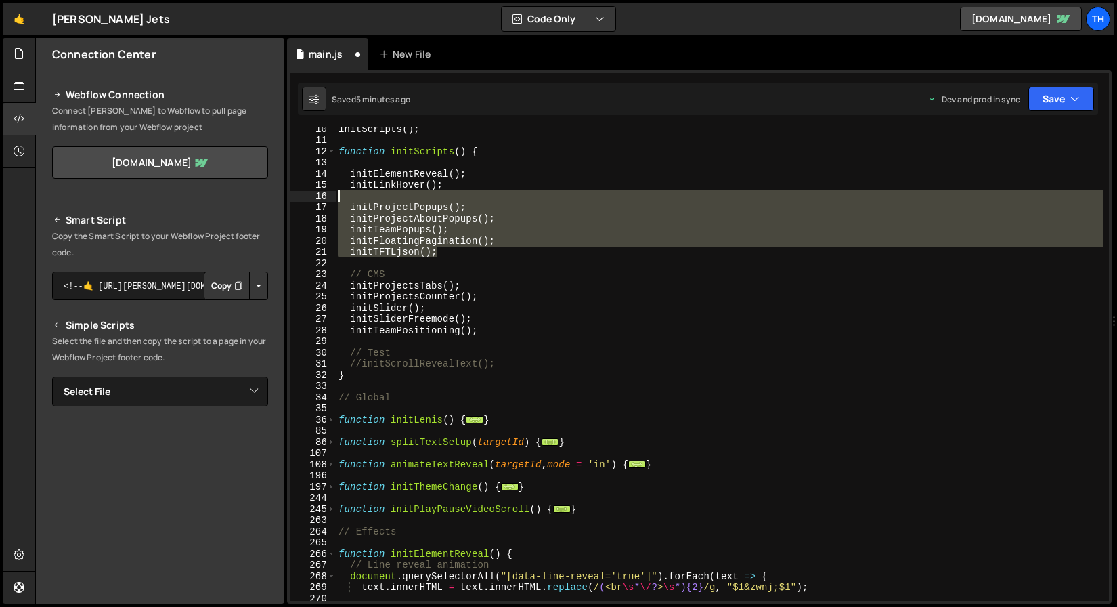
drag, startPoint x: 491, startPoint y: 256, endPoint x: 299, endPoint y: 197, distance: 201.1
click at [299, 197] on div "10 11 12 13 14 15 16 17 18 19 20 21 22 23 24 25 26 27 28 29 30 31 32 33 34 35 3…" at bounding box center [699, 363] width 819 height 473
type textarea "initProjectPopups();"
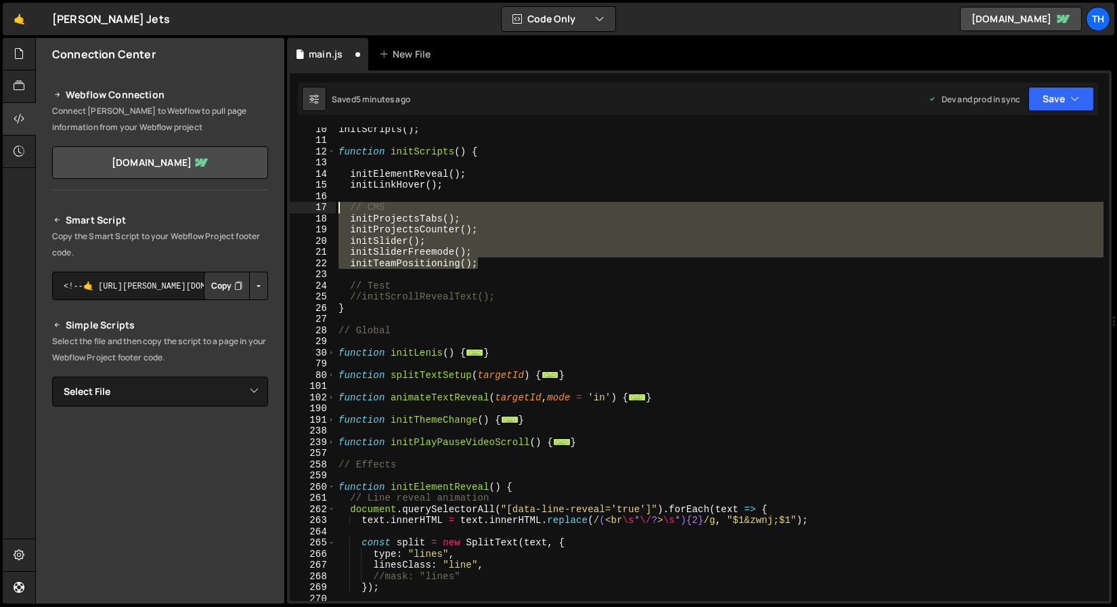
drag, startPoint x: 518, startPoint y: 268, endPoint x: 288, endPoint y: 211, distance: 237.2
click at [288, 211] on div "1 Type cmd + s to save your Javascript file. הההההההההההההההההההההההההההההההההה…" at bounding box center [699, 336] width 825 height 533
type textarea "// CMS initProjectsTabs();"
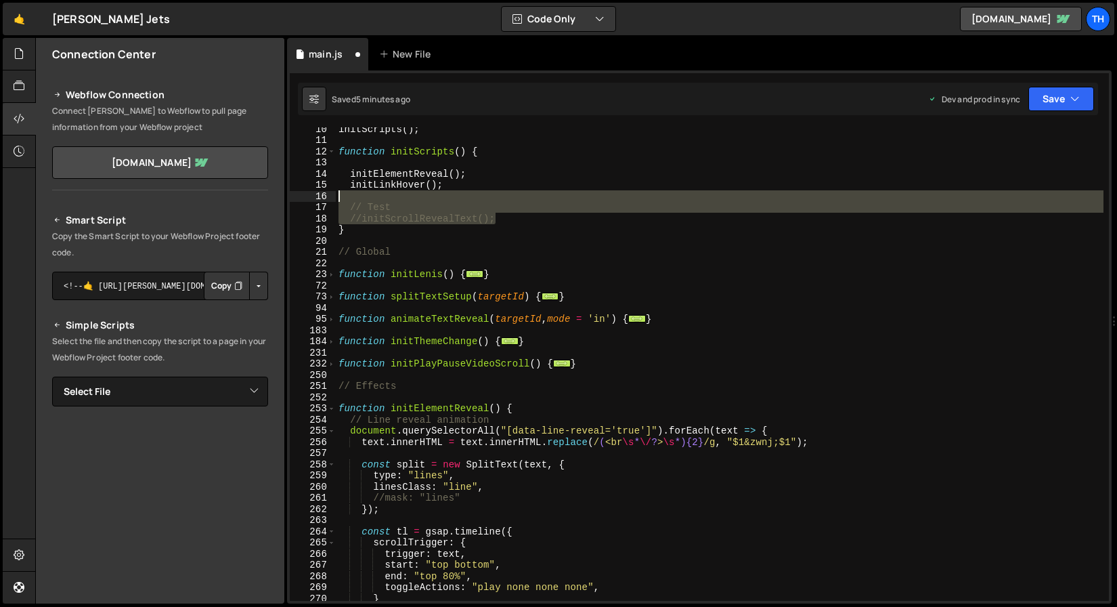
drag, startPoint x: 512, startPoint y: 217, endPoint x: 284, endPoint y: 198, distance: 228.3
click at [284, 198] on div "Files New File Create your first file Get started by starting a Javascript or C…" at bounding box center [576, 321] width 1082 height 566
type textarea "// Test"
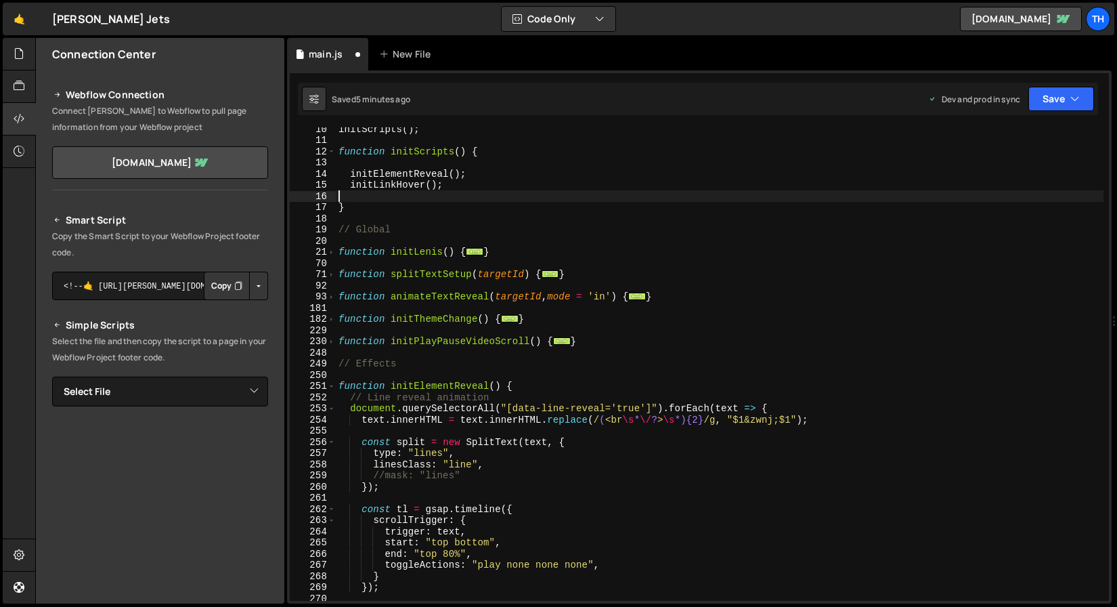
type textarea "initLinkHover();"
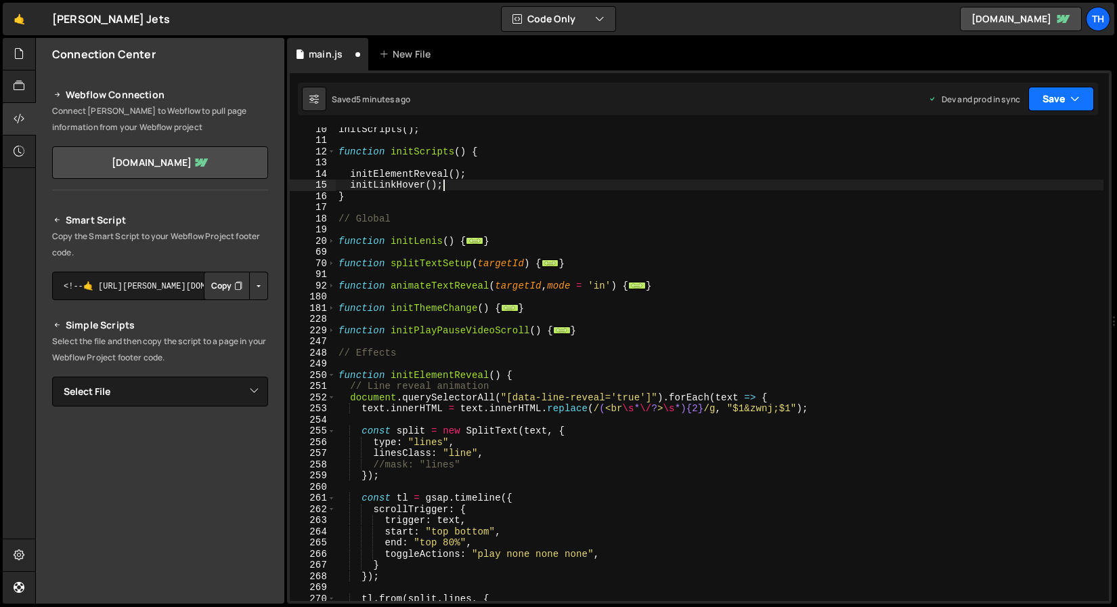
click at [1055, 93] on button "Save" at bounding box center [1062, 99] width 66 height 24
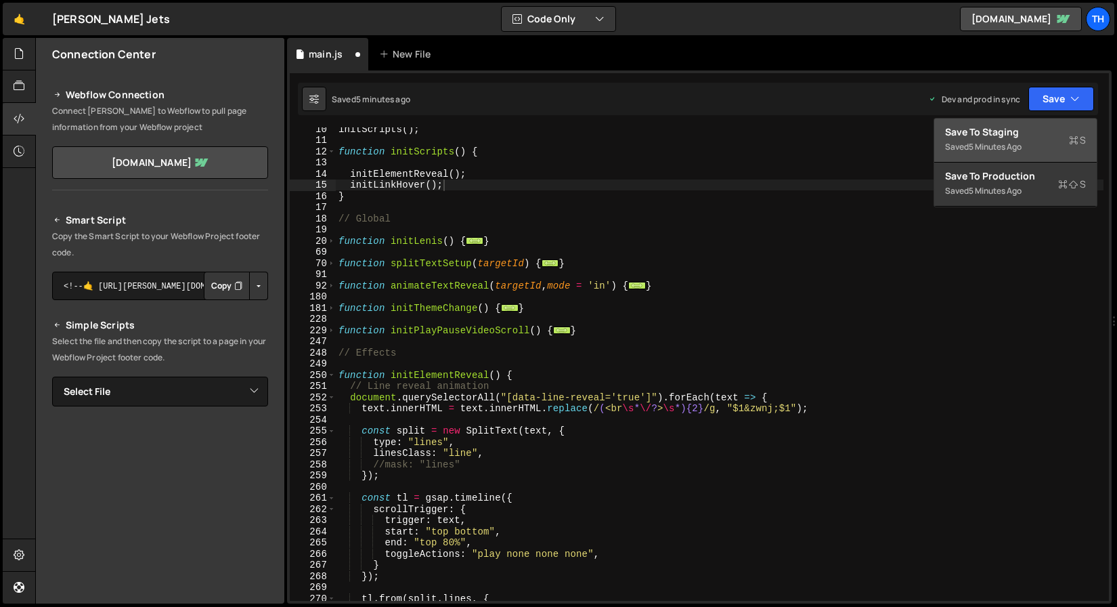
click at [1033, 125] on div "Save to Staging S" at bounding box center [1015, 132] width 141 height 14
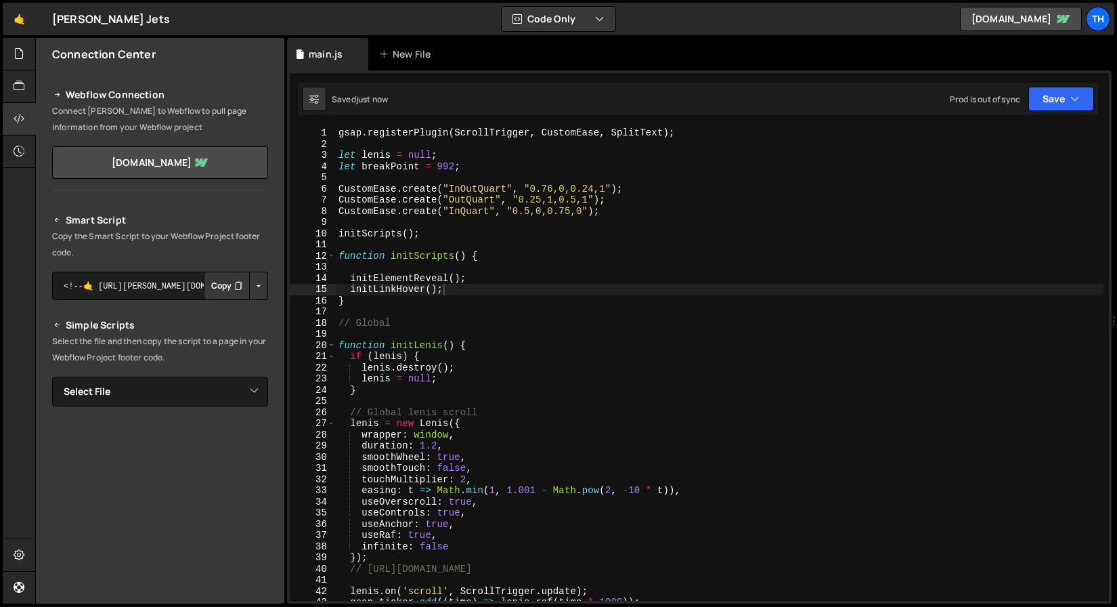
scroll to position [0, 0]
click at [396, 263] on div "gsap . registerPlugin ( ScrollTrigger , CustomEase , SplitText ) ; let lenis = …" at bounding box center [720, 375] width 768 height 496
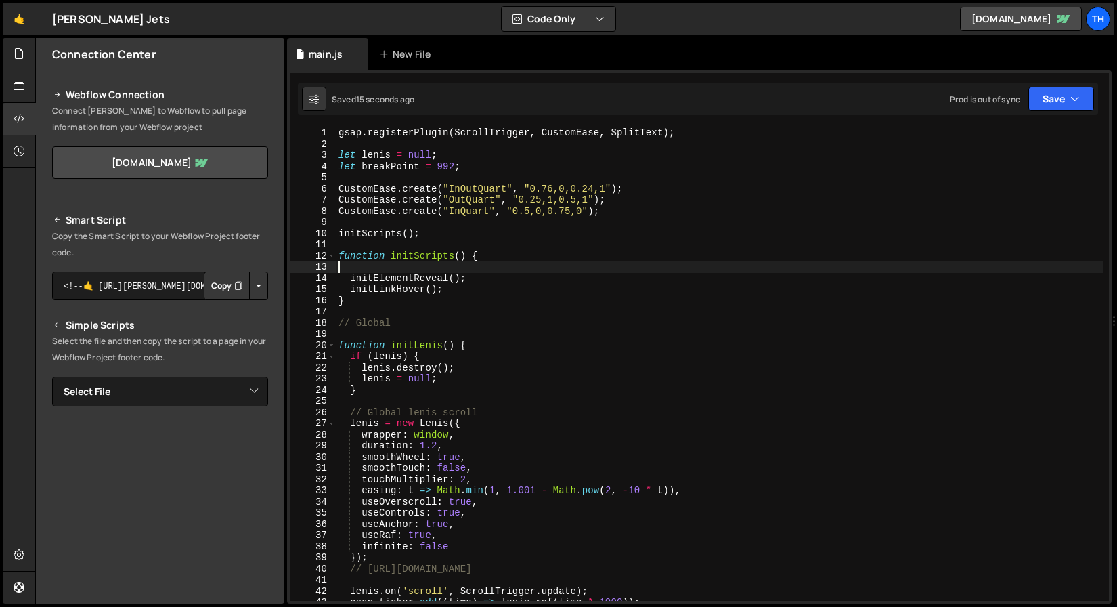
click at [397, 259] on div "gsap . registerPlugin ( ScrollTrigger , CustomEase , SplitText ) ; let lenis = …" at bounding box center [720, 375] width 768 height 496
click at [471, 232] on div "gsap . registerPlugin ( ScrollTrigger , CustomEase , SplitText ) ; let lenis = …" at bounding box center [720, 375] width 768 height 496
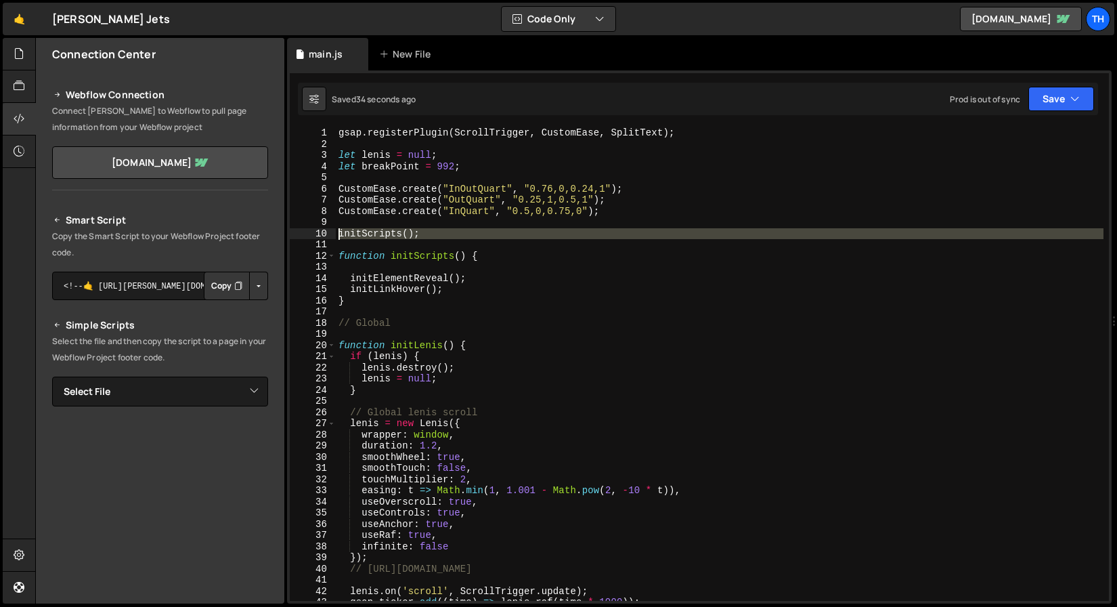
drag, startPoint x: 488, startPoint y: 241, endPoint x: 275, endPoint y: 231, distance: 212.9
click at [275, 231] on div "Files New File Create your first file Get started by starting a Javascript or C…" at bounding box center [576, 321] width 1082 height 566
paste textarea "}"
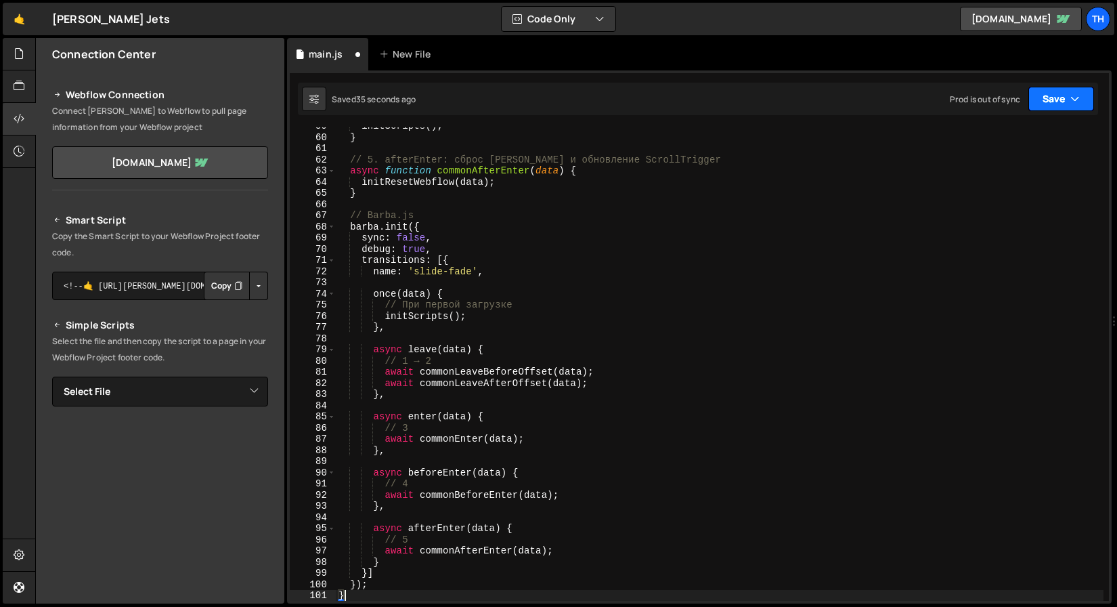
click at [1062, 99] on button "Save" at bounding box center [1062, 99] width 66 height 24
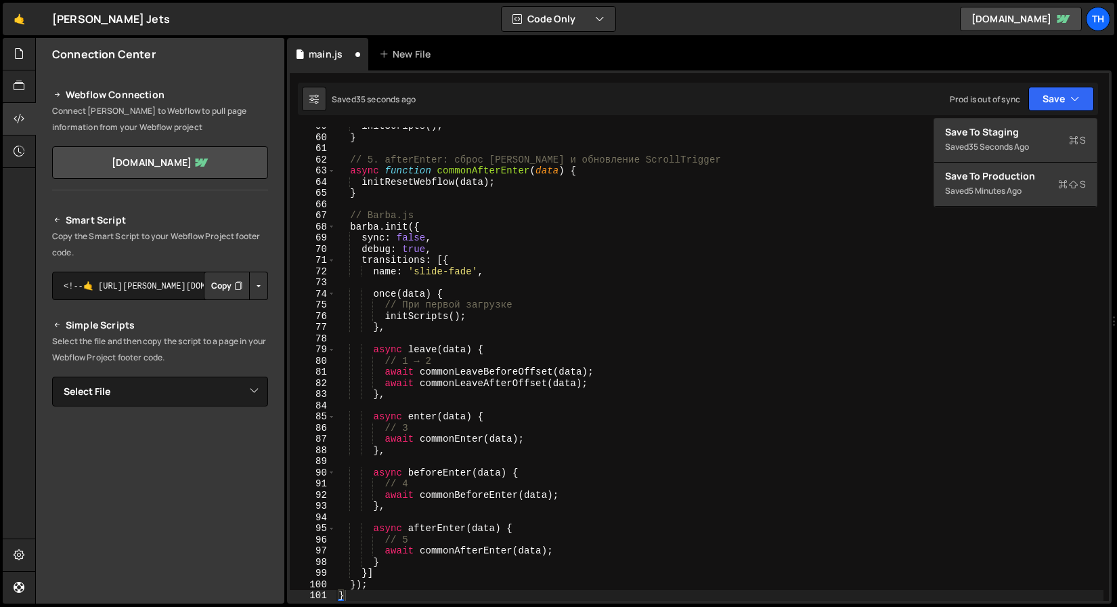
click at [1033, 116] on div "1 Type cmd + s to save your Javascript file. הההההההההההההההההההההההההההההההההה…" at bounding box center [699, 336] width 825 height 533
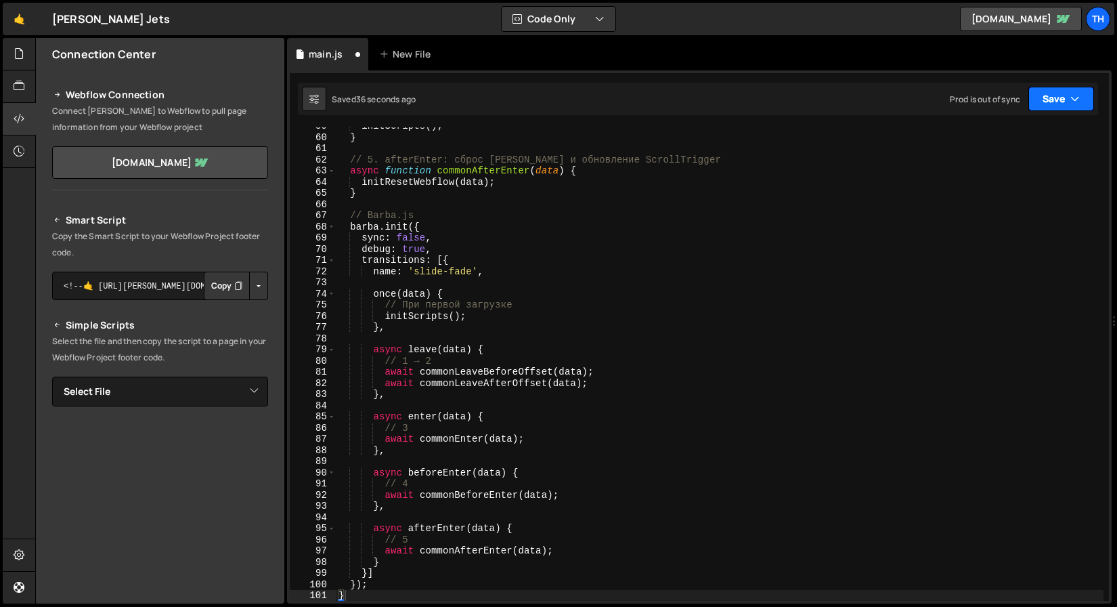
click at [1058, 95] on button "Save" at bounding box center [1062, 99] width 66 height 24
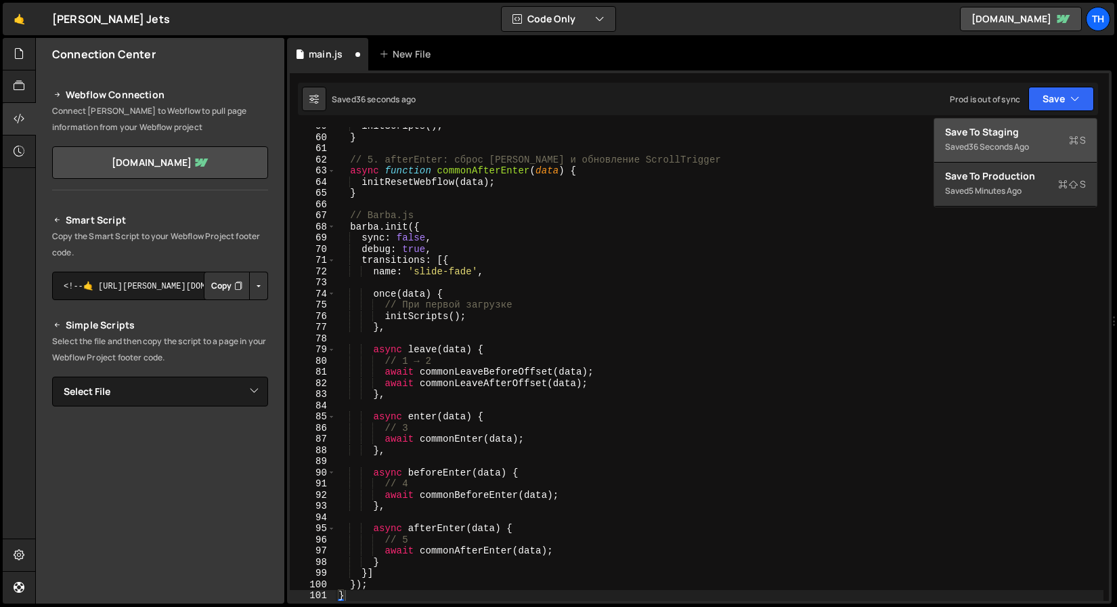
click at [1033, 131] on div "Save to Staging S" at bounding box center [1015, 132] width 141 height 14
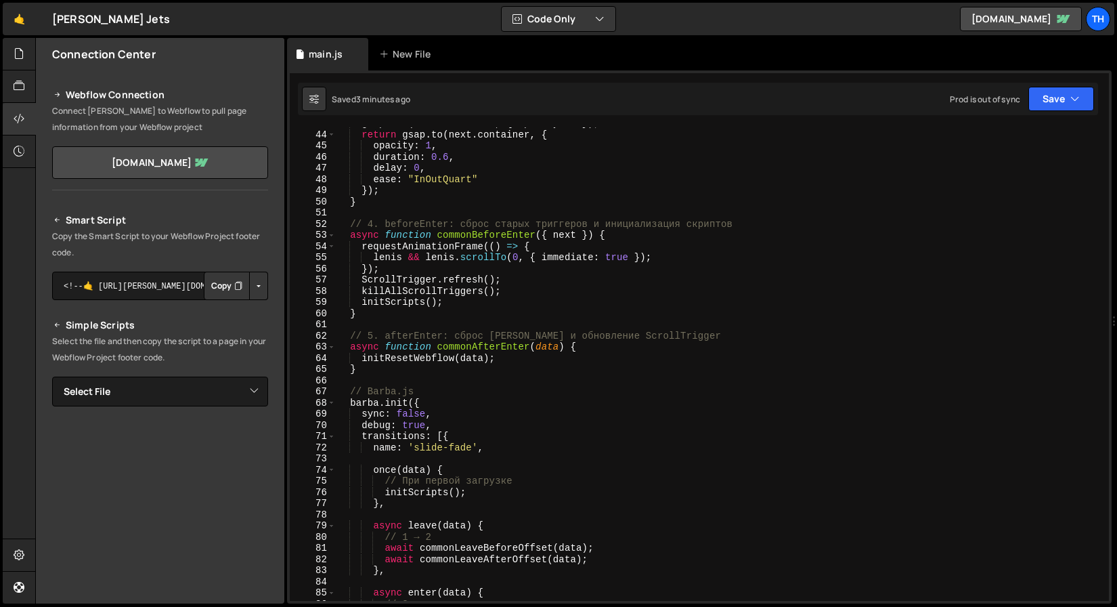
scroll to position [0, 0]
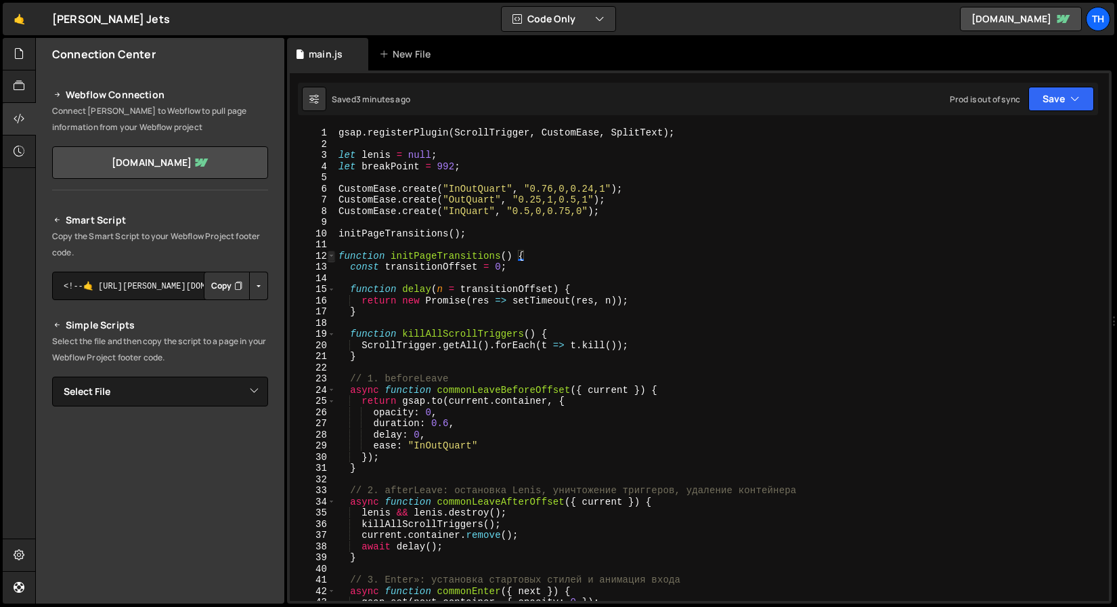
click at [332, 257] on span at bounding box center [331, 257] width 7 height 12
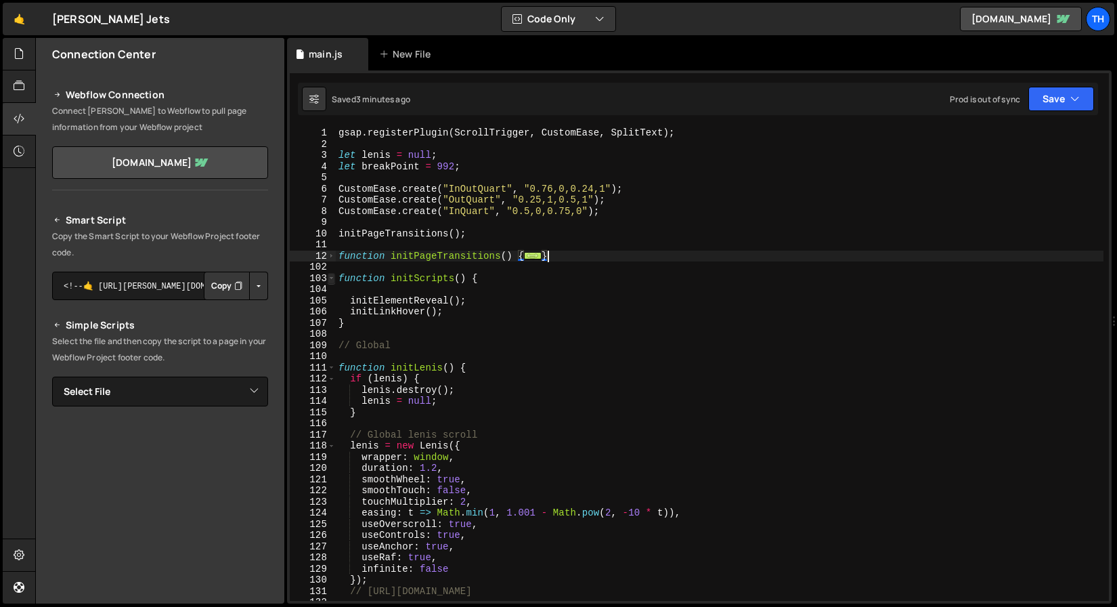
click at [330, 280] on span at bounding box center [331, 279] width 7 height 12
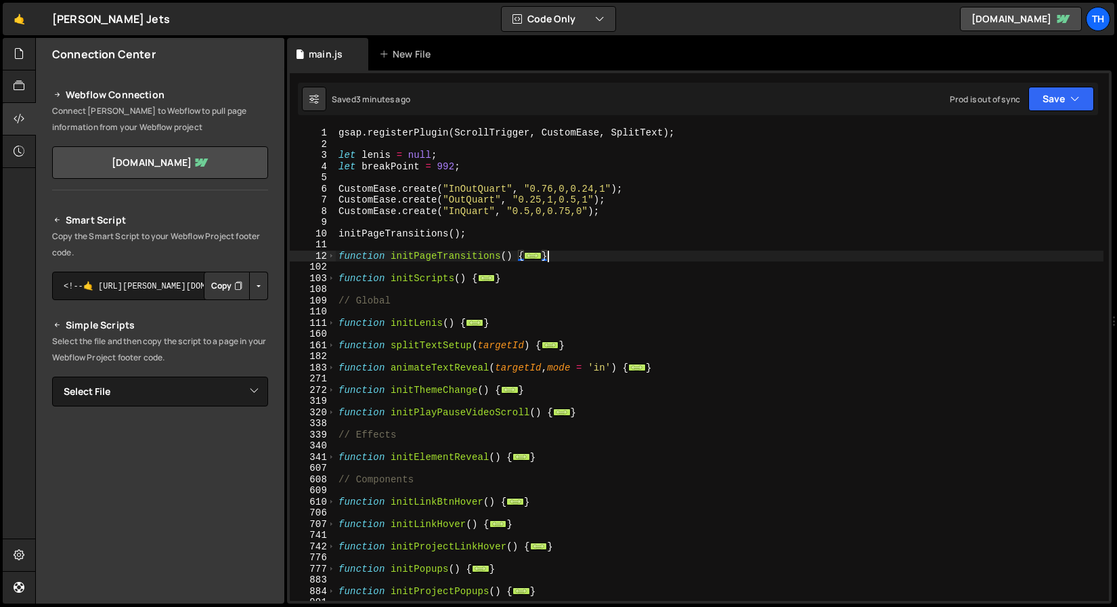
click at [402, 295] on div "gsap . registerPlugin ( ScrollTrigger , CustomEase , SplitText ) ; let lenis = …" at bounding box center [720, 375] width 768 height 496
drag, startPoint x: 536, startPoint y: 279, endPoint x: 311, endPoint y: 277, distance: 224.8
click at [311, 277] on div "// Global 1 2 3 4 5 6 7 8 9 10 11 12 102 103 108 109 110 111 160 161 182 183 27…" at bounding box center [699, 363] width 819 height 473
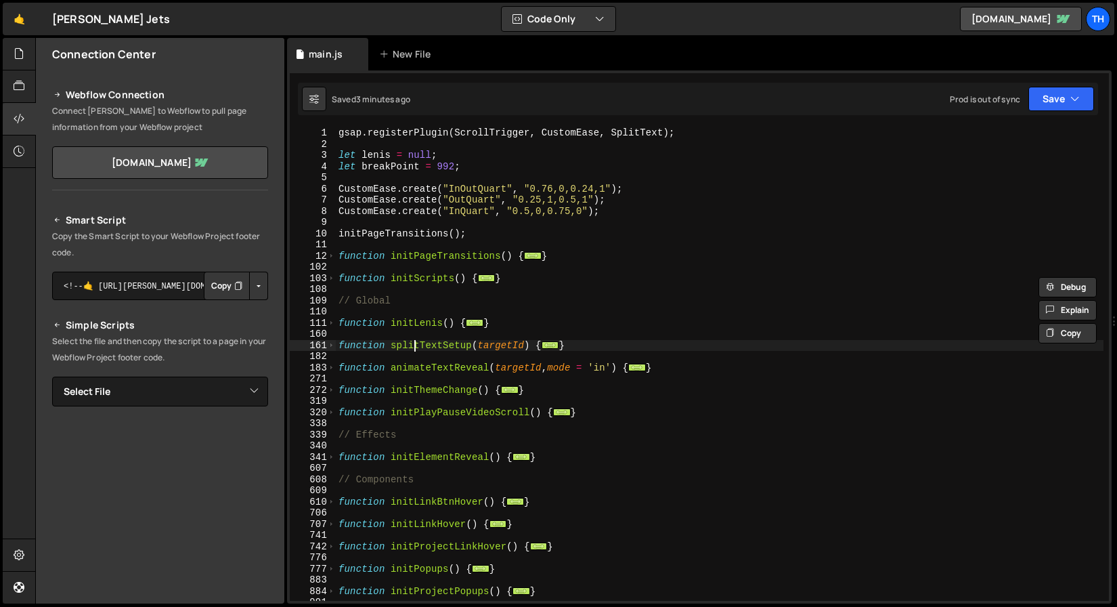
click at [412, 343] on div "gsap . registerPlugin ( ScrollTrigger , CustomEase , SplitText ) ; let lenis = …" at bounding box center [720, 375] width 768 height 496
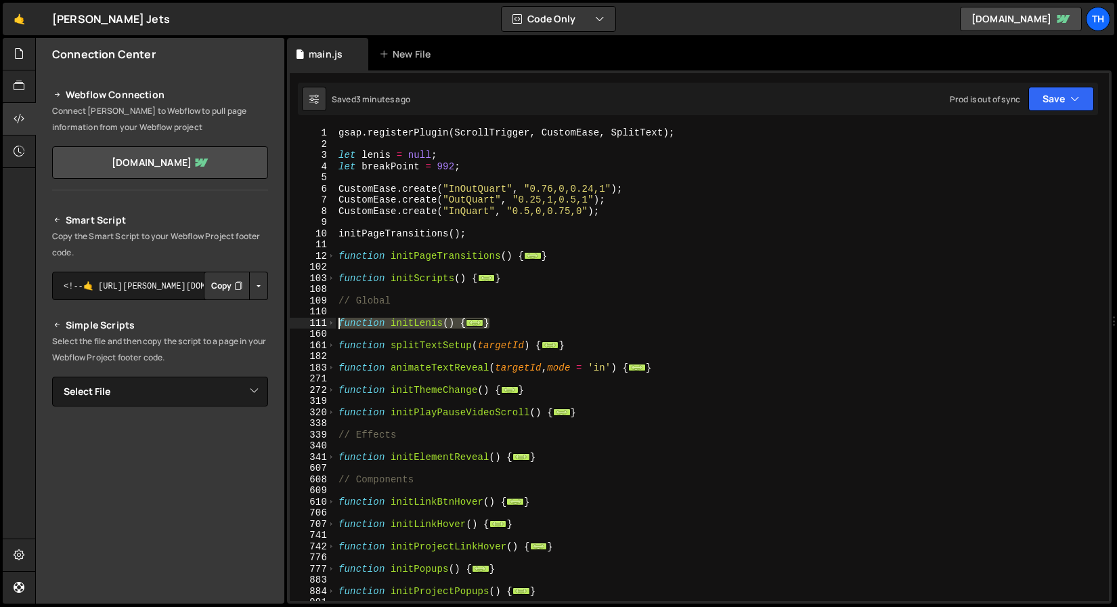
drag, startPoint x: 536, startPoint y: 321, endPoint x: 308, endPoint y: 321, distance: 227.5
click at [308, 321] on div "function splitTextSetup(targetId) { 1 2 3 4 5 6 7 8 9 10 11 12 102 103 108 109 …" at bounding box center [699, 363] width 819 height 473
type textarea "function initLenis() { if (lenis) {"
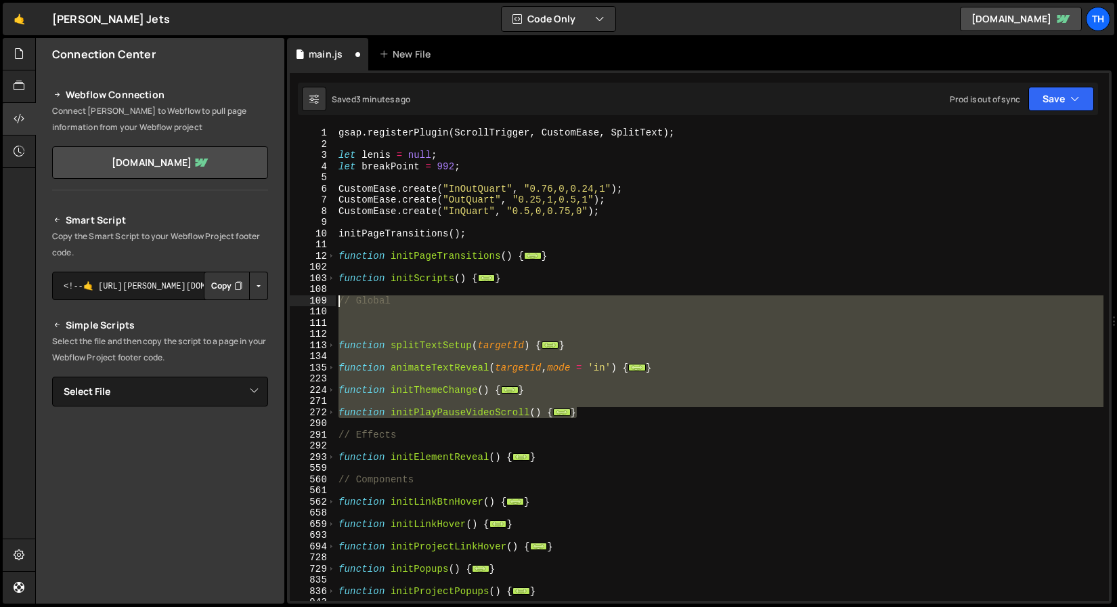
drag, startPoint x: 633, startPoint y: 414, endPoint x: 293, endPoint y: 293, distance: 360.9
click at [293, 293] on div "1 2 3 4 5 6 7 8 9 10 11 12 102 103 108 109 110 111 112 113 134 135 223 224 271 …" at bounding box center [699, 363] width 819 height 473
type textarea "// Global"
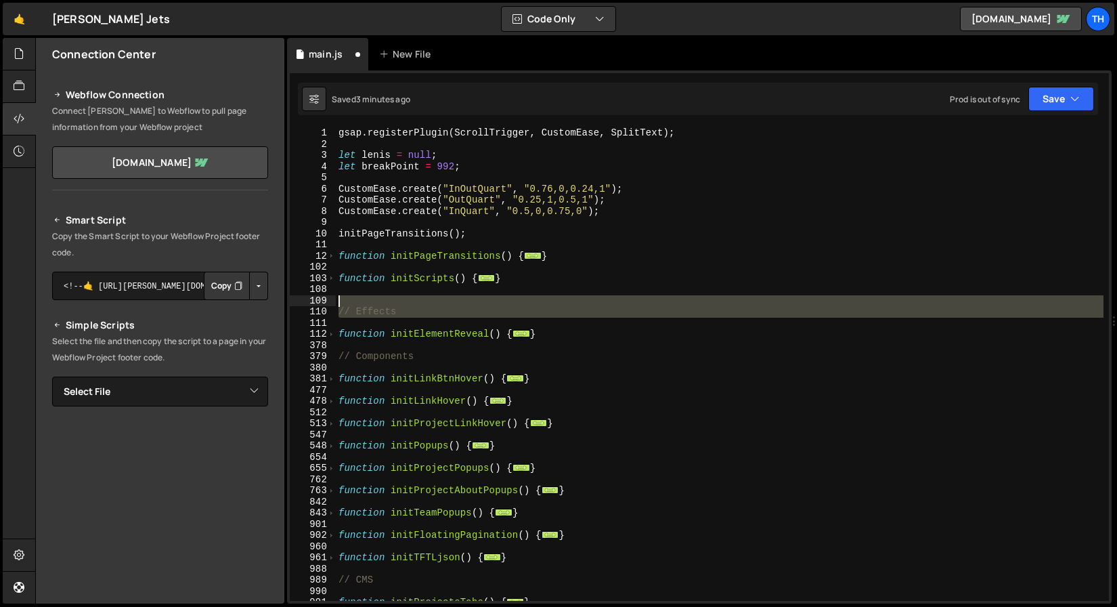
drag, startPoint x: 475, startPoint y: 316, endPoint x: 288, endPoint y: 291, distance: 187.8
click at [288, 291] on div "1 Type cmd + s to save your Javascript file. הההההההההההההההההההההההההההההההההה…" at bounding box center [699, 336] width 825 height 533
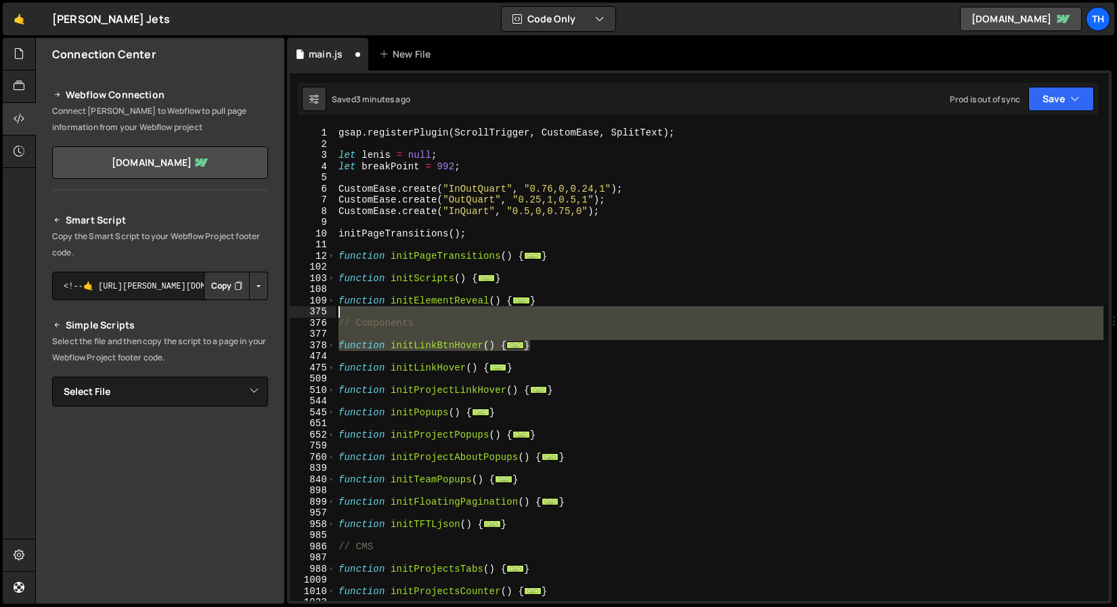
drag, startPoint x: 557, startPoint y: 342, endPoint x: 325, endPoint y: 314, distance: 234.0
click at [325, 314] on div "1 2 3 4 5 6 7 8 9 10 11 12 102 103 108 109 375 376 377 378 474 475 509 510 544 …" at bounding box center [699, 363] width 819 height 473
type textarea "// Components"
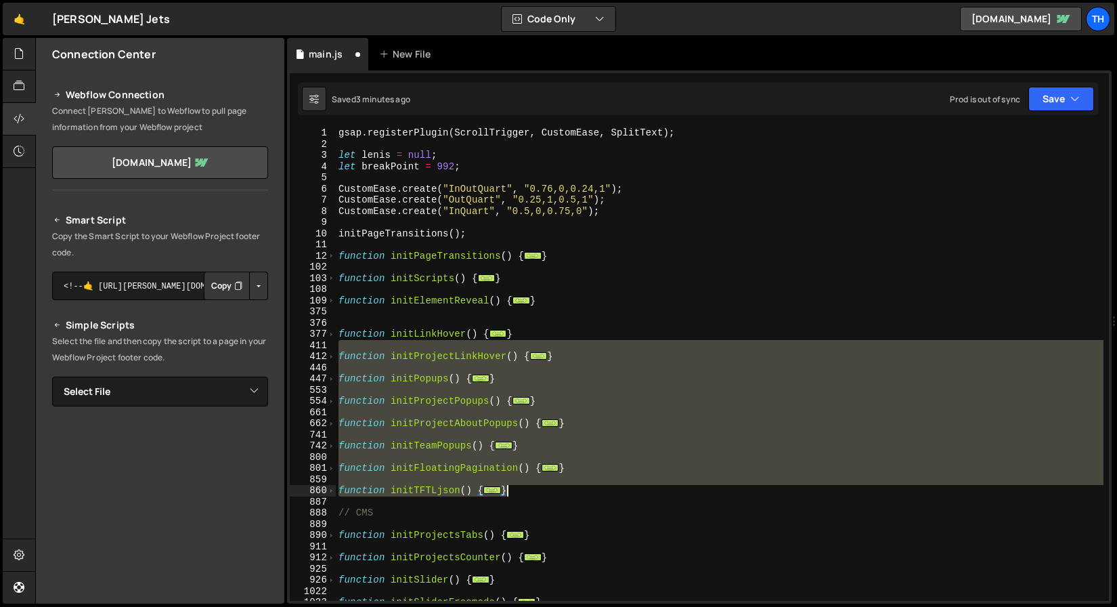
drag, startPoint x: 567, startPoint y: 341, endPoint x: 584, endPoint y: 488, distance: 147.2
click at [584, 488] on div "gsap . registerPlugin ( ScrollTrigger , CustomEase , SplitText ) ; let lenis = …" at bounding box center [720, 375] width 768 height 496
type textarea "}); }"
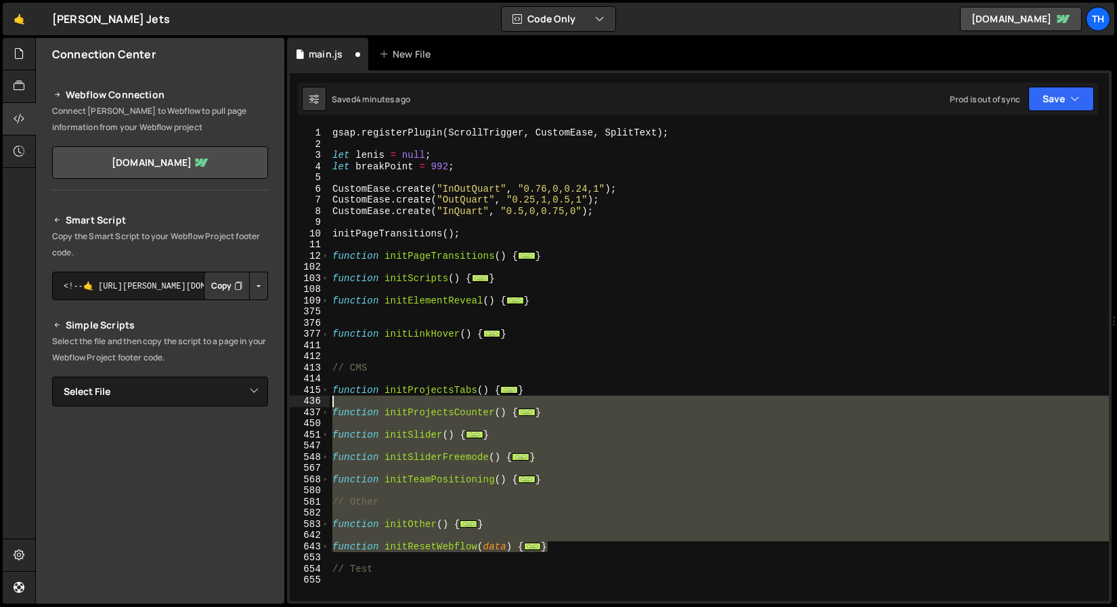
drag, startPoint x: 587, startPoint y: 547, endPoint x: 278, endPoint y: 403, distance: 341.4
click at [278, 403] on div "Files New File Create your first file Get started by starting a Javascript or C…" at bounding box center [576, 321] width 1082 height 566
type textarea "function initProjectsCounter() {"
click at [471, 540] on div "gsap . registerPlugin ( ScrollTrigger , CustomEase , SplitText ) ; let lenis = …" at bounding box center [719, 363] width 779 height 473
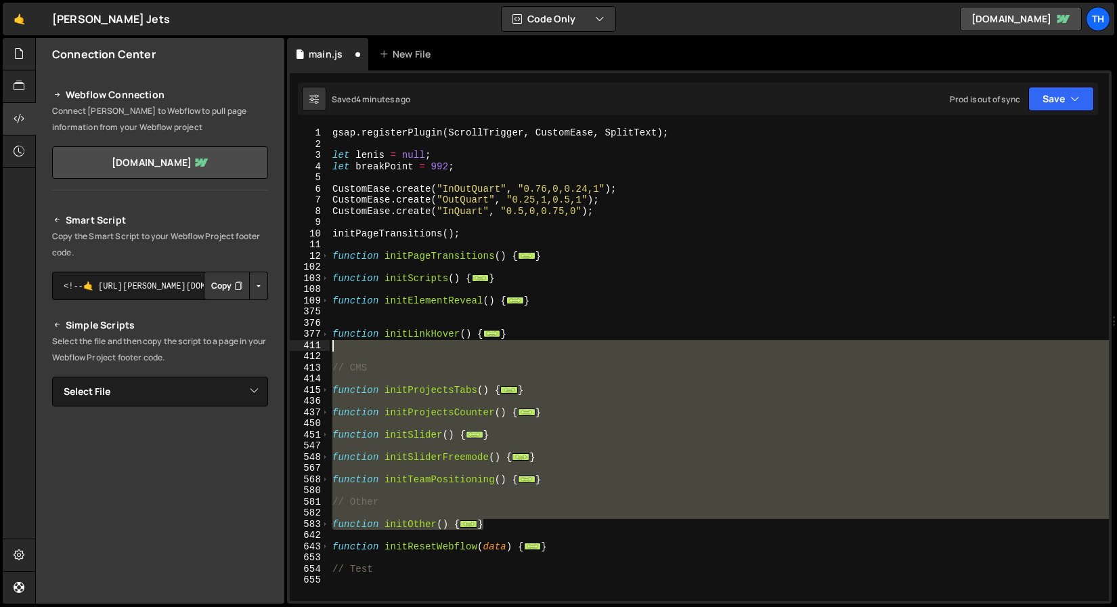
drag, startPoint x: 466, startPoint y: 512, endPoint x: 263, endPoint y: 348, distance: 261.0
click at [263, 348] on div "Files New File Create your first file Get started by starting a Javascript or C…" at bounding box center [576, 321] width 1082 height 566
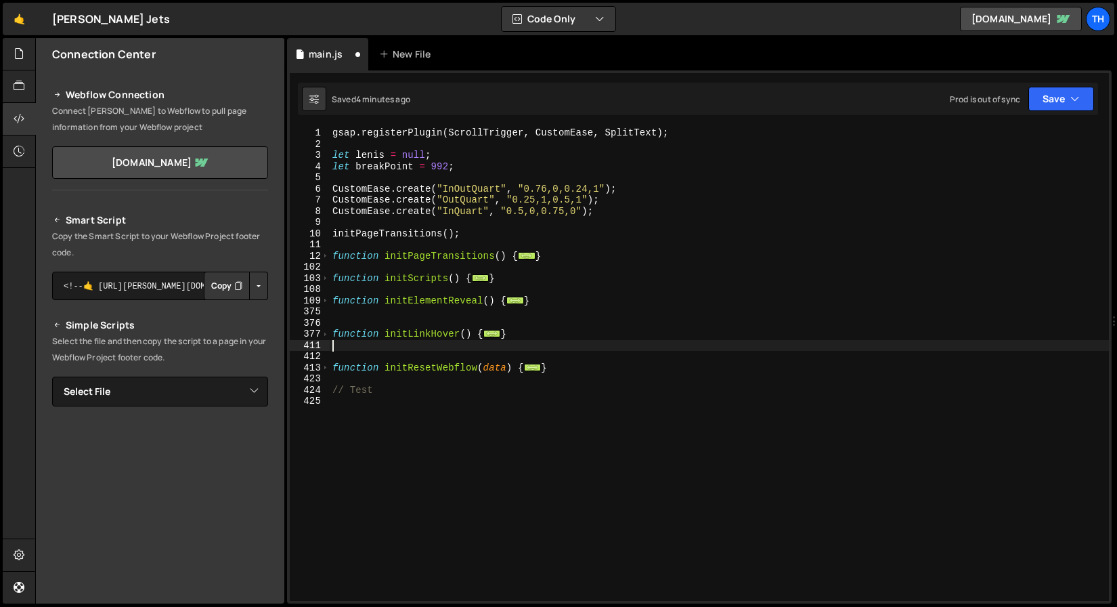
type textarea "}"
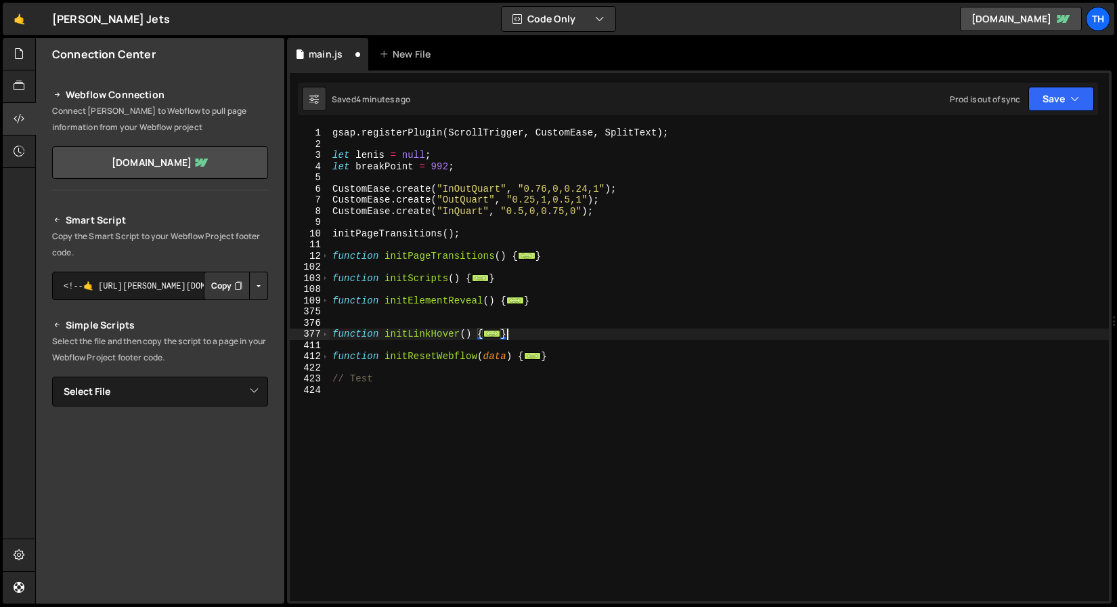
click at [383, 318] on div "gsap . registerPlugin ( ScrollTrigger , CustomEase , SplitText ) ; let lenis = …" at bounding box center [719, 375] width 779 height 496
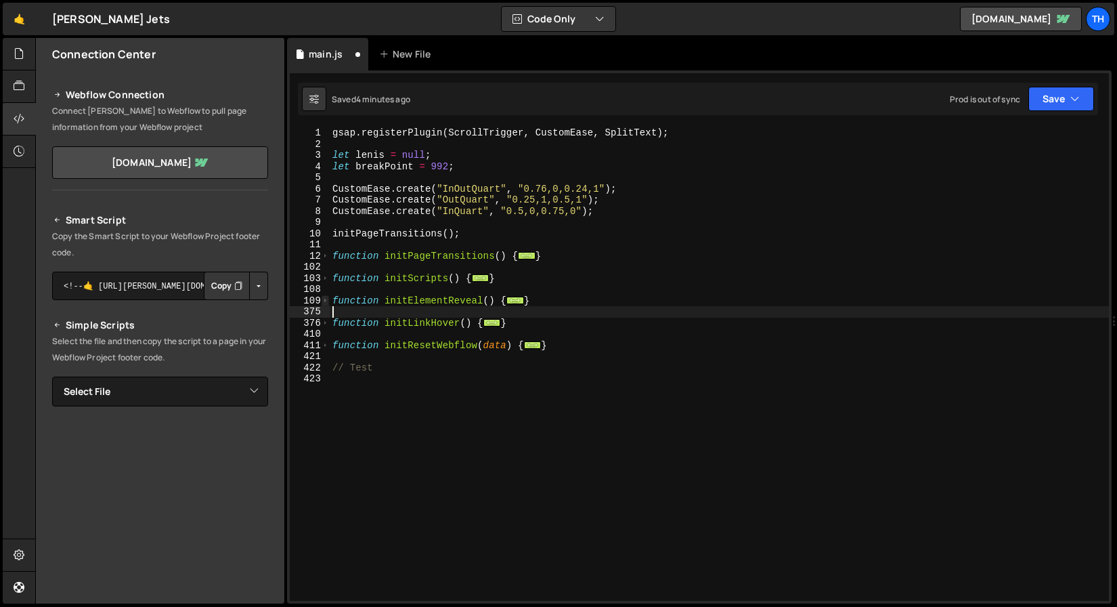
click at [326, 302] on span at bounding box center [325, 301] width 7 height 12
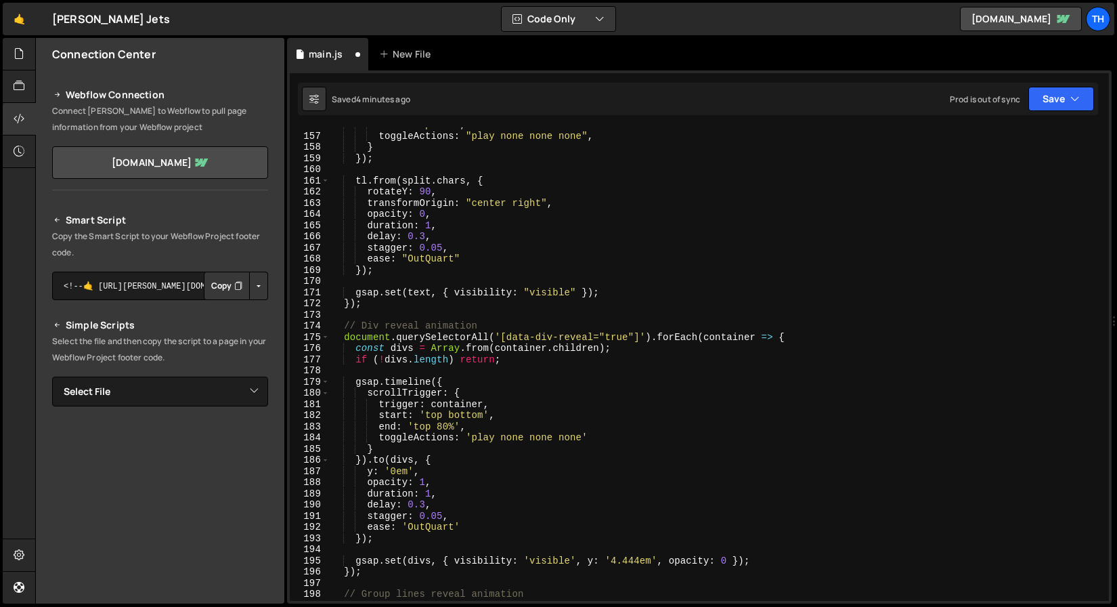
scroll to position [725, 0]
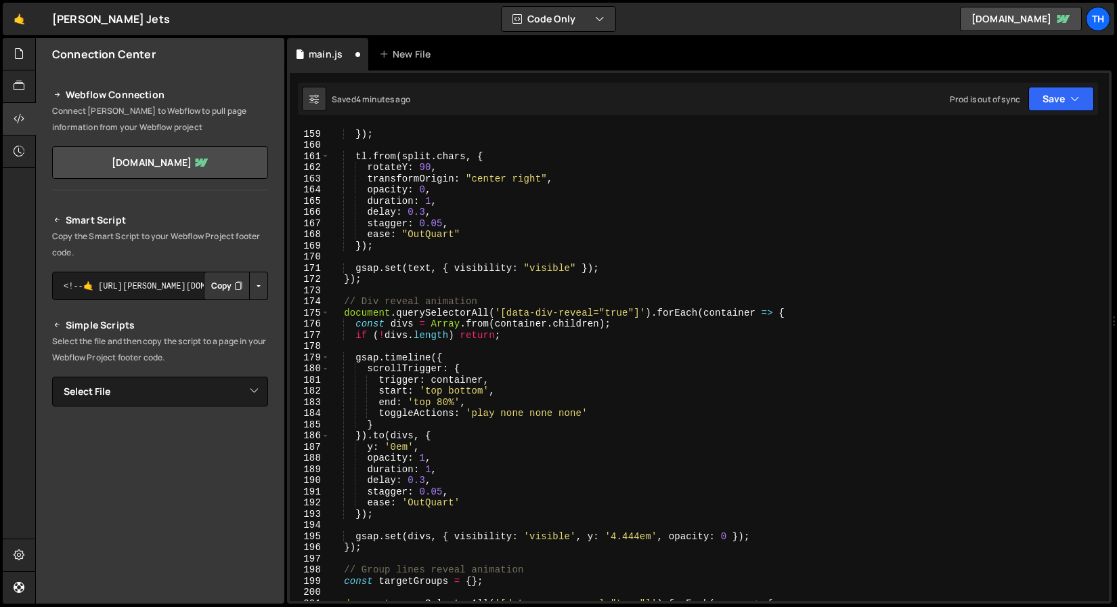
click at [374, 452] on div "} }) ; tl . from ( split . chars , { rotateY : 90 , transformOrigin : "center r…" at bounding box center [717, 365] width 774 height 496
click at [370, 446] on div "} }) ; tl . from ( split . chars , { rotateY : 90 , transformOrigin : "center r…" at bounding box center [717, 365] width 774 height 496
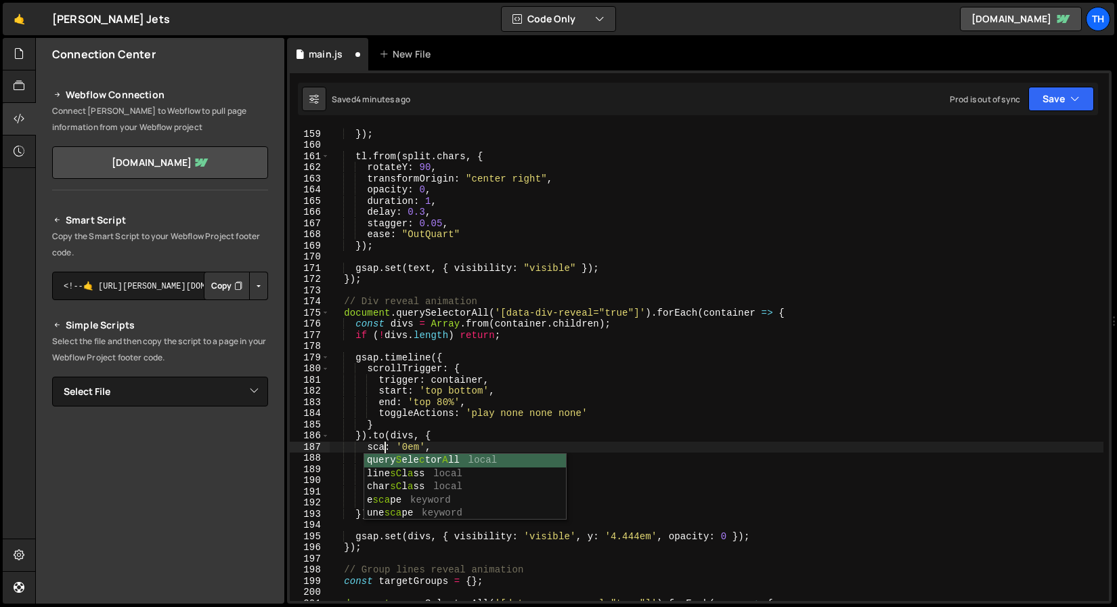
scroll to position [0, 4]
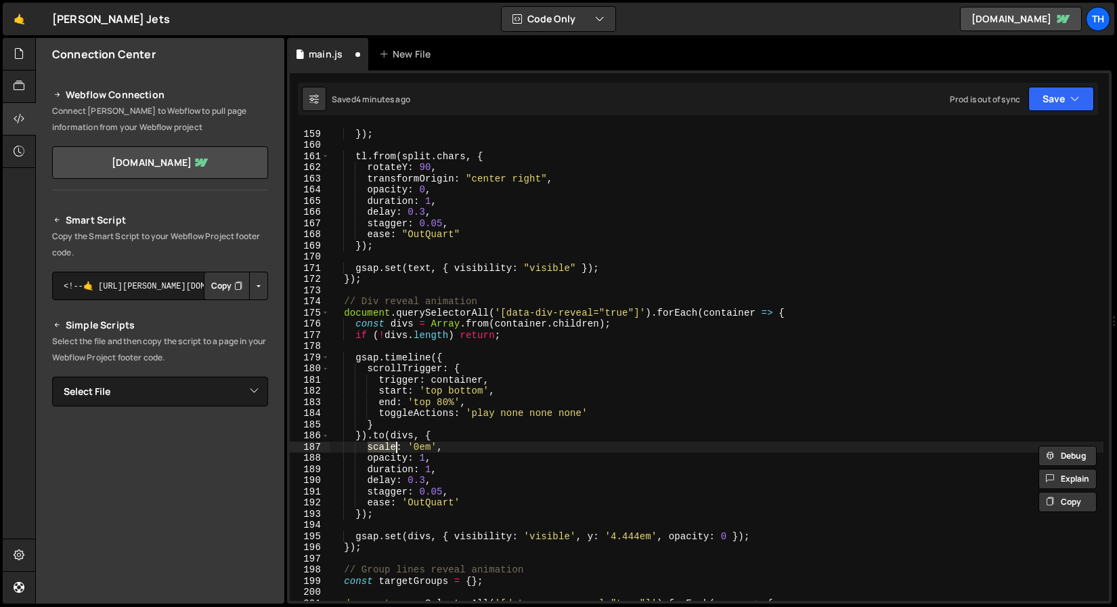
click at [590, 534] on div "} }) ; tl . from ( split . chars , { rotateY : 90 , transformOrigin : "center r…" at bounding box center [717, 365] width 774 height 496
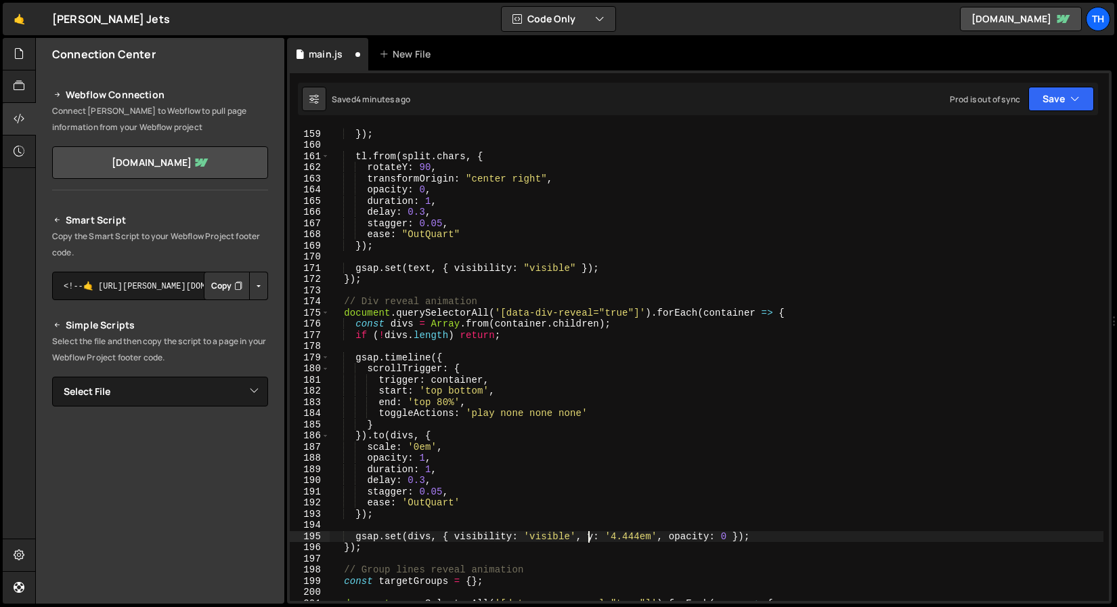
click at [590, 535] on div "} }) ; tl . from ( split . chars , { rotateY : 90 , transformOrigin : "center r…" at bounding box center [717, 365] width 774 height 496
drag, startPoint x: 630, startPoint y: 534, endPoint x: 679, endPoint y: 538, distance: 48.9
click at [679, 538] on div "} }) ; tl . from ( split . chars , { rotateY : 90 , transformOrigin : "center r…" at bounding box center [717, 365] width 774 height 496
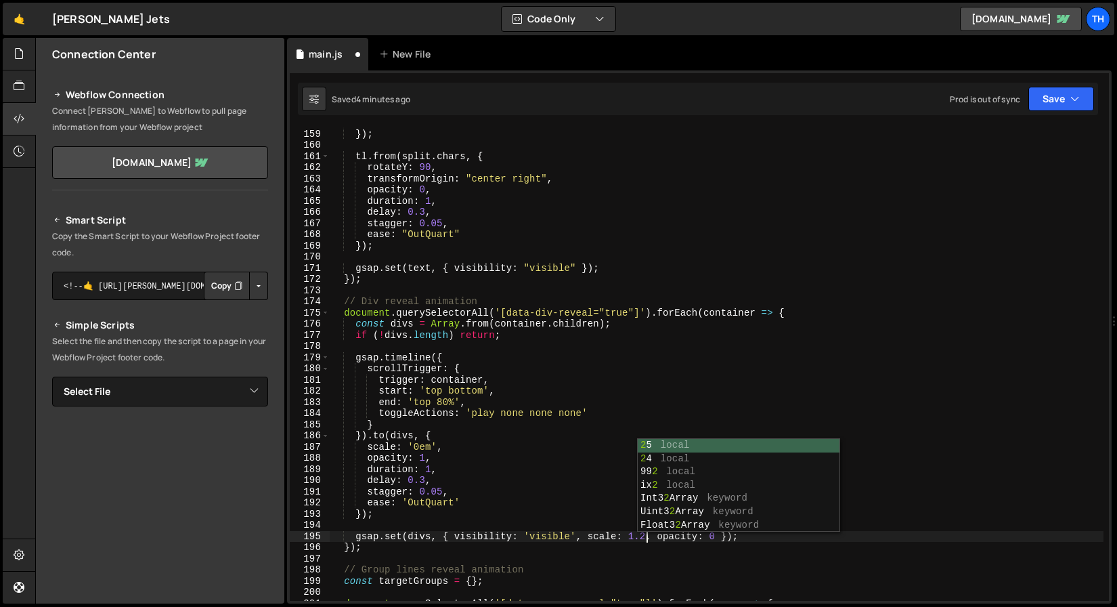
click at [563, 495] on div "} }) ; tl . from ( split . chars , { rotateY : 90 , transformOrigin : "center r…" at bounding box center [717, 365] width 774 height 496
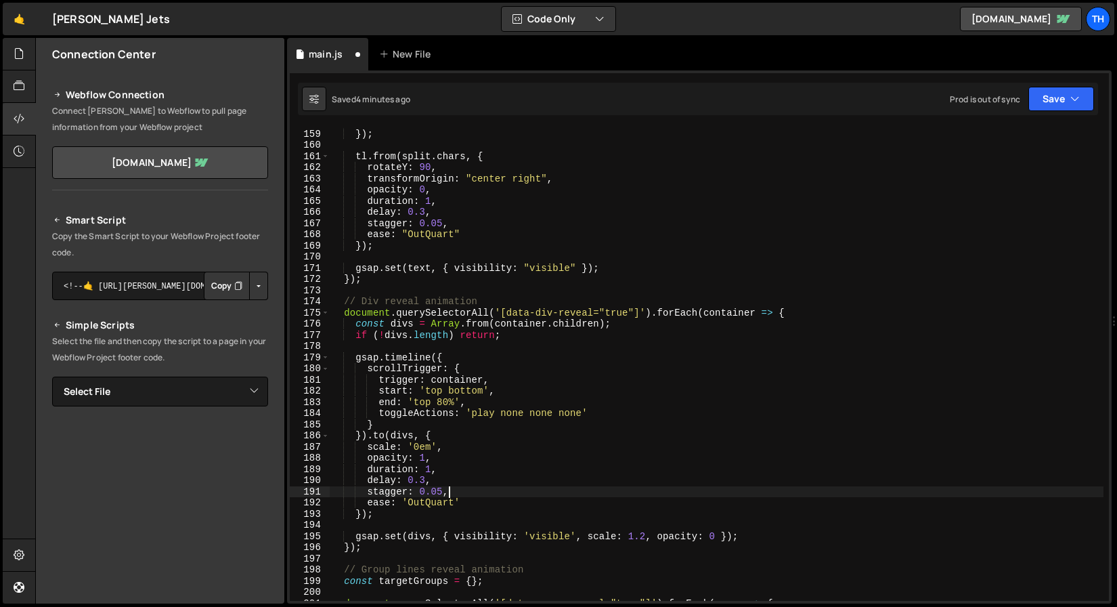
scroll to position [0, 7]
click at [1071, 92] on icon "button" at bounding box center [1075, 99] width 9 height 14
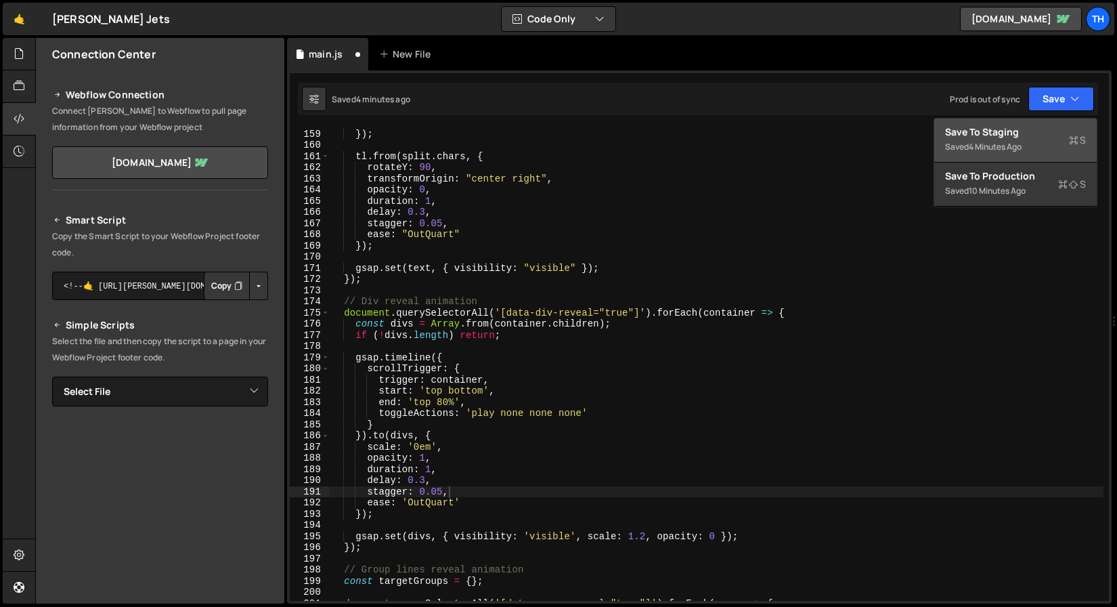
click at [1042, 131] on div "Save to Staging S" at bounding box center [1015, 132] width 141 height 14
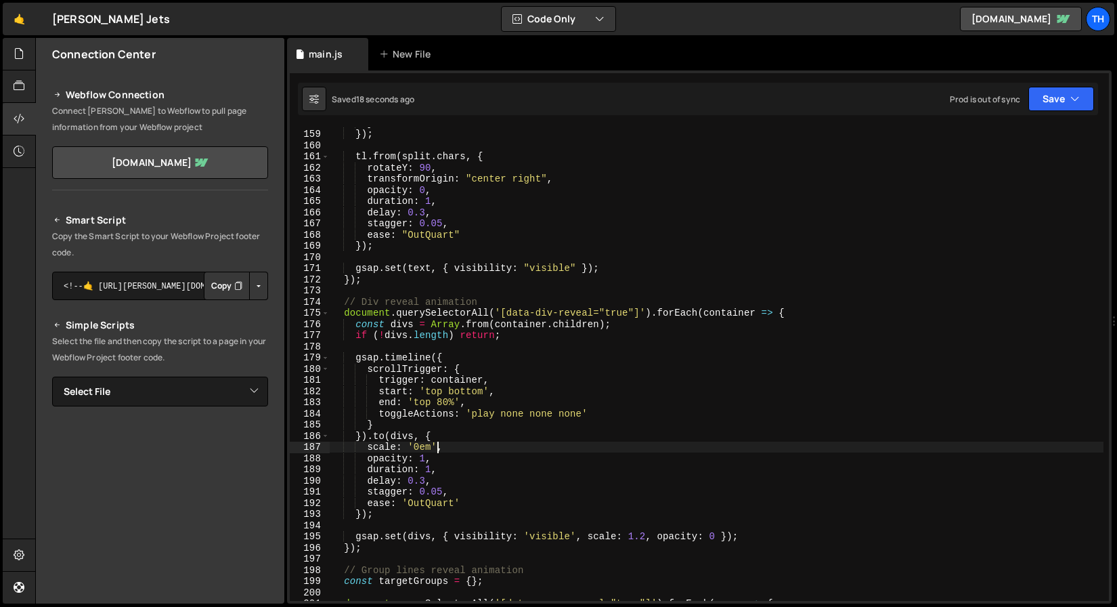
scroll to position [0, 7]
drag, startPoint x: 439, startPoint y: 448, endPoint x: 408, endPoint y: 449, distance: 30.5
click at [408, 449] on div "} }) ; tl . from ( split . chars , { rotateY : 90 , transformOrigin : "center r…" at bounding box center [717, 365] width 774 height 496
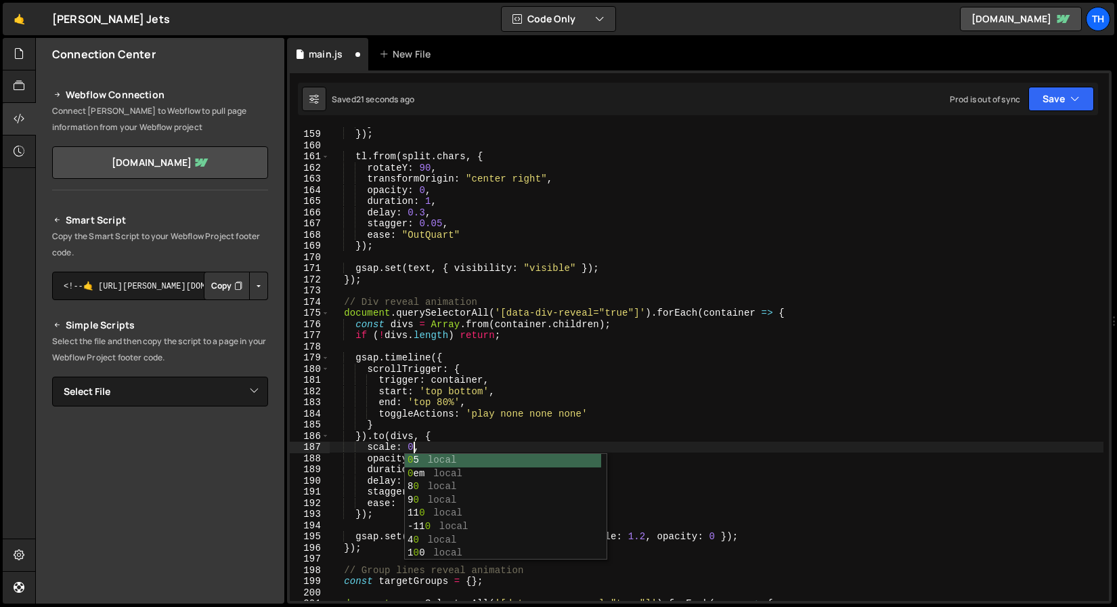
scroll to position [0, 5]
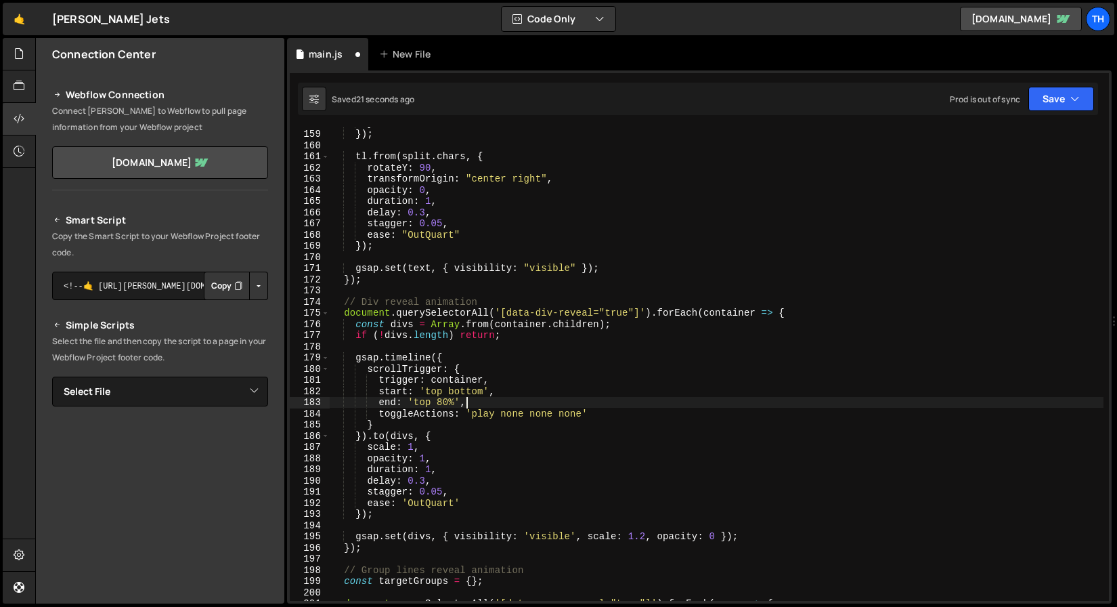
click at [548, 403] on div "} }) ; tl . from ( split . chars , { rotateY : 90 , transformOrigin : "center r…" at bounding box center [717, 365] width 774 height 496
type textarea "end: 'top 80%',"
click at [1063, 107] on button "Save" at bounding box center [1062, 99] width 66 height 24
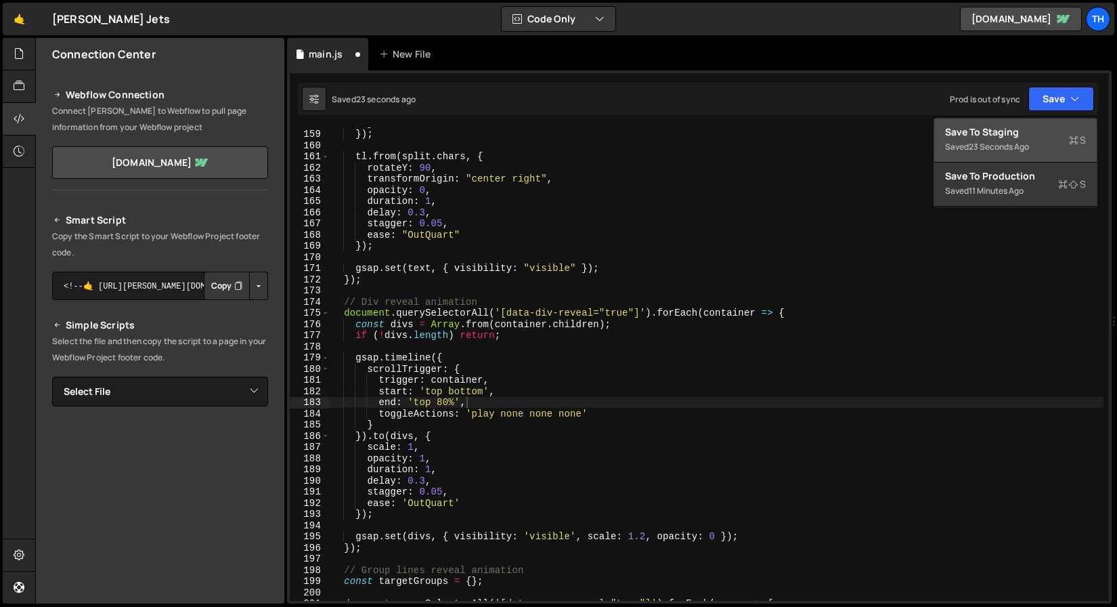
click at [1047, 136] on div "Save to Staging S" at bounding box center [1015, 132] width 141 height 14
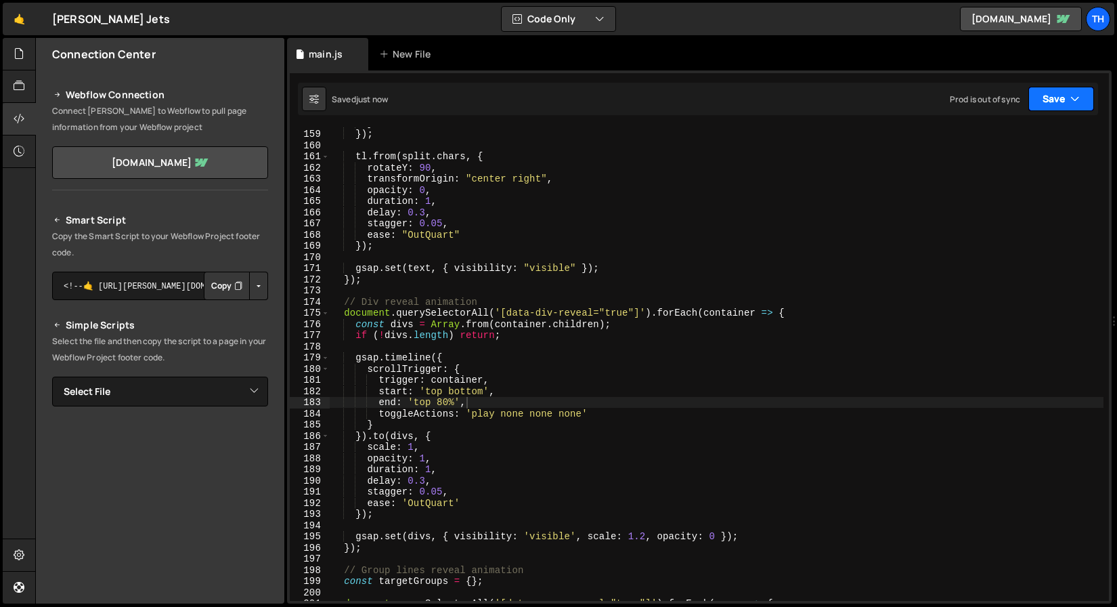
click at [1060, 93] on button "Save" at bounding box center [1062, 99] width 66 height 24
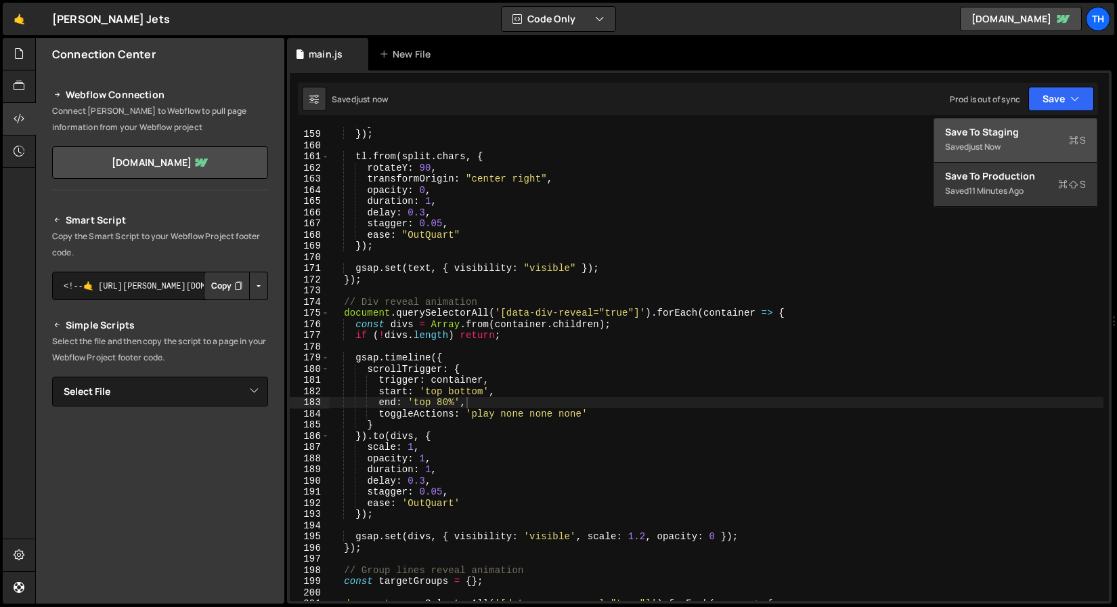
click at [1043, 131] on div "Save to Staging S" at bounding box center [1015, 132] width 141 height 14
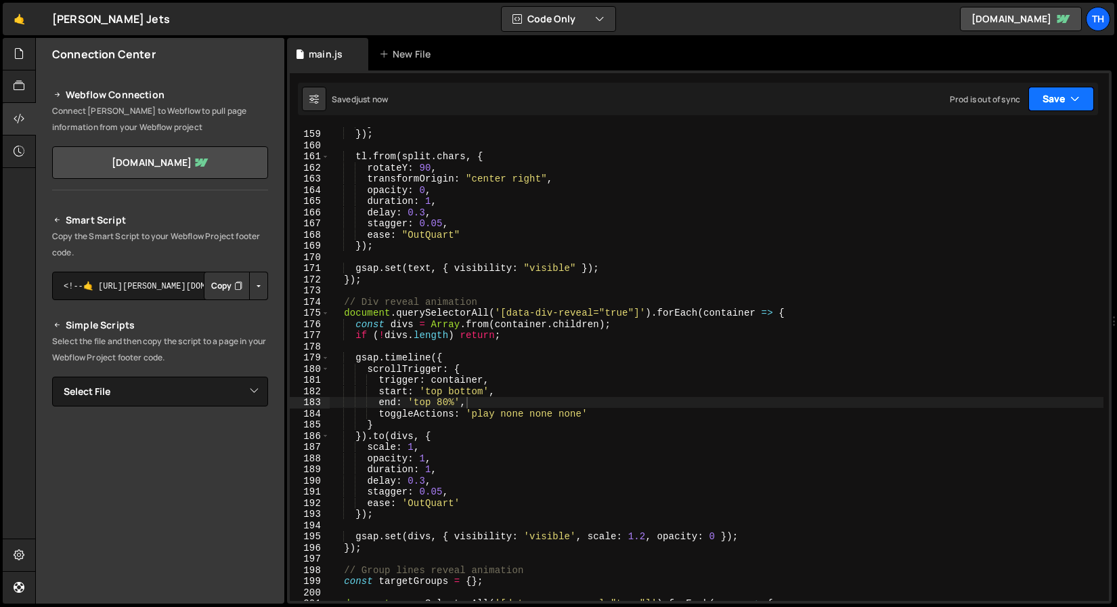
click at [1038, 106] on button "Save" at bounding box center [1062, 99] width 66 height 24
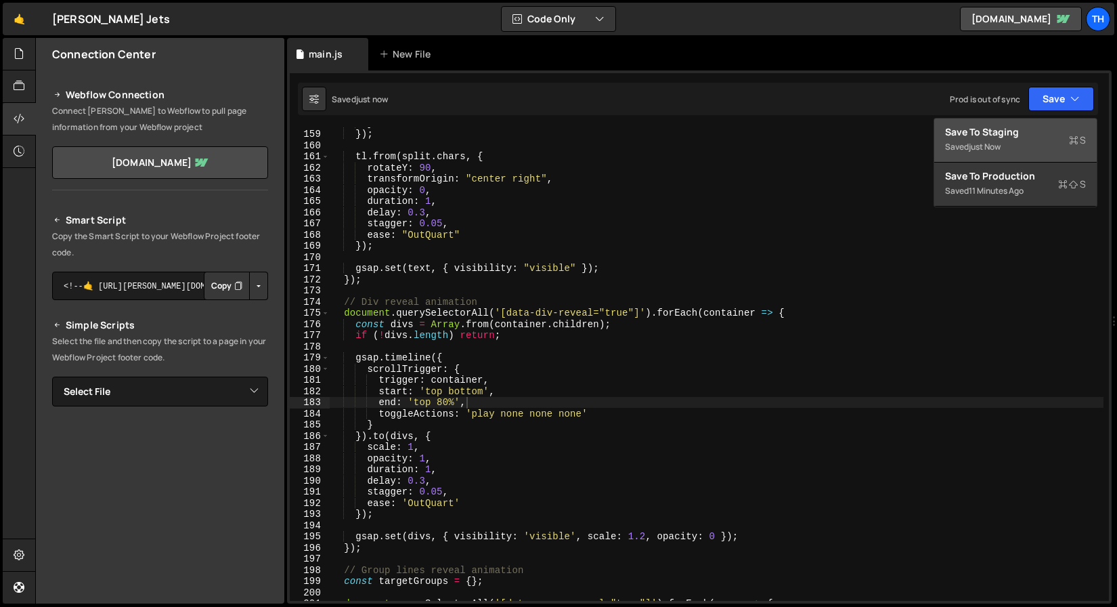
click at [1015, 150] on div "Saved just now" at bounding box center [1015, 147] width 141 height 16
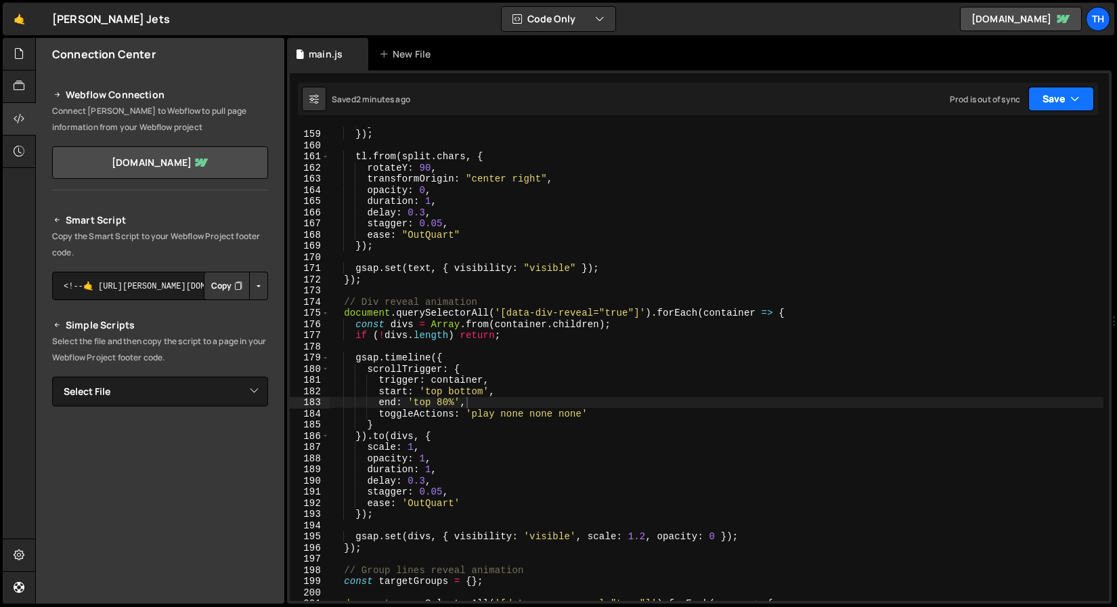
click at [1048, 97] on button "Save" at bounding box center [1062, 99] width 66 height 24
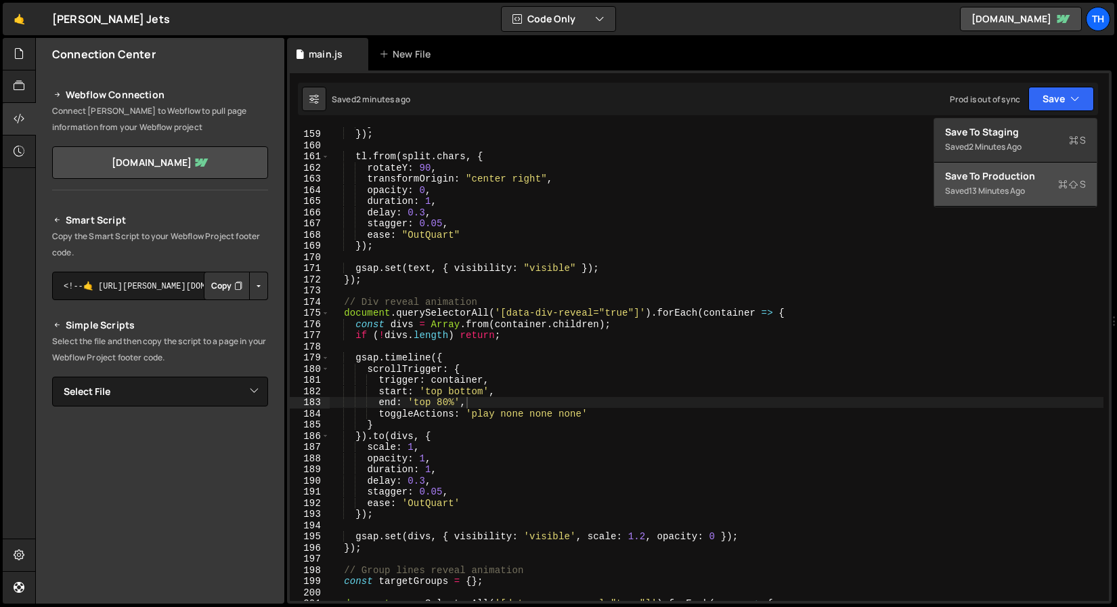
click at [976, 191] on div "13 minutes ago" at bounding box center [997, 191] width 56 height 12
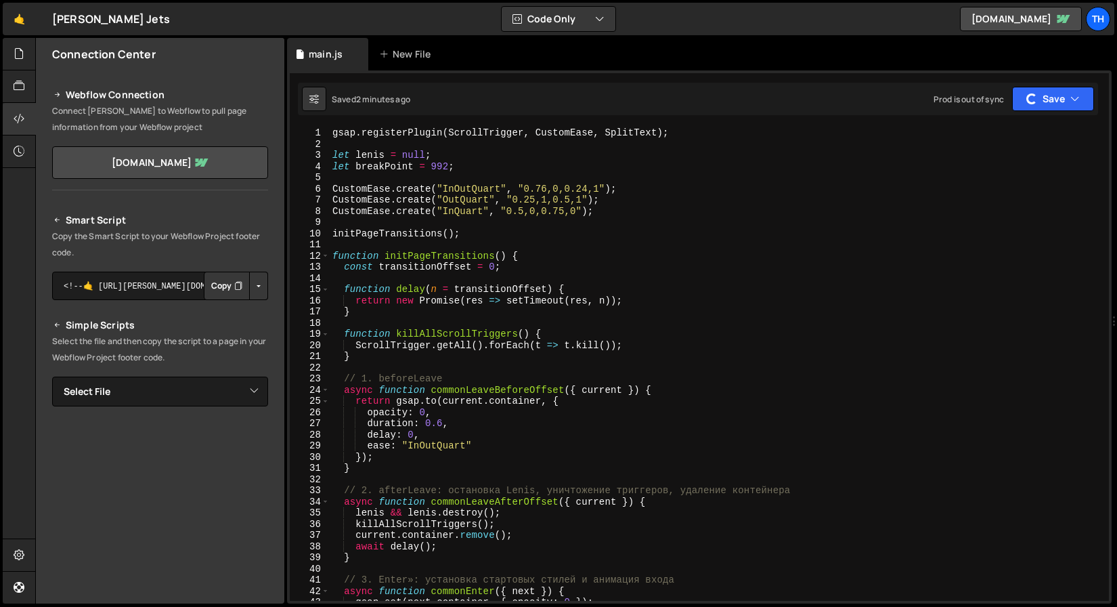
scroll to position [0, 0]
click at [328, 257] on span at bounding box center [325, 257] width 7 height 12
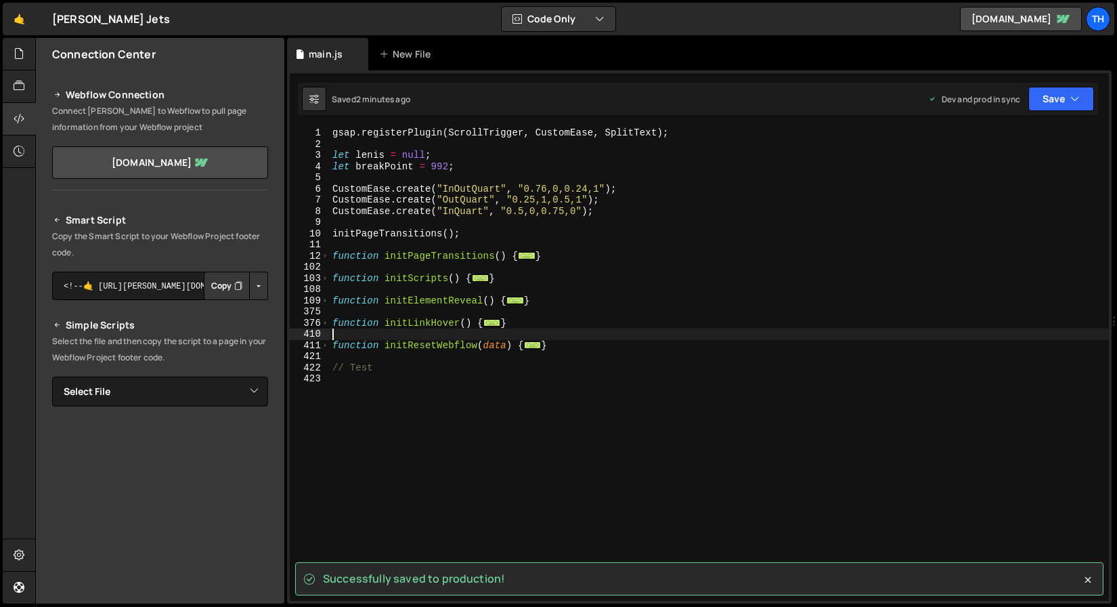
click at [332, 331] on div "gsap . registerPlugin ( ScrollTrigger , CustomEase , SplitText ) ; let lenis = …" at bounding box center [719, 375] width 779 height 496
drag, startPoint x: 573, startPoint y: 318, endPoint x: 328, endPoint y: 318, distance: 245.1
click at [328, 318] on div "1 2 3 4 5 6 7 8 9 10 11 12 102 103 108 109 375 376 410 411 421 422 423 gsap . r…" at bounding box center [699, 363] width 819 height 473
type textarea "function initLinkHover() { document.querySelectorAll('.link').forEach(container…"
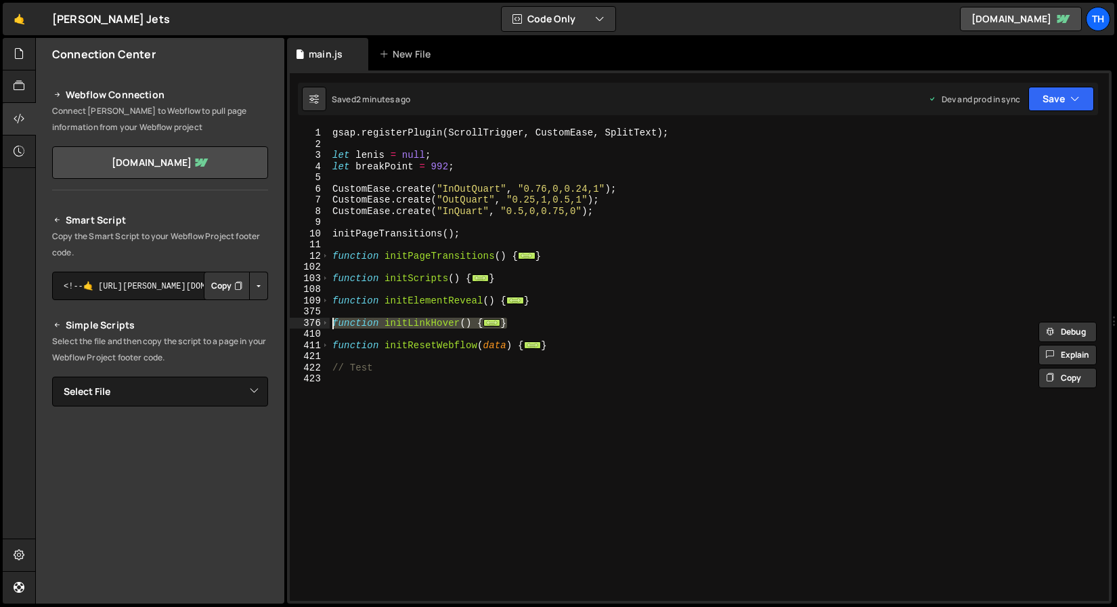
drag, startPoint x: 611, startPoint y: 307, endPoint x: 603, endPoint y: 307, distance: 8.8
click at [611, 307] on div "gsap . registerPlugin ( ScrollTrigger , CustomEase , SplitText ) ; let lenis = …" at bounding box center [719, 375] width 779 height 496
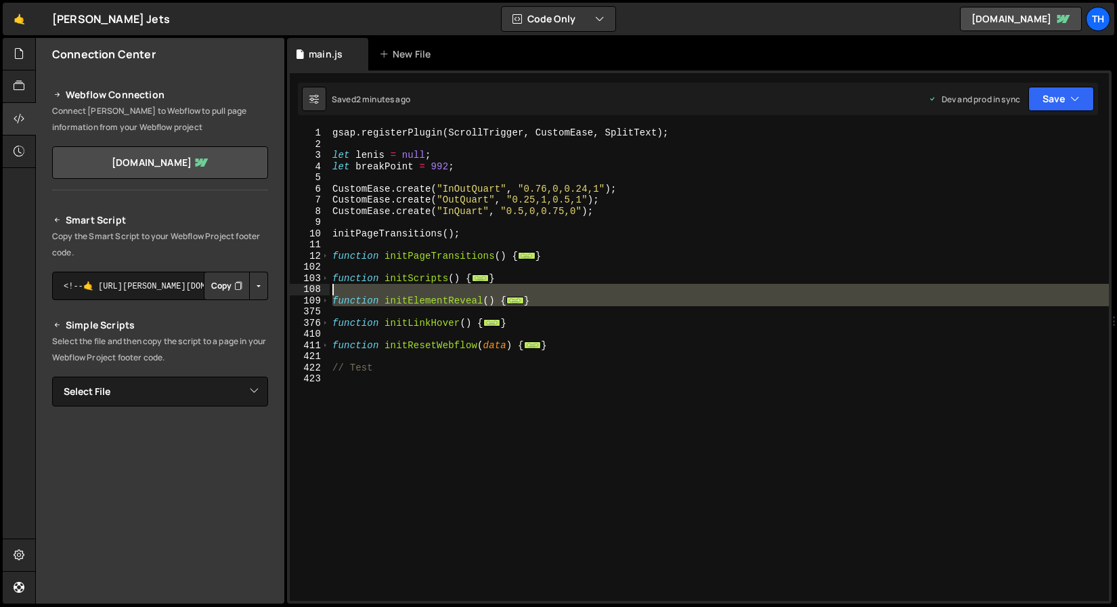
drag, startPoint x: 608, startPoint y: 307, endPoint x: 294, endPoint y: 290, distance: 314.7
click at [294, 290] on div "1 2 3 4 5 6 7 8 9 10 11 12 102 103 108 109 375 376 410 411 421 422 423 gsap . r…" at bounding box center [699, 363] width 819 height 473
drag, startPoint x: 332, startPoint y: 261, endPoint x: 332, endPoint y: 274, distance: 12.9
click at [332, 261] on div "gsap . registerPlugin ( ScrollTrigger , CustomEase , SplitText ) ; let lenis = …" at bounding box center [719, 375] width 779 height 496
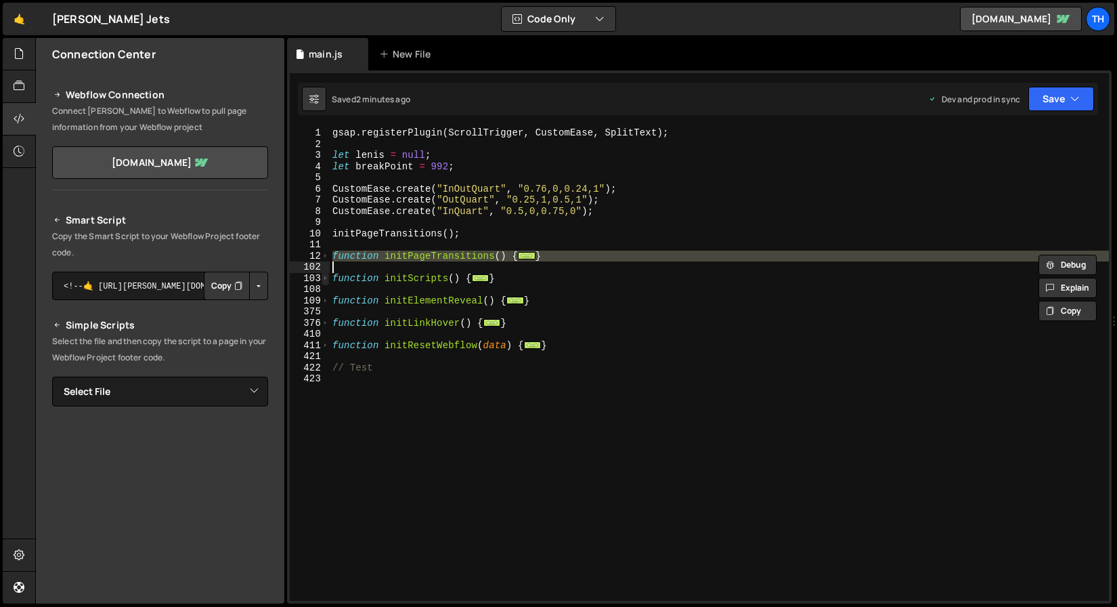
click at [326, 281] on span at bounding box center [325, 279] width 7 height 12
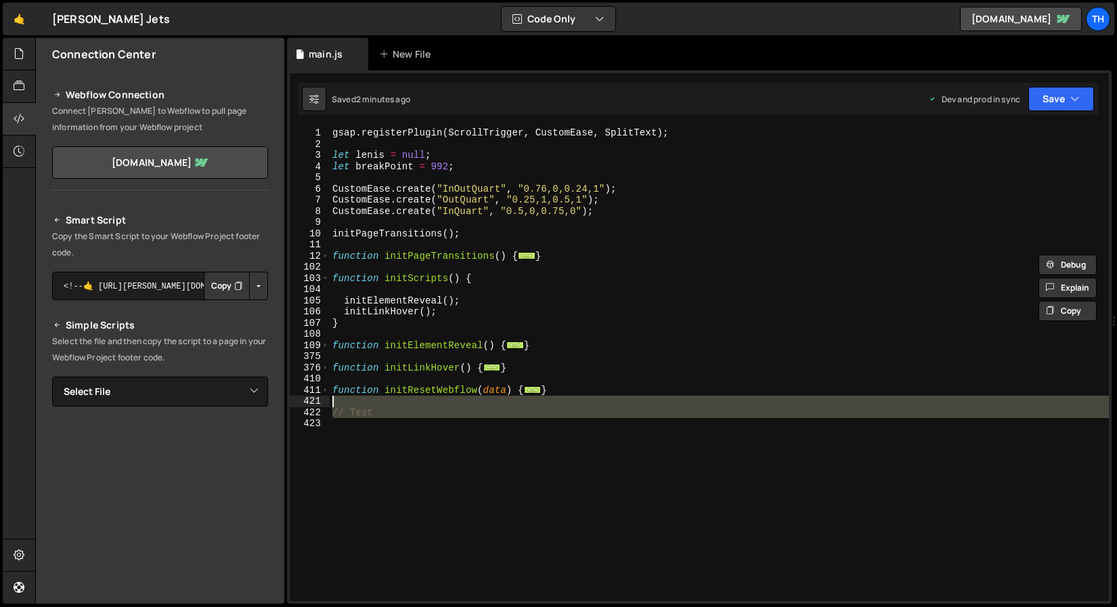
drag, startPoint x: 408, startPoint y: 431, endPoint x: 330, endPoint y: 404, distance: 81.8
click at [330, 404] on div "gsap . registerPlugin ( ScrollTrigger , CustomEase , SplitText ) ; let lenis = …" at bounding box center [719, 375] width 779 height 496
type textarea "// Test"
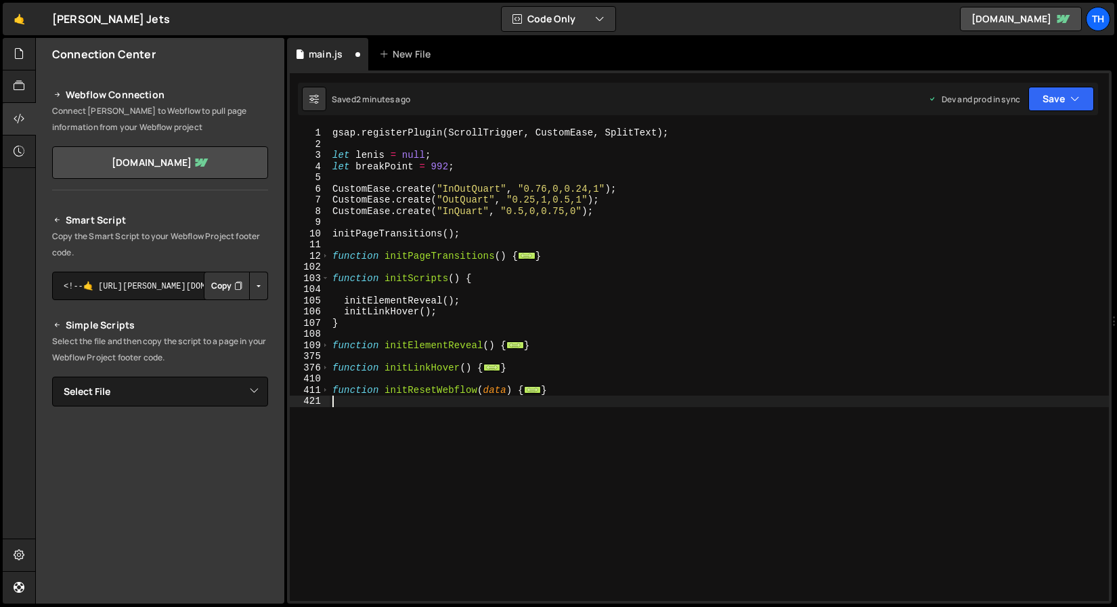
type textarea "}"
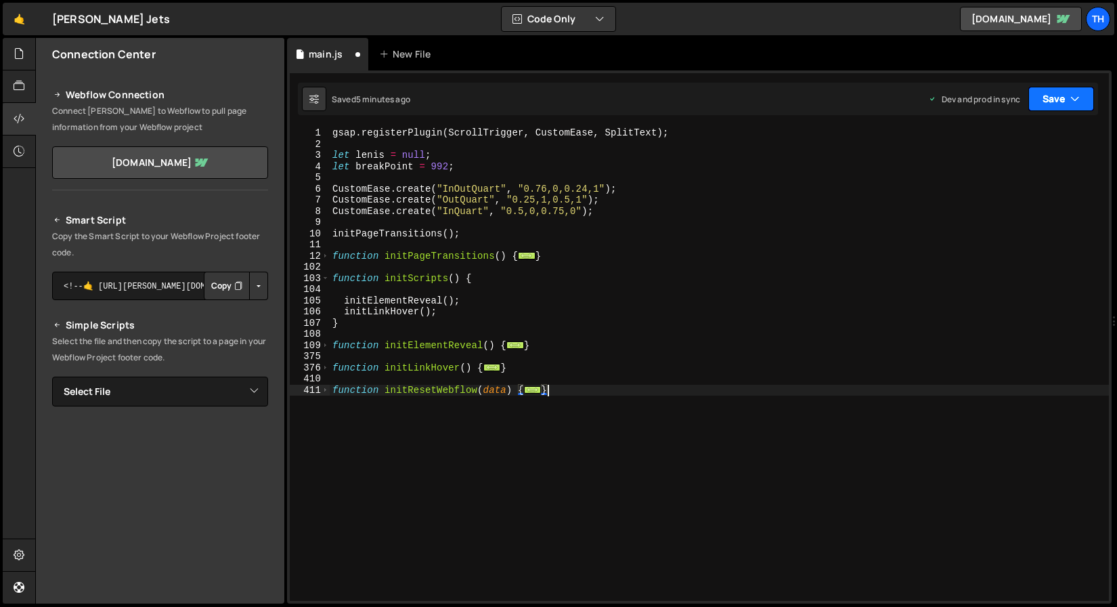
click at [1054, 104] on button "Save" at bounding box center [1062, 99] width 66 height 24
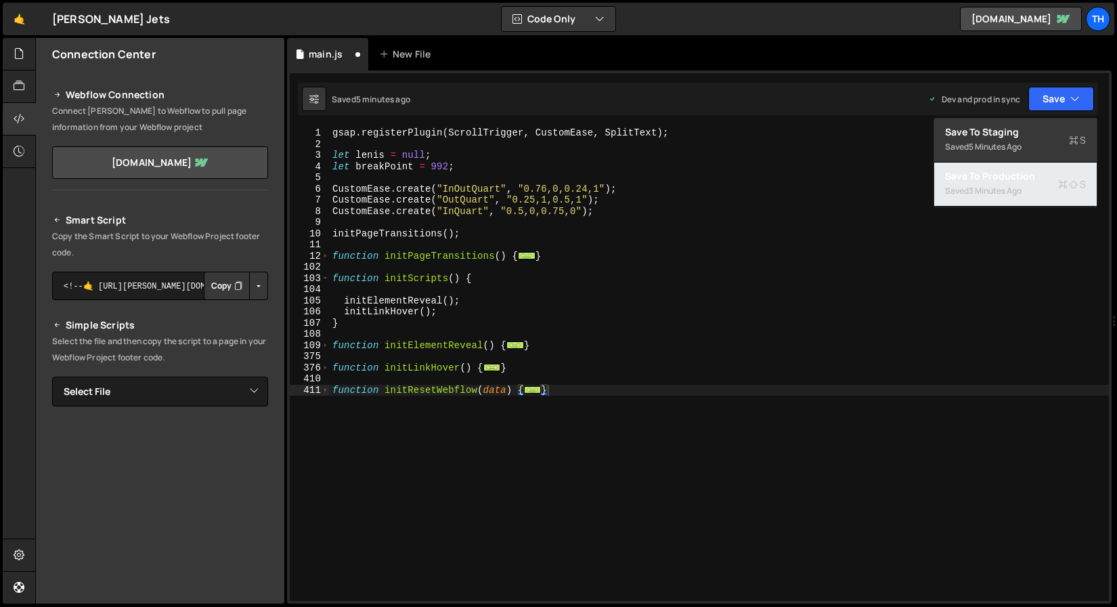
click at [1020, 173] on div "Save to Production S" at bounding box center [1015, 176] width 141 height 14
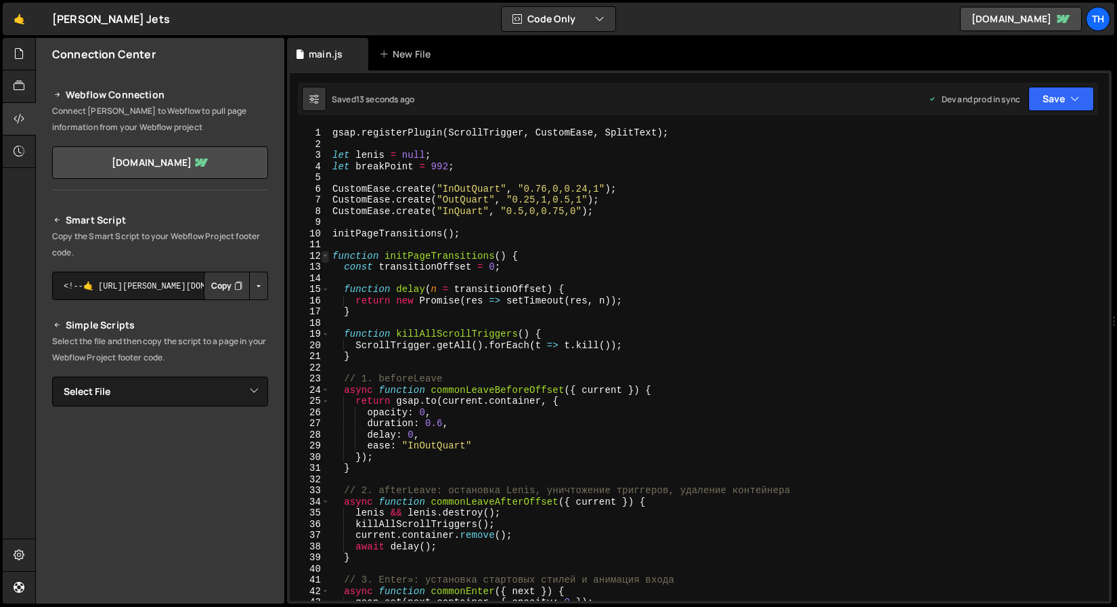
click at [323, 255] on span at bounding box center [325, 257] width 7 height 12
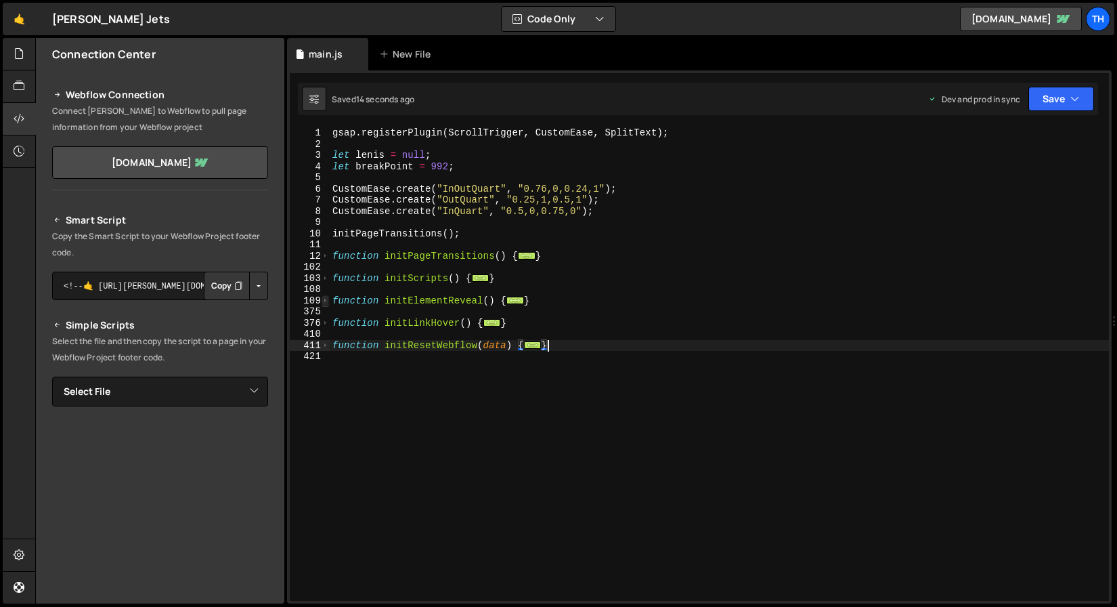
click at [324, 297] on span at bounding box center [325, 301] width 7 height 12
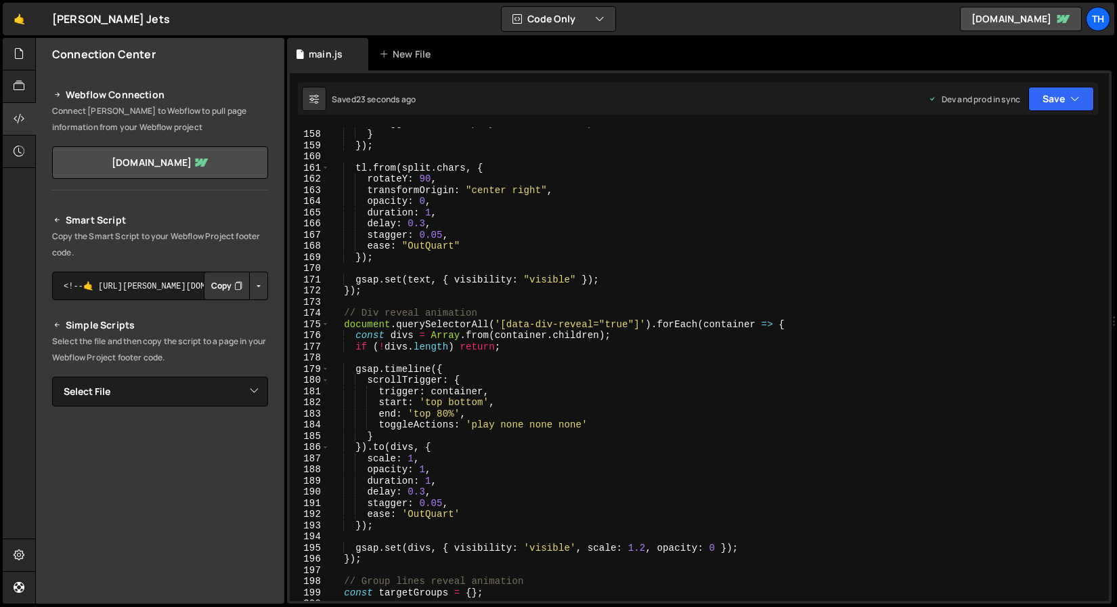
scroll to position [826, 0]
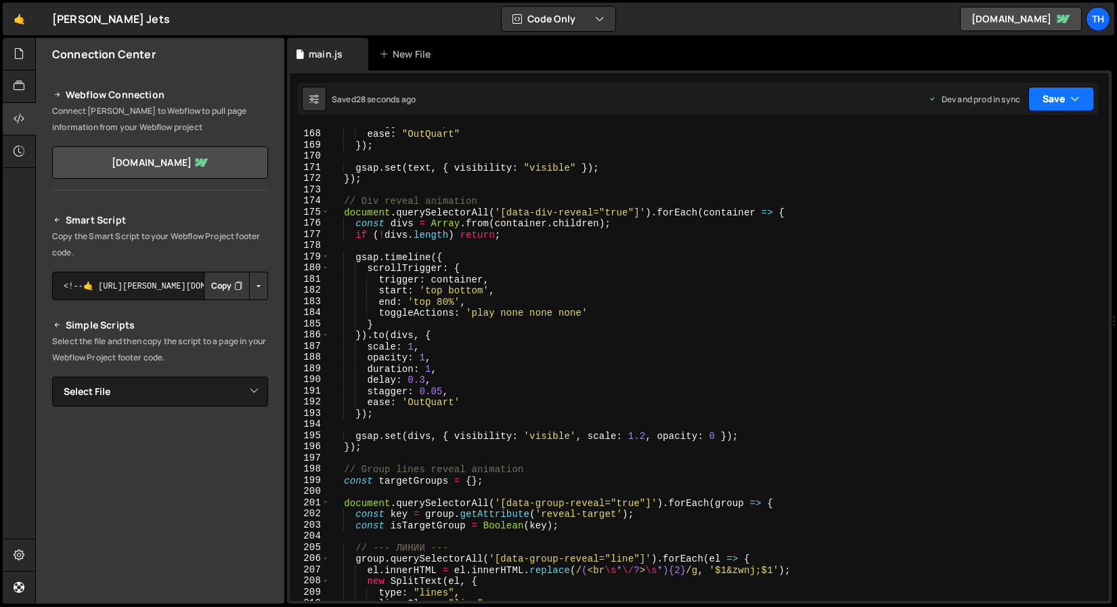
click at [1062, 98] on button "Save" at bounding box center [1062, 99] width 66 height 24
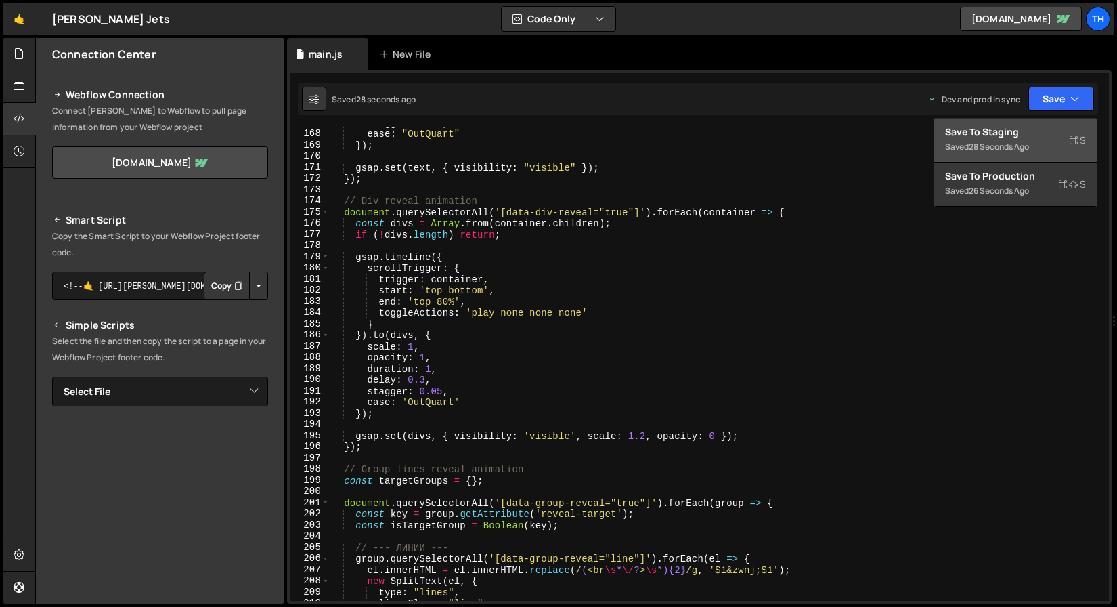
click at [1002, 137] on div "Save to Staging S" at bounding box center [1015, 132] width 141 height 14
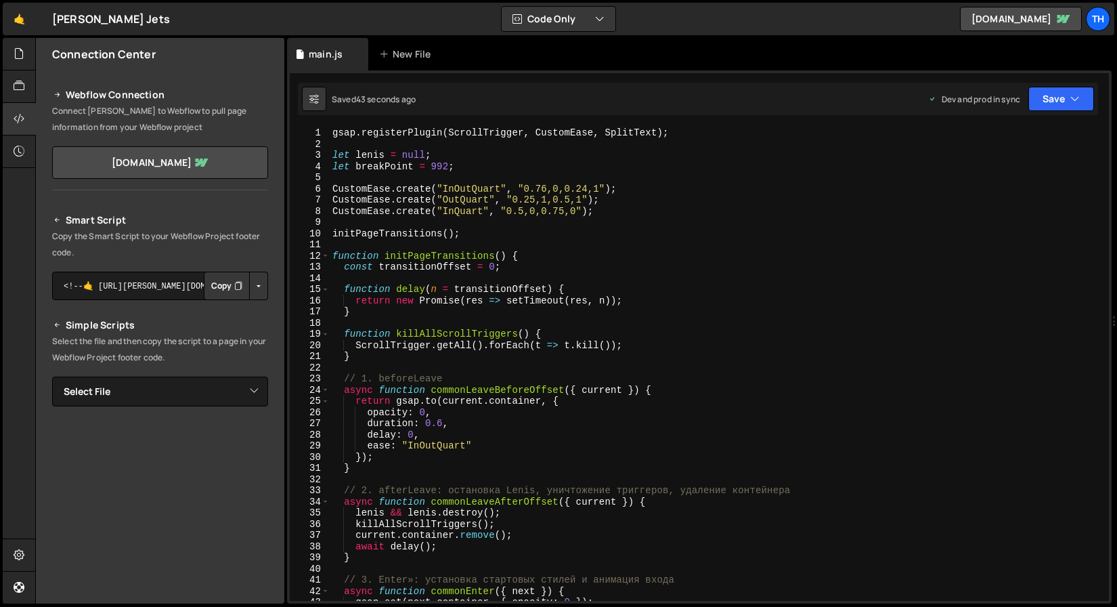
scroll to position [0, 0]
click at [219, 293] on button "Copy" at bounding box center [227, 286] width 46 height 28
click at [326, 258] on span at bounding box center [325, 257] width 7 height 12
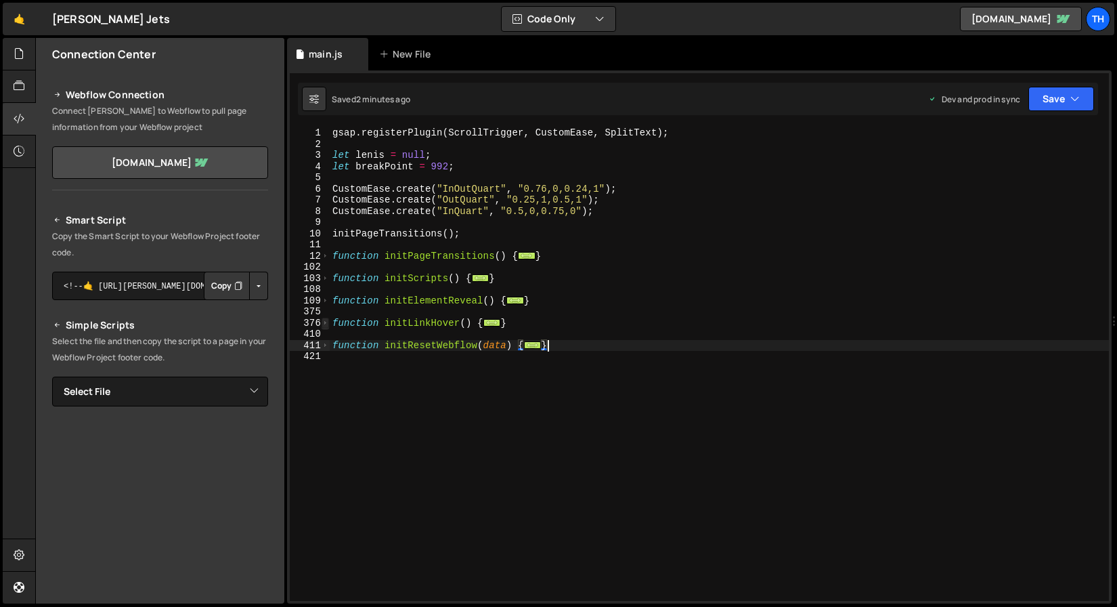
click at [328, 324] on span at bounding box center [325, 324] width 7 height 12
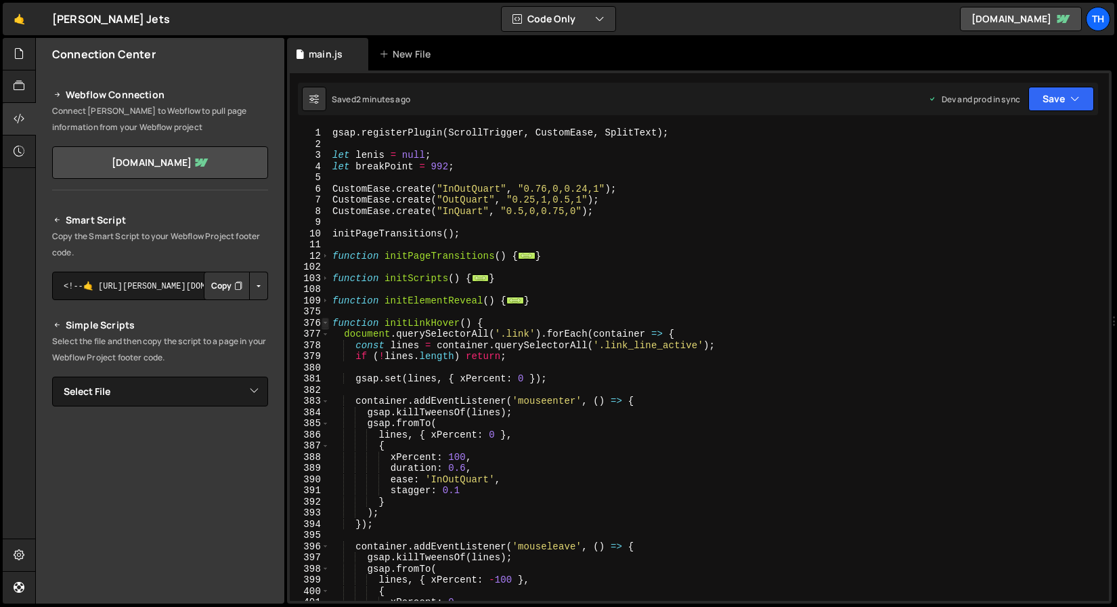
click at [325, 322] on span at bounding box center [325, 324] width 7 height 12
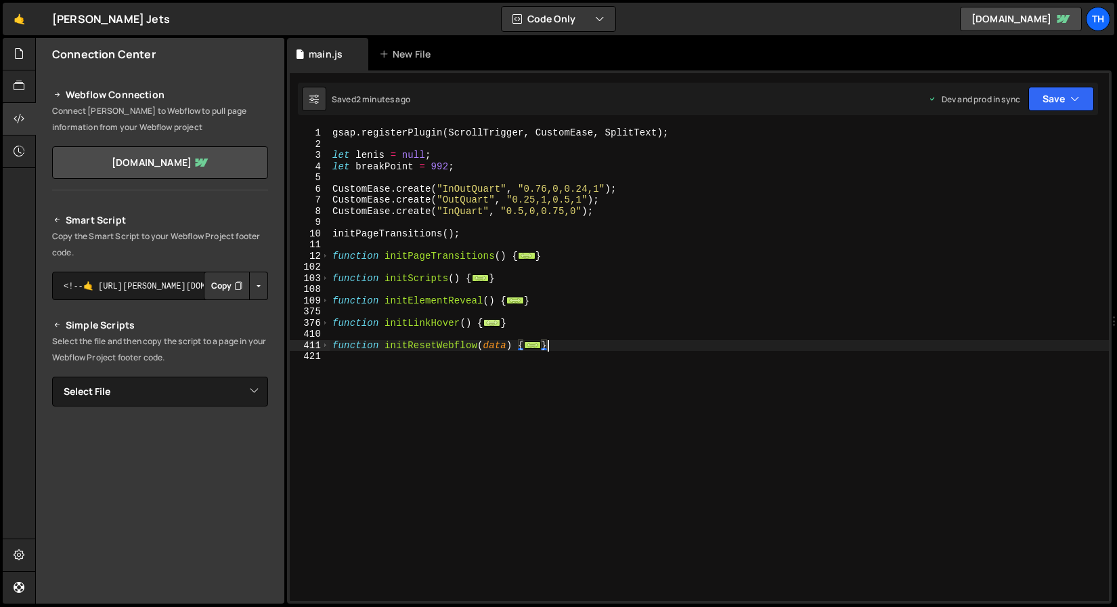
click at [492, 320] on span "..." at bounding box center [492, 321] width 18 height 7
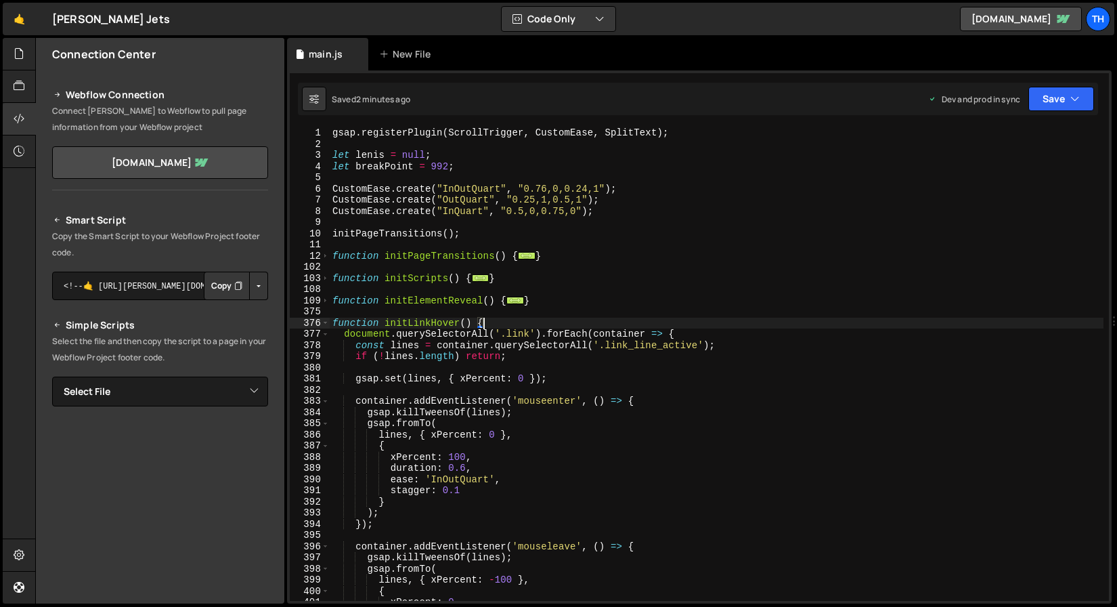
click at [329, 323] on div "376" at bounding box center [310, 324] width 40 height 12
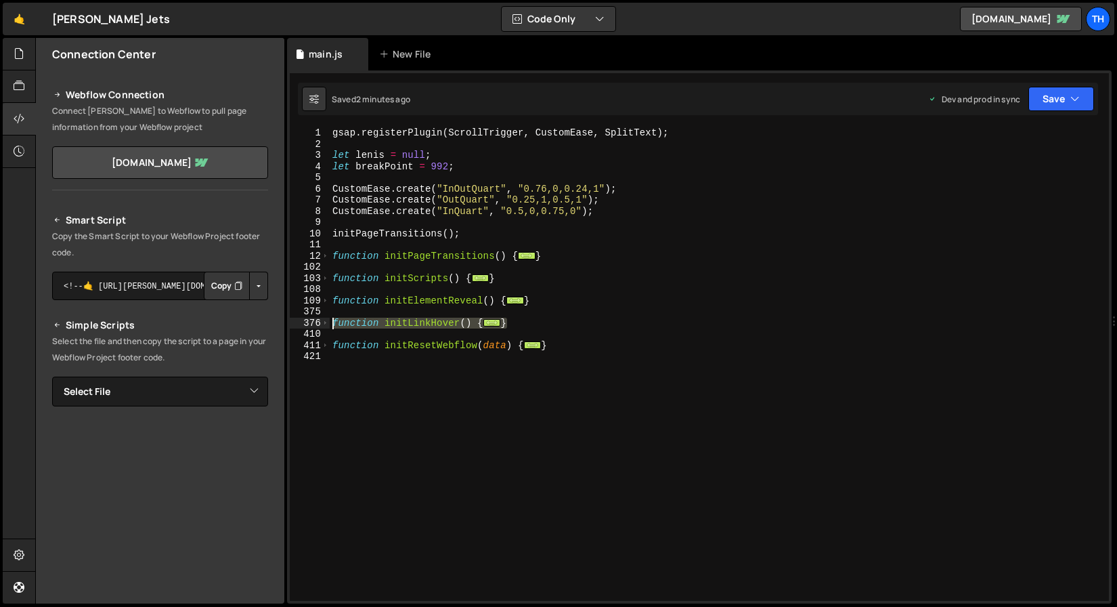
drag, startPoint x: 530, startPoint y: 323, endPoint x: 303, endPoint y: 326, distance: 227.5
click at [303, 326] on div "function initLinkHover() { 1 2 3 4 5 6 7 8 9 10 11 12 102 103 108 109 375 376 4…" at bounding box center [699, 363] width 819 height 473
paste textarea "}"
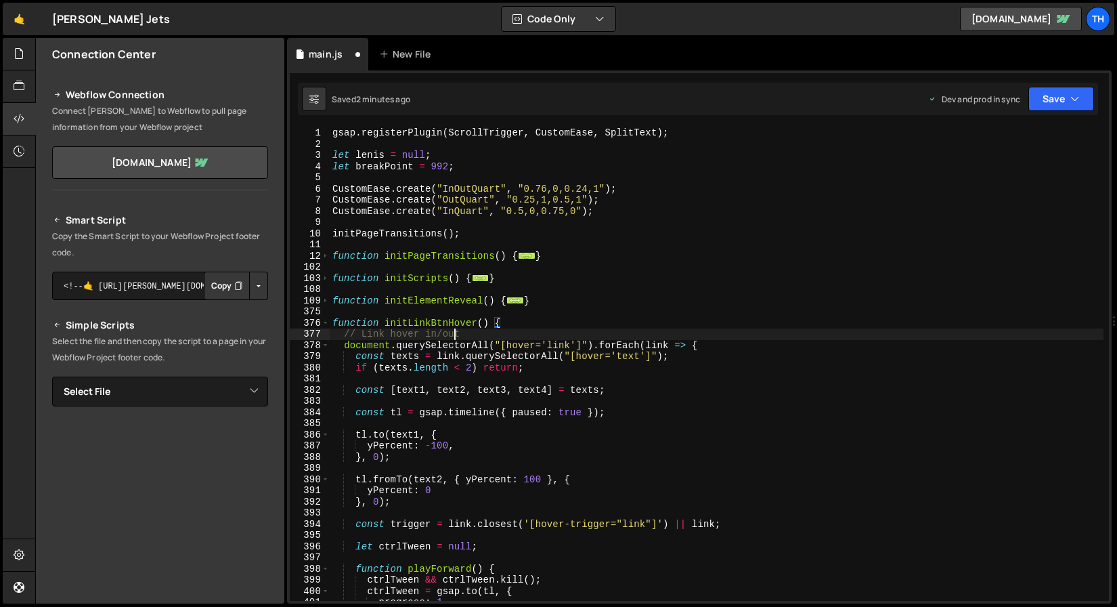
click at [455, 331] on div "gsap . registerPlugin ( ScrollTrigger , CustomEase , SplitText ) ; let lenis = …" at bounding box center [717, 375] width 774 height 496
click at [456, 326] on div "gsap . registerPlugin ( ScrollTrigger , CustomEase , SplitText ) ; let lenis = …" at bounding box center [717, 375] width 774 height 496
click at [324, 277] on span at bounding box center [325, 279] width 7 height 12
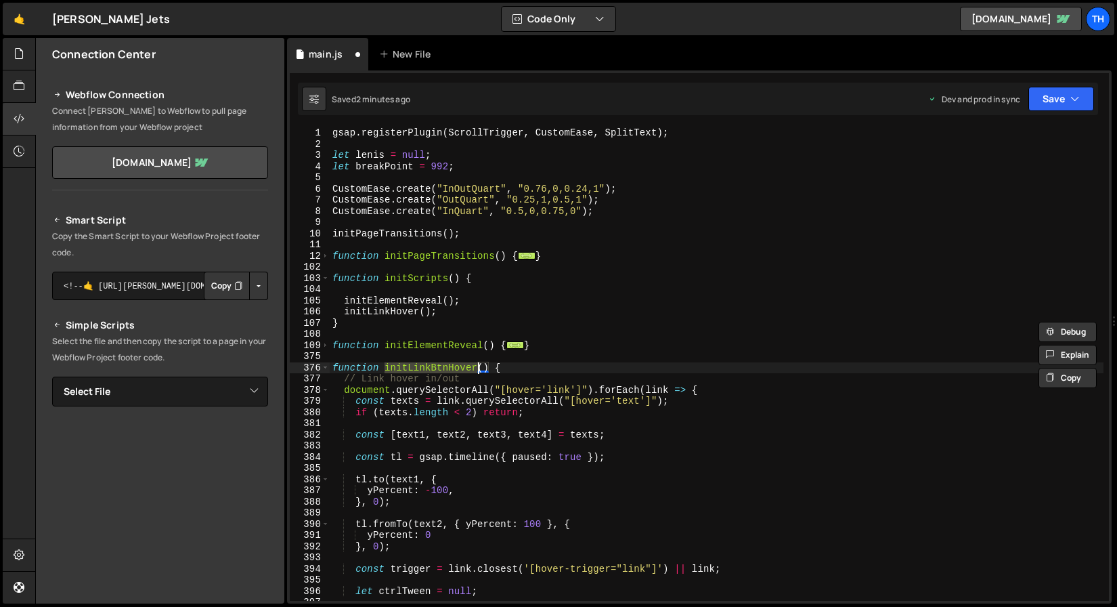
click at [381, 309] on div "gsap . registerPlugin ( ScrollTrigger , CustomEase , SplitText ) ; let lenis = …" at bounding box center [717, 375] width 774 height 496
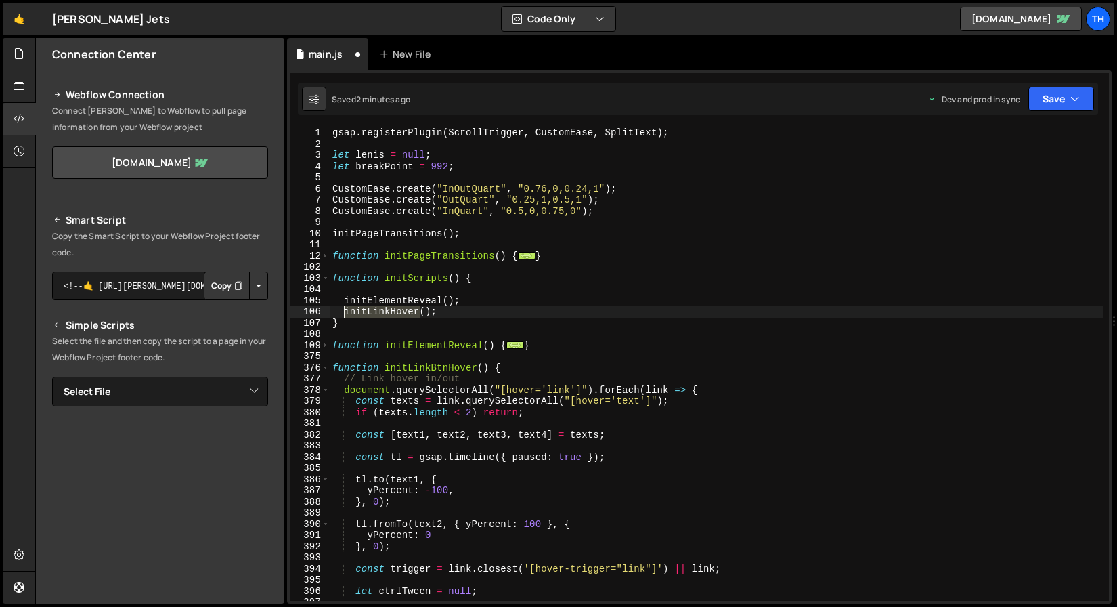
click at [381, 309] on div "gsap . registerPlugin ( ScrollTrigger , CustomEase , SplitText ) ; let lenis = …" at bounding box center [717, 375] width 774 height 496
paste textarea "Btn"
type textarea "initLinkBtnHover();"
click at [1065, 100] on button "Save" at bounding box center [1062, 99] width 66 height 24
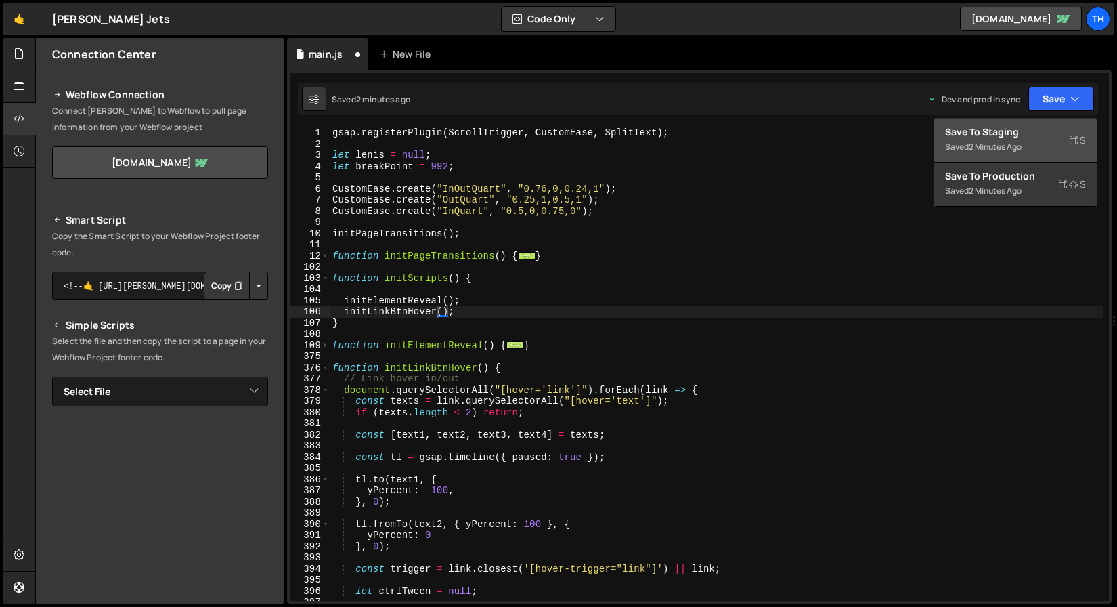
click at [991, 143] on div "2 minutes ago" at bounding box center [995, 147] width 53 height 12
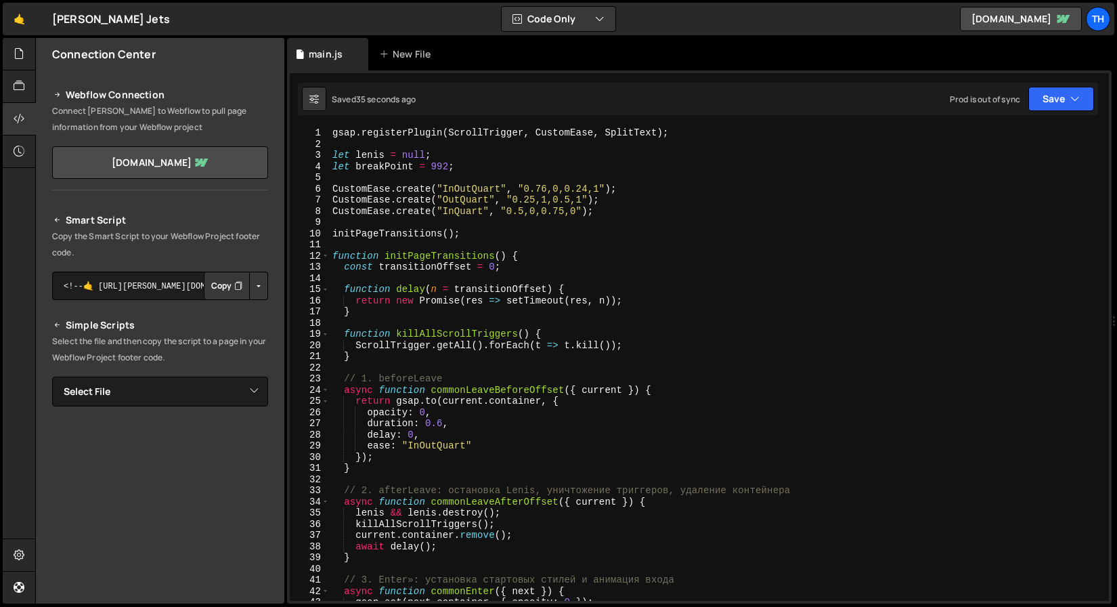
click at [328, 261] on div "13" at bounding box center [310, 267] width 40 height 12
click at [328, 258] on span at bounding box center [325, 257] width 7 height 12
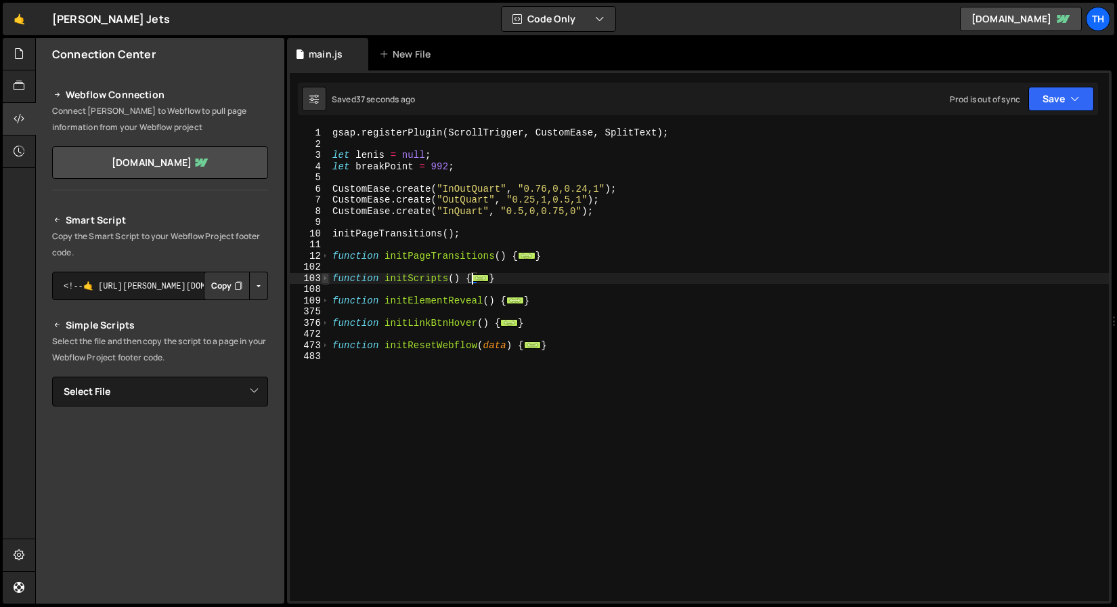
click at [328, 282] on span at bounding box center [325, 279] width 7 height 12
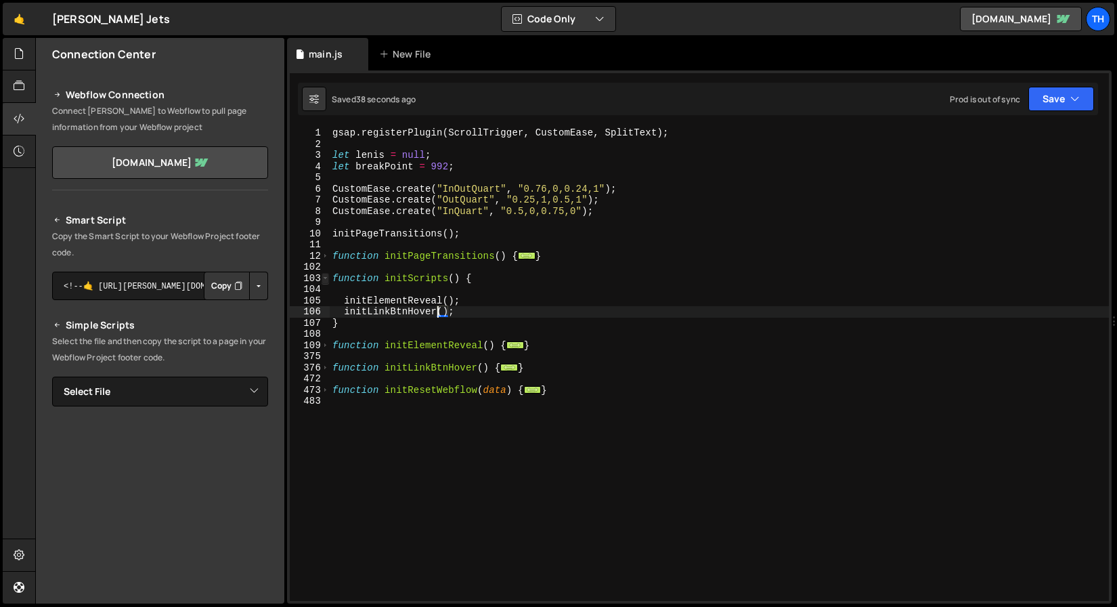
click at [327, 280] on span at bounding box center [325, 279] width 7 height 12
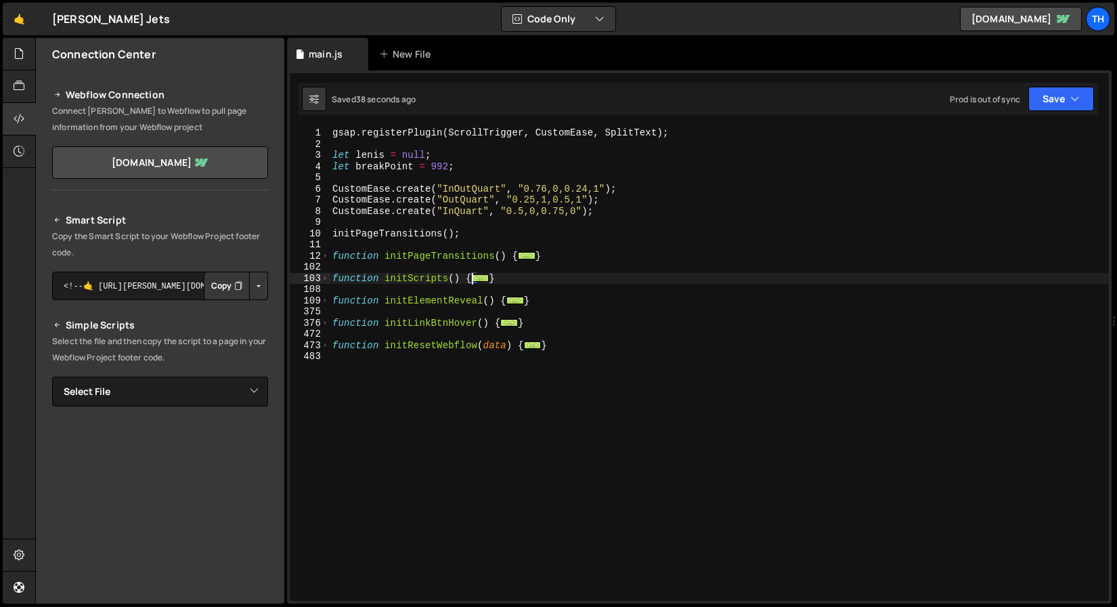
click at [331, 284] on div "gsap . registerPlugin ( ScrollTrigger , CustomEase , SplitText ) ; let lenis = …" at bounding box center [719, 375] width 779 height 496
click at [330, 280] on div "gsap . registerPlugin ( ScrollTrigger , CustomEase , SplitText ) ; let lenis = …" at bounding box center [719, 375] width 779 height 496
click at [328, 278] on span at bounding box center [325, 279] width 7 height 12
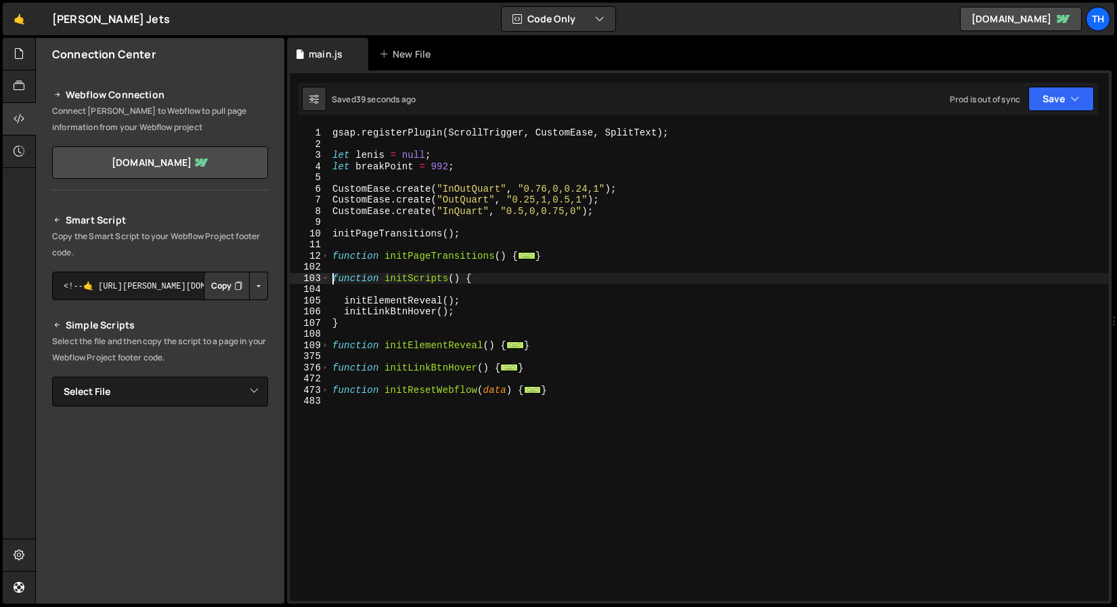
click at [377, 301] on div "gsap . registerPlugin ( ScrollTrigger , CustomEase , SplitText ) ; let lenis = …" at bounding box center [719, 375] width 779 height 496
type textarea "initElementReveal();"
click at [379, 292] on div "gsap . registerPlugin ( ScrollTrigger , CustomEase , SplitText ) ; let lenis = …" at bounding box center [719, 375] width 779 height 496
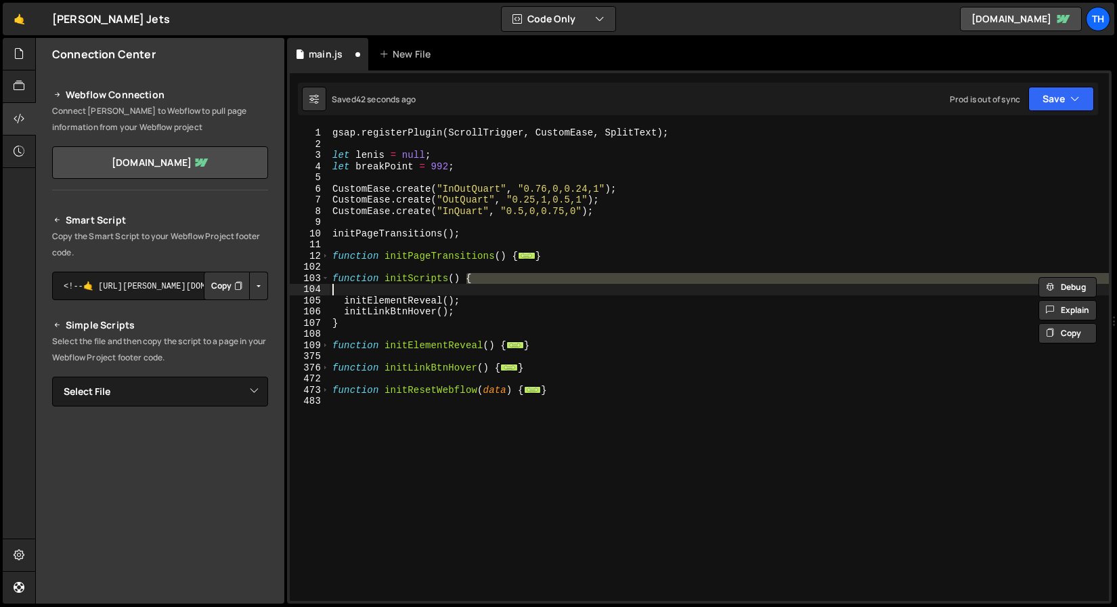
click at [402, 295] on div "gsap . registerPlugin ( ScrollTrigger , CustomEase , SplitText ) ; let lenis = …" at bounding box center [719, 375] width 779 height 496
type textarea "initElementReveal();"
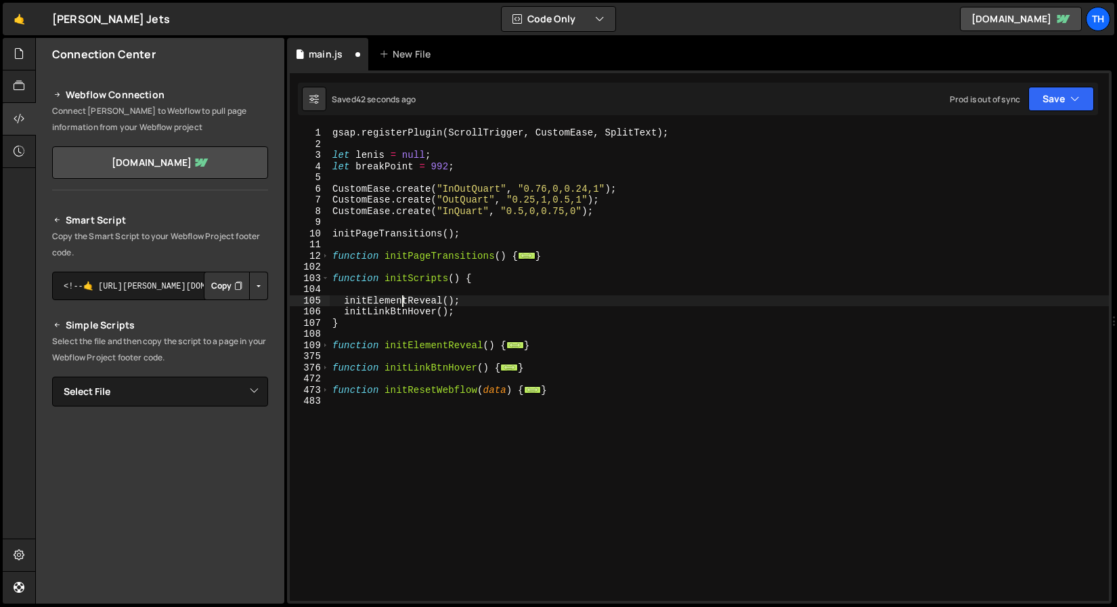
click at [431, 288] on div "gsap . registerPlugin ( ScrollTrigger , CustomEase , SplitText ) ; let lenis = …" at bounding box center [719, 375] width 779 height 496
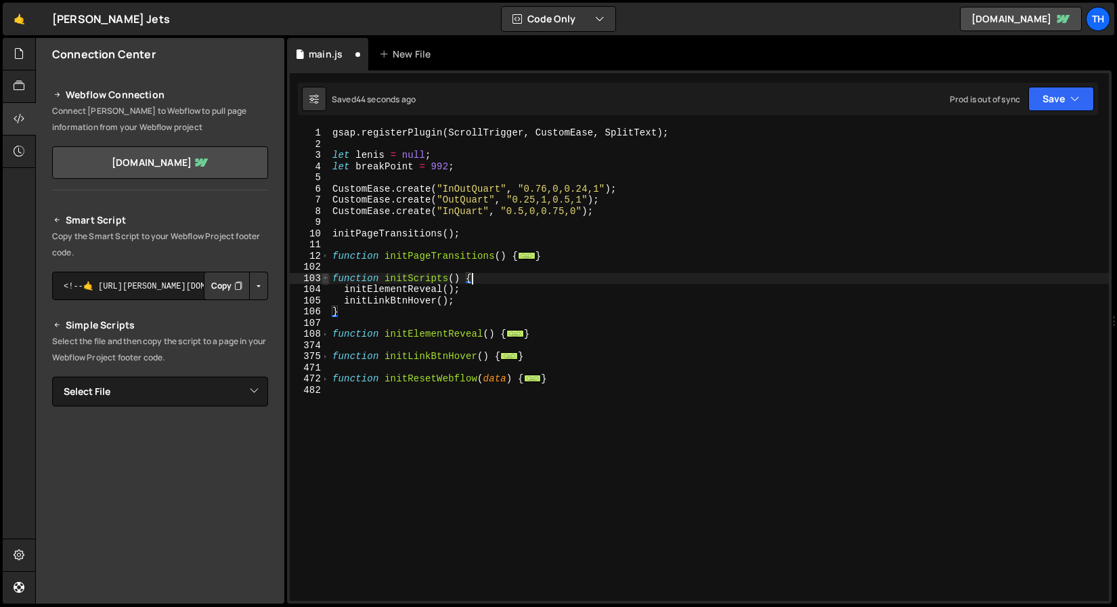
click at [326, 280] on span at bounding box center [325, 279] width 7 height 12
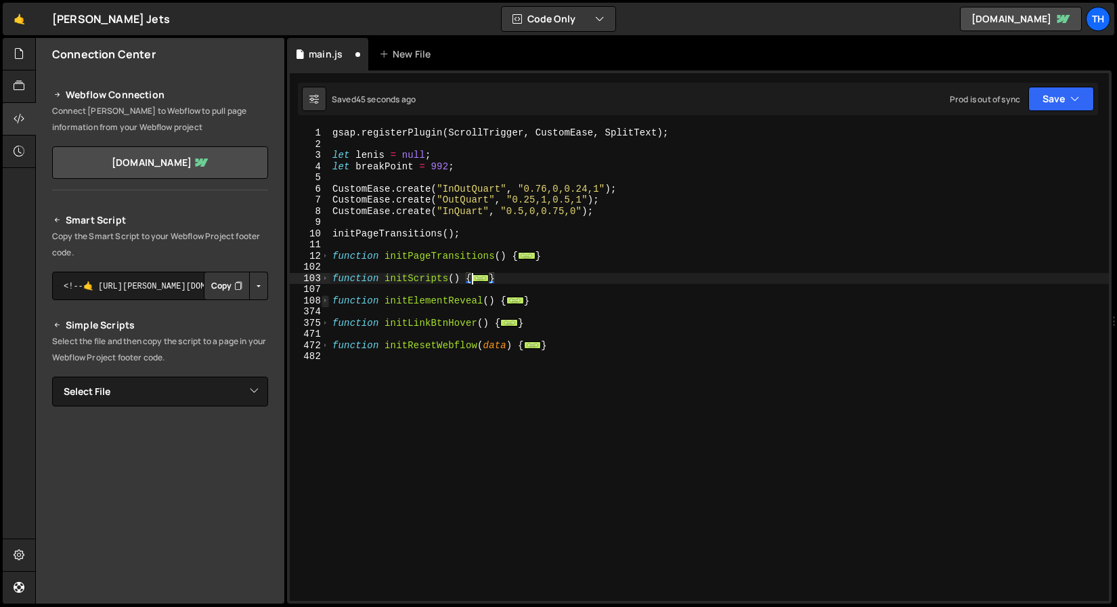
click at [326, 303] on span at bounding box center [325, 301] width 7 height 12
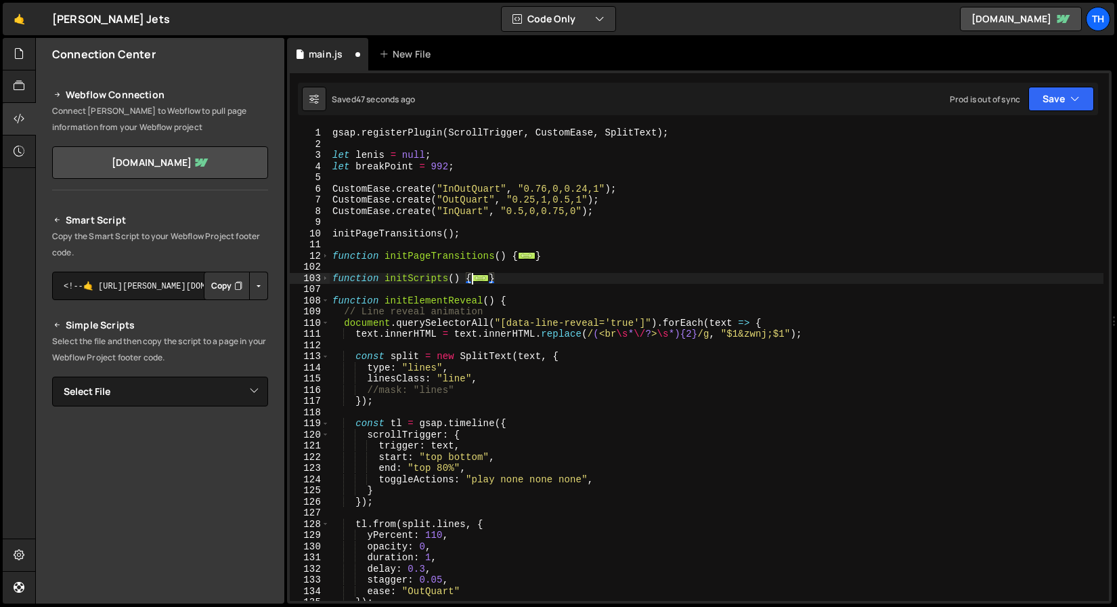
scroll to position [93, 0]
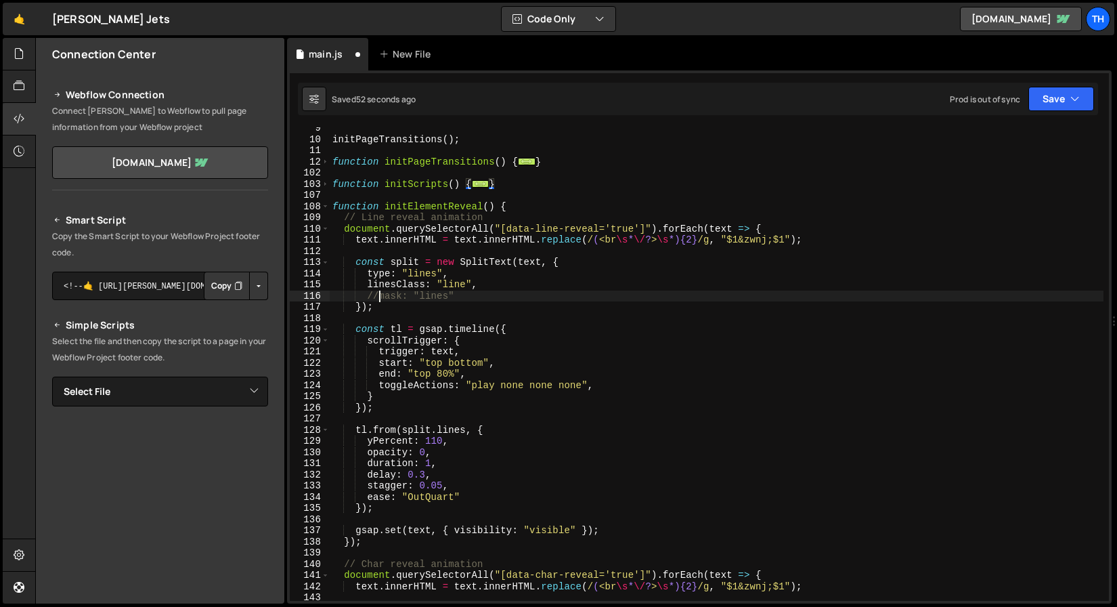
click at [381, 293] on div "initPageTransitions ( ) ; function initPageTransitions ( ) { ... } function ini…" at bounding box center [717, 371] width 774 height 496
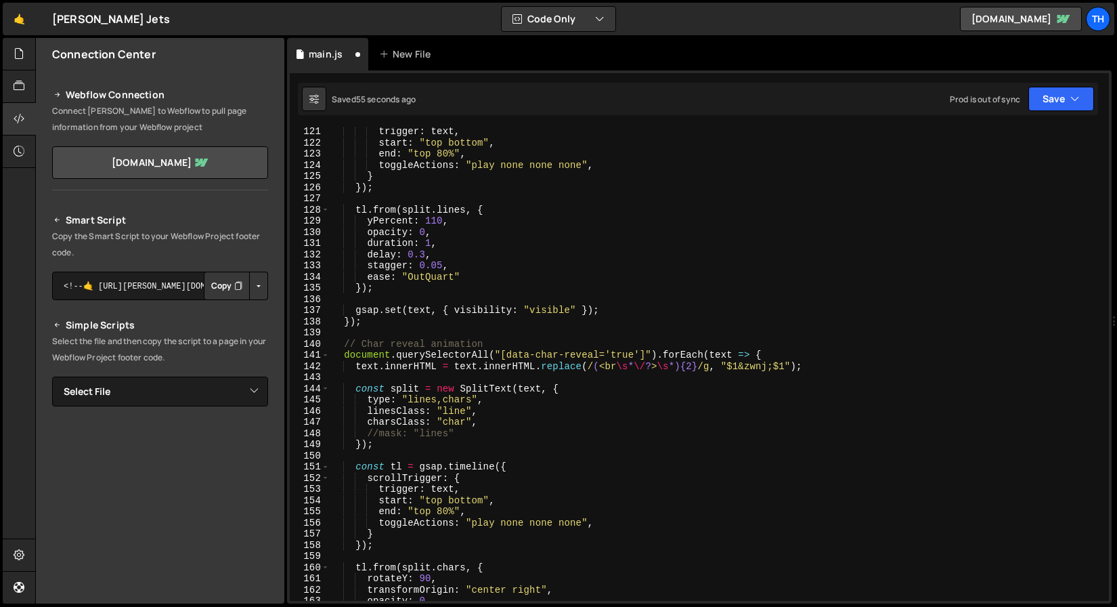
scroll to position [314, 0]
click at [376, 433] on div "trigger : text , start : "top bottom" , end : "top 80%" , toggleActions : "play…" at bounding box center [717, 374] width 774 height 496
type textarea "//mask: "lines""
click at [1092, 104] on button "Save" at bounding box center [1062, 99] width 66 height 24
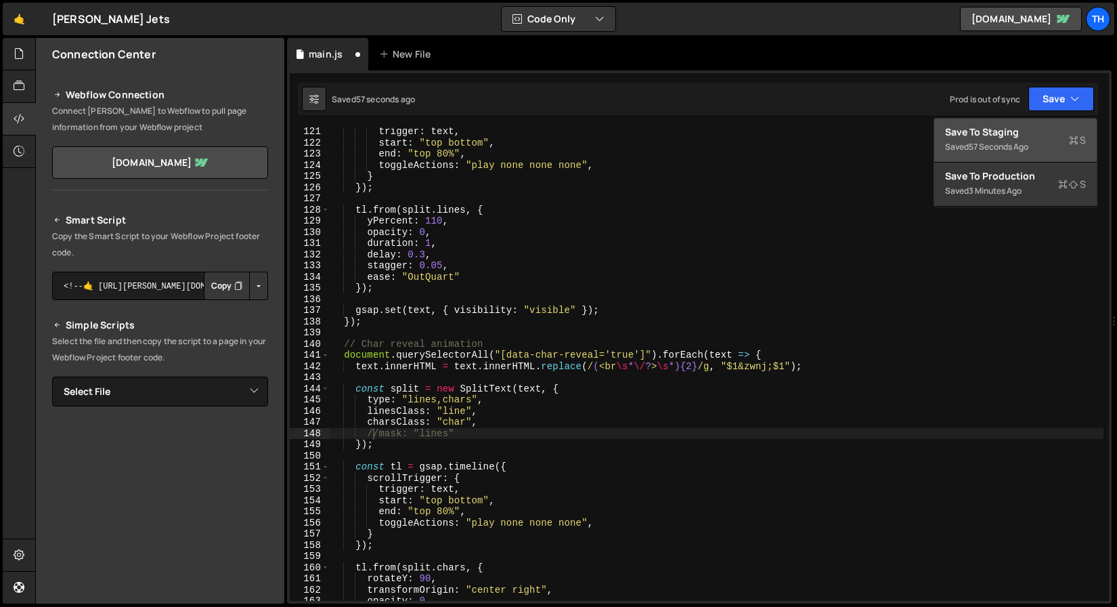
click at [1037, 145] on div "Saved 57 seconds ago" at bounding box center [1015, 147] width 141 height 16
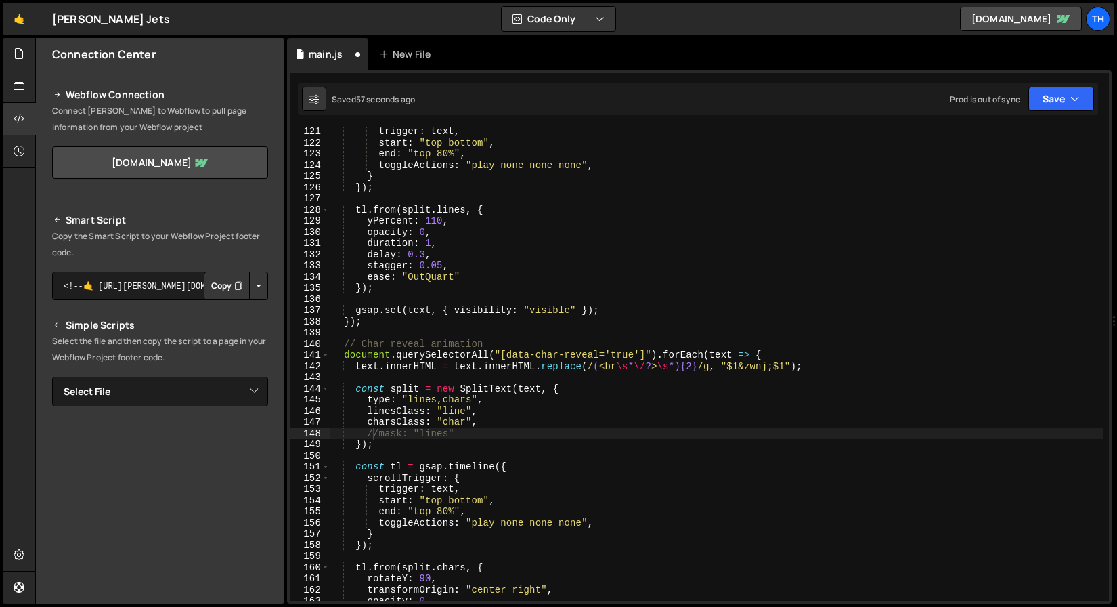
scroll to position [1342, 0]
click at [1059, 87] on button "Save" at bounding box center [1062, 99] width 66 height 24
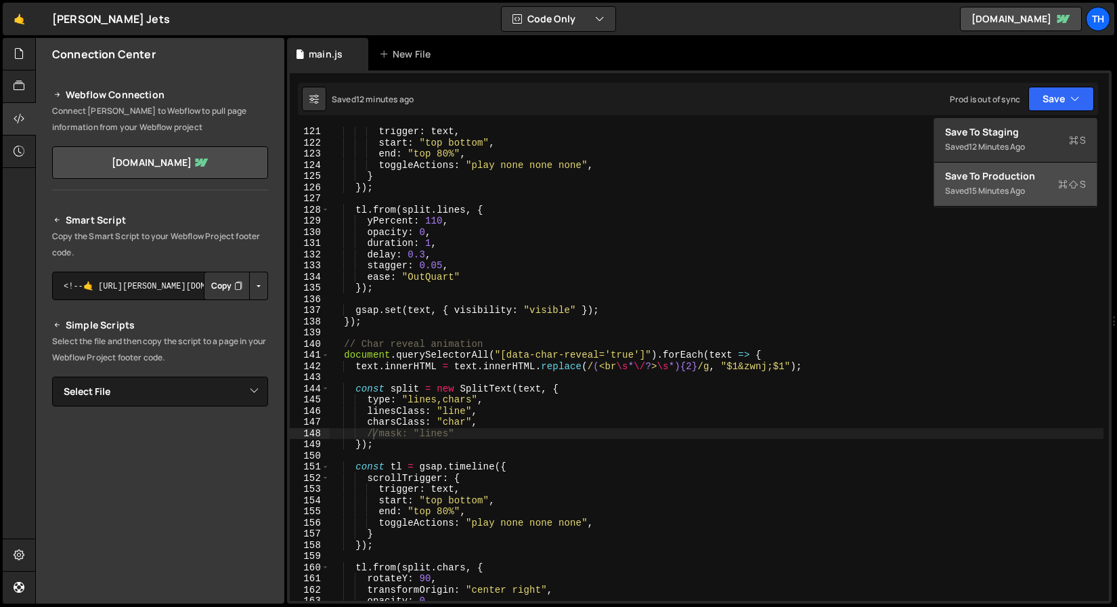
click at [1000, 182] on div "Save to Production S" at bounding box center [1015, 176] width 141 height 14
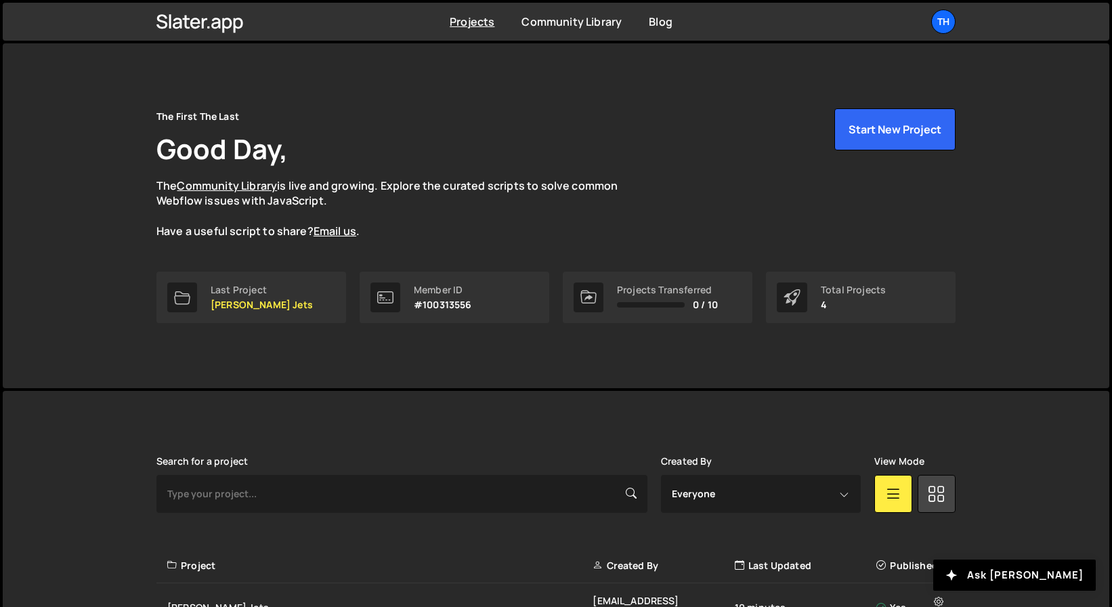
scroll to position [186, 0]
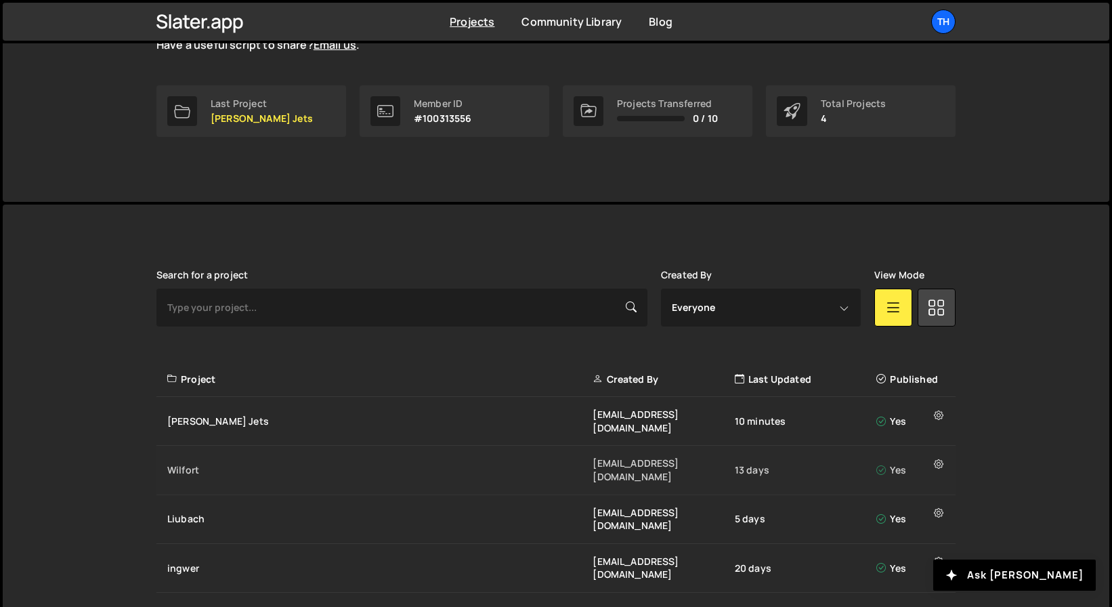
click at [235, 461] on div "Wilfort ivanchopei@thefirstthelast.agency 13 days Yes" at bounding box center [555, 470] width 799 height 49
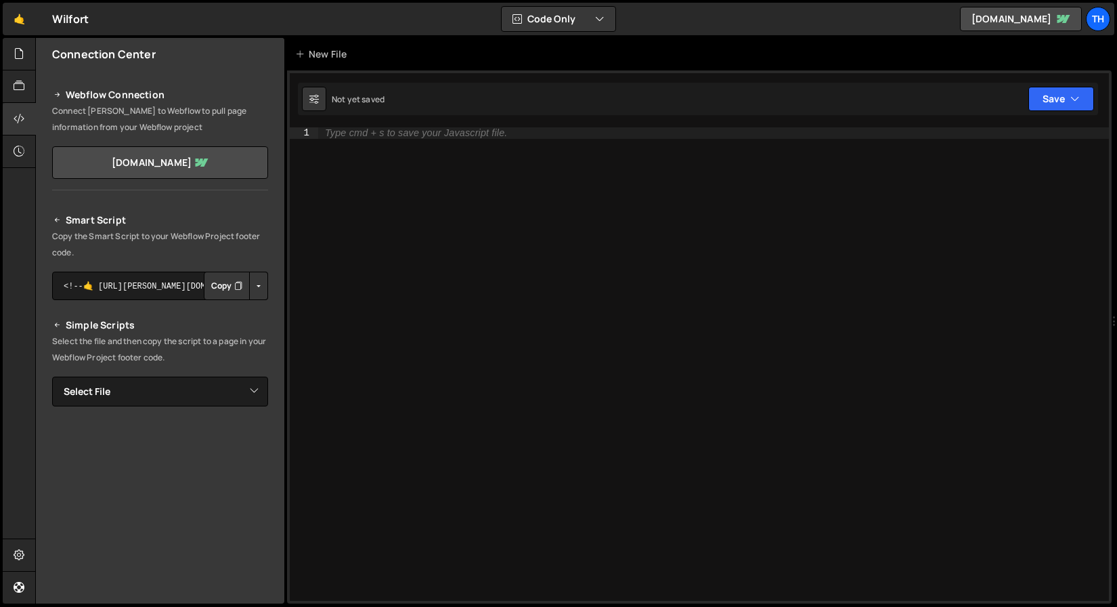
click at [39, 87] on div "Webflow Connection Connect [PERSON_NAME] to Webflow to pull page information fr…" at bounding box center [160, 130] width 249 height 120
click at [14, 81] on icon at bounding box center [19, 86] width 11 height 15
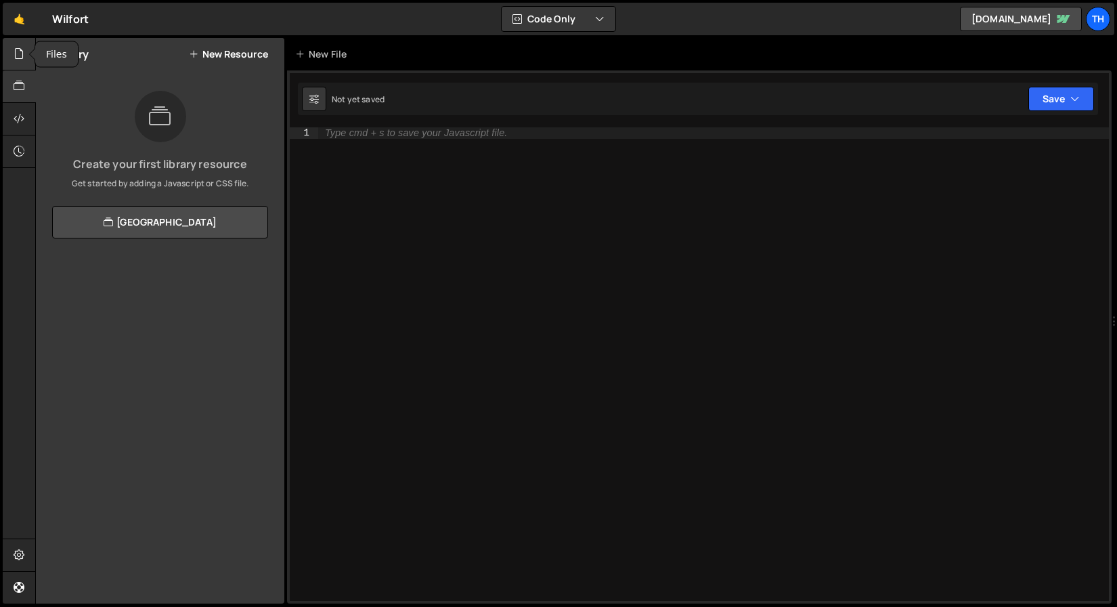
click at [10, 52] on div at bounding box center [19, 54] width 33 height 33
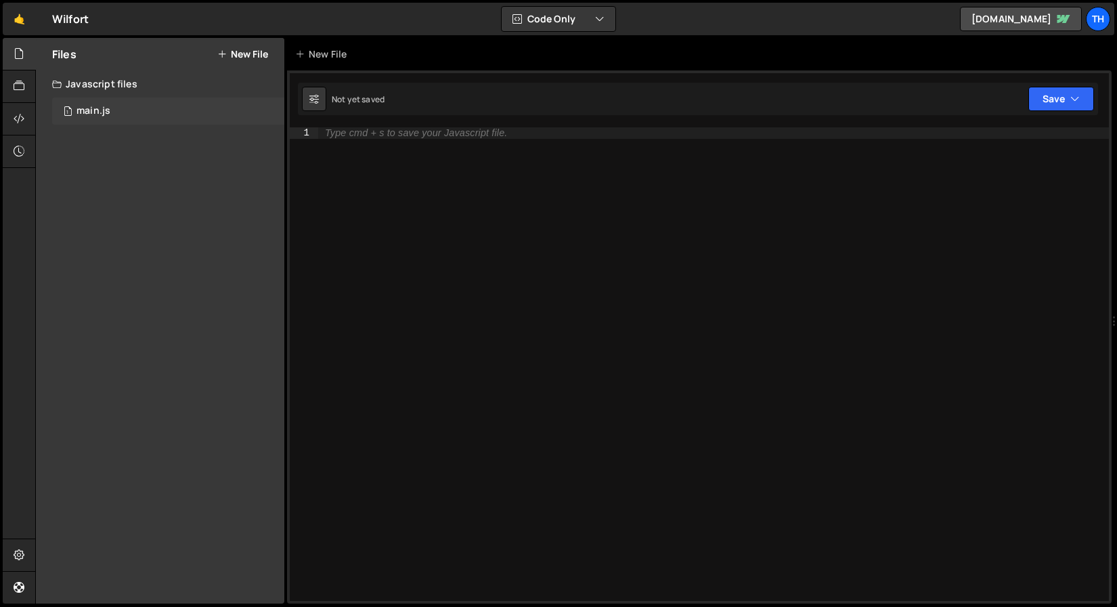
click at [139, 119] on div "1 main.js 0" at bounding box center [168, 111] width 232 height 27
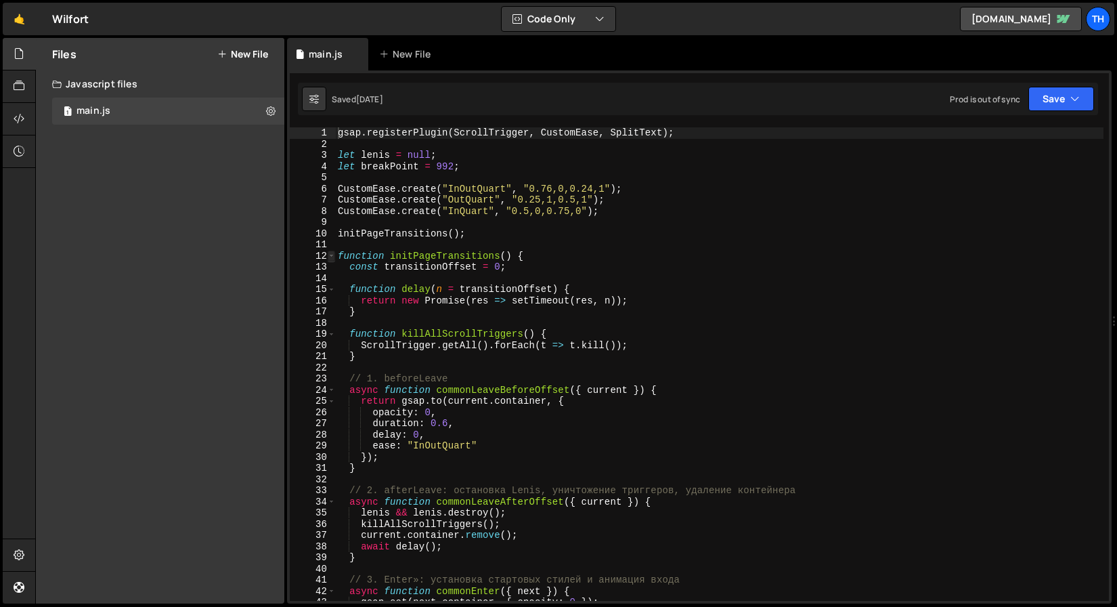
click at [328, 256] on span at bounding box center [331, 257] width 7 height 12
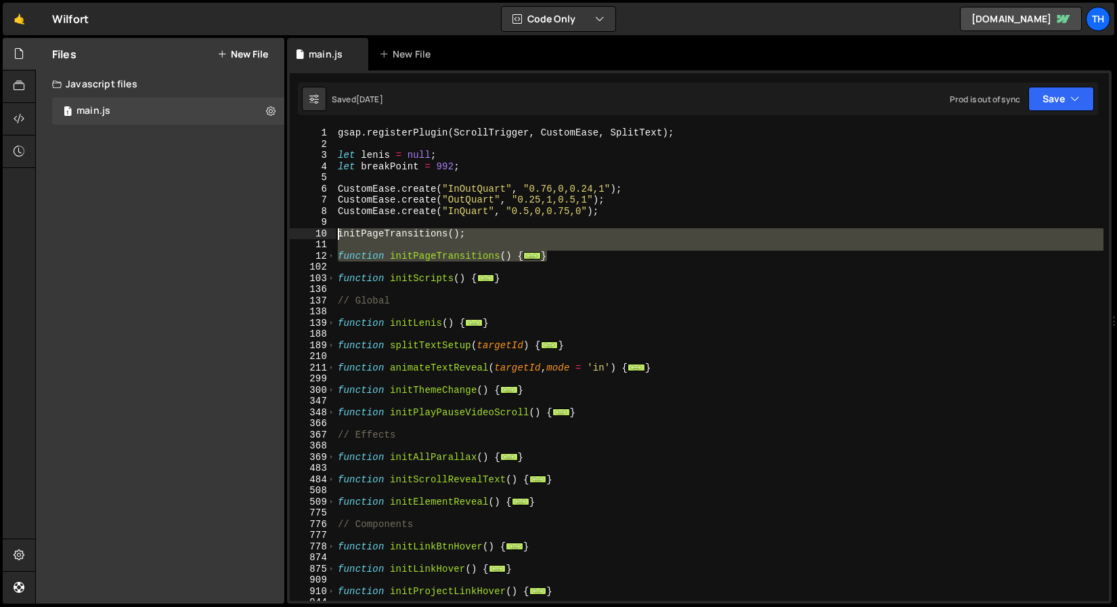
drag, startPoint x: 588, startPoint y: 259, endPoint x: 306, endPoint y: 235, distance: 282.8
click at [306, 235] on div "gsap.registerPlugin(ScrollTrigger, CustomEase, SplitText); 1 2 3 4 5 6 7 8 9 10…" at bounding box center [699, 363] width 819 height 473
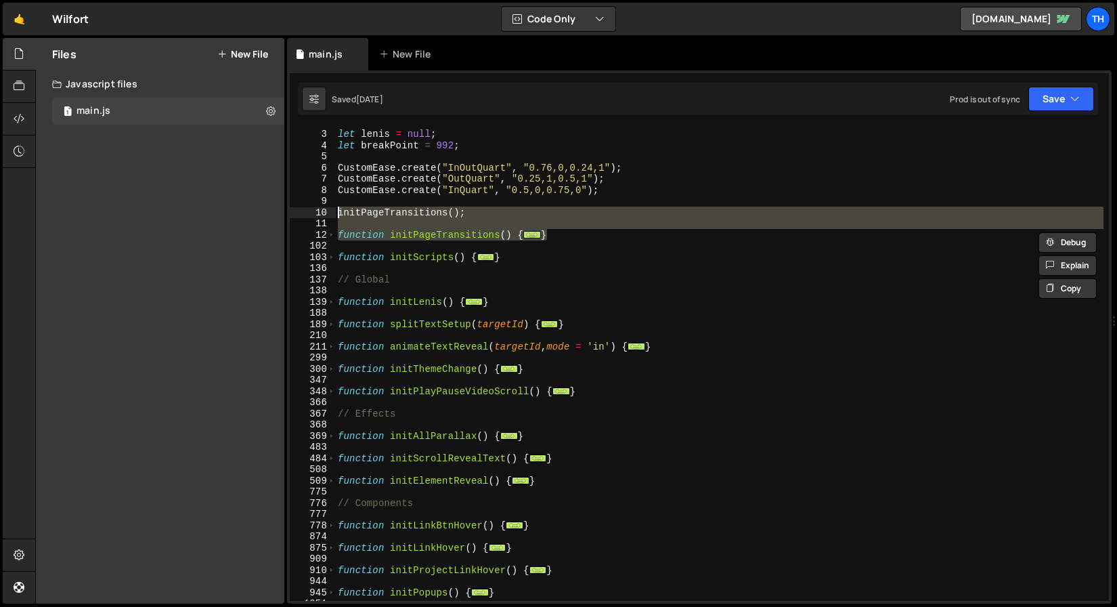
scroll to position [32, 0]
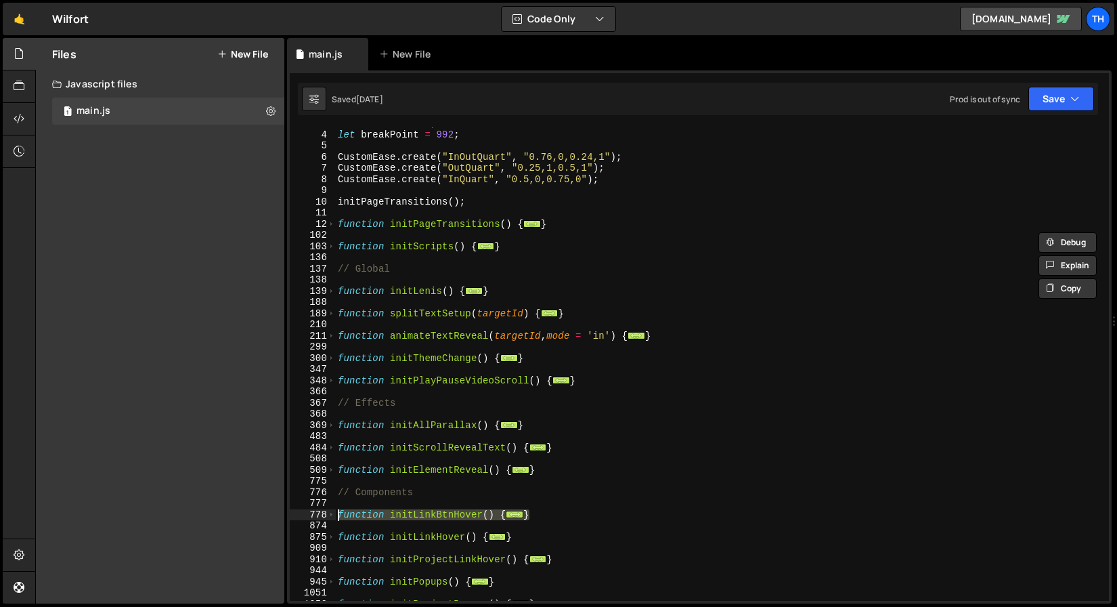
drag, startPoint x: 564, startPoint y: 509, endPoint x: 282, endPoint y: 517, distance: 282.5
click at [282, 517] on div "Files New File Javascript files 1 main.js 0 CSS files Copy share link Edit File…" at bounding box center [576, 321] width 1082 height 566
type textarea "function initLinkBtnHover() { // Link hover in/out"
